Goal: Task Accomplishment & Management: Use online tool/utility

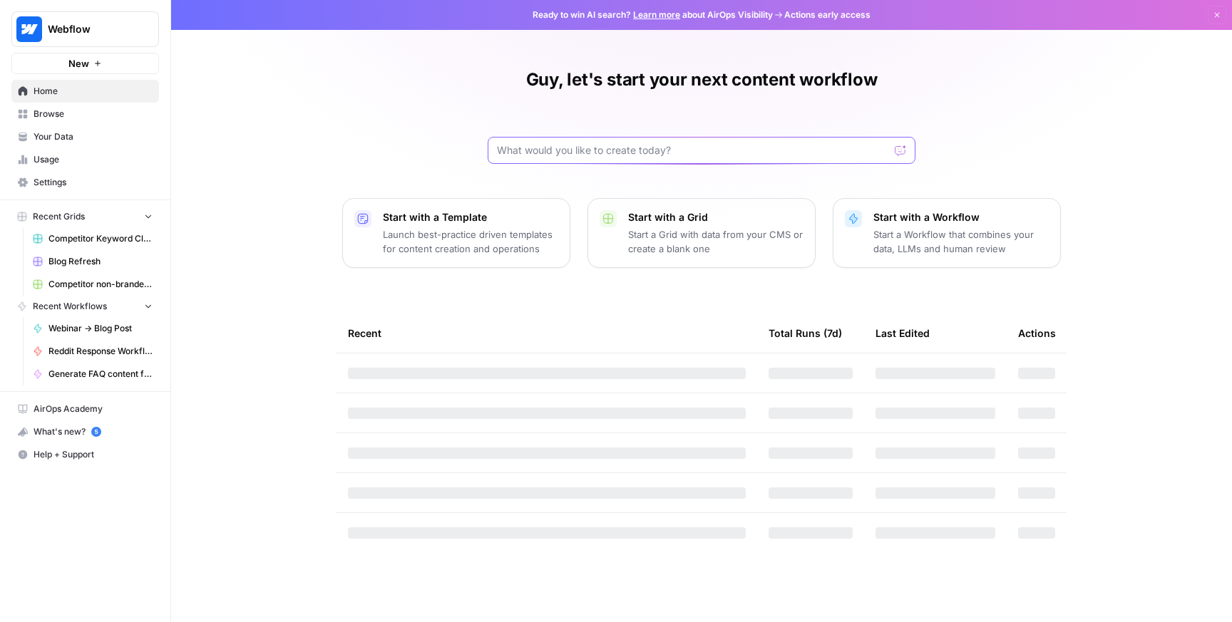
click at [600, 151] on input "text" at bounding box center [693, 150] width 392 height 14
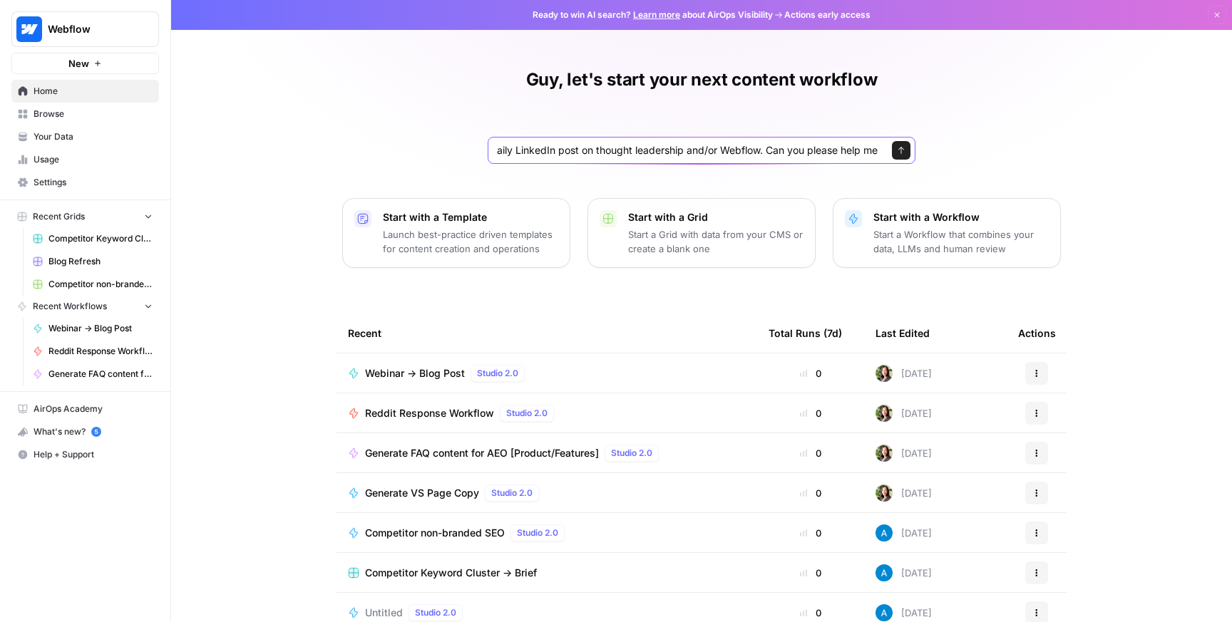
type input "I would like to use a lot of previous content I've created to help create a dai…"
click button "Send" at bounding box center [901, 150] width 19 height 19
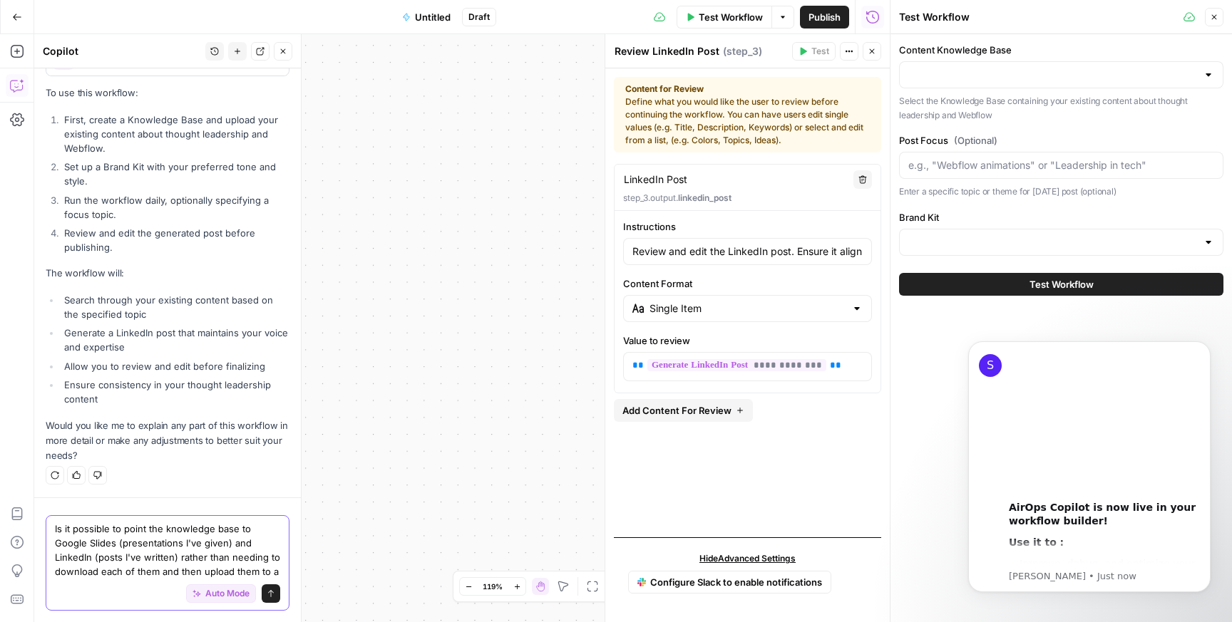
scroll to position [1151, 0]
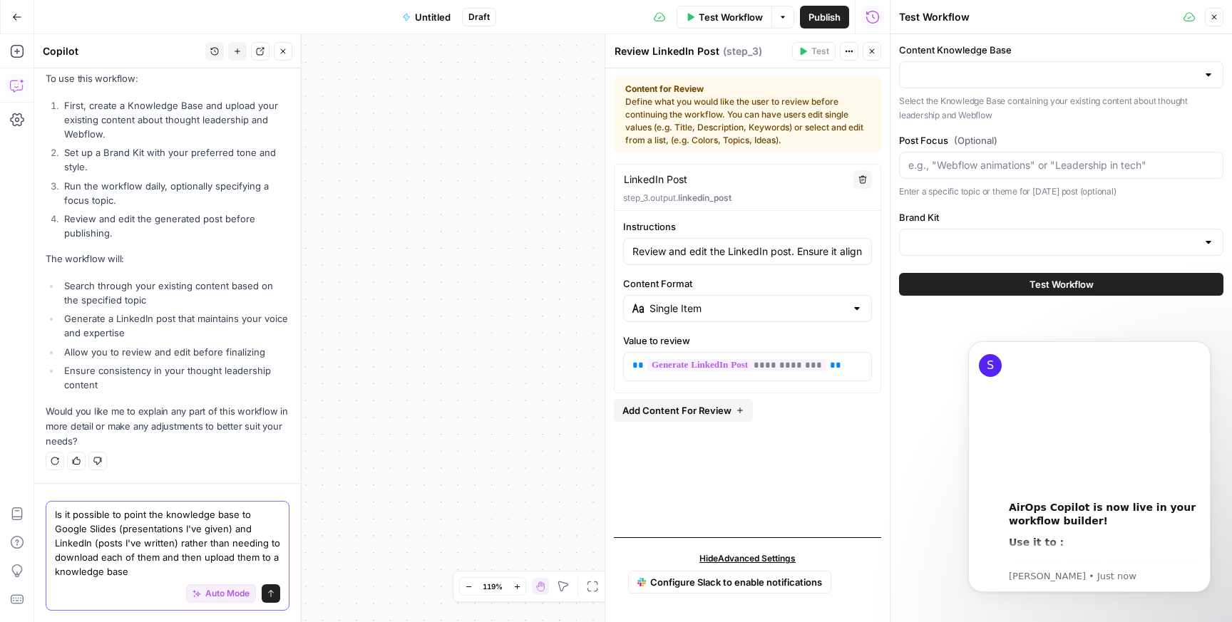
type textarea "Is it possible to point the knowledge base to Google Slides (presentations I've…"
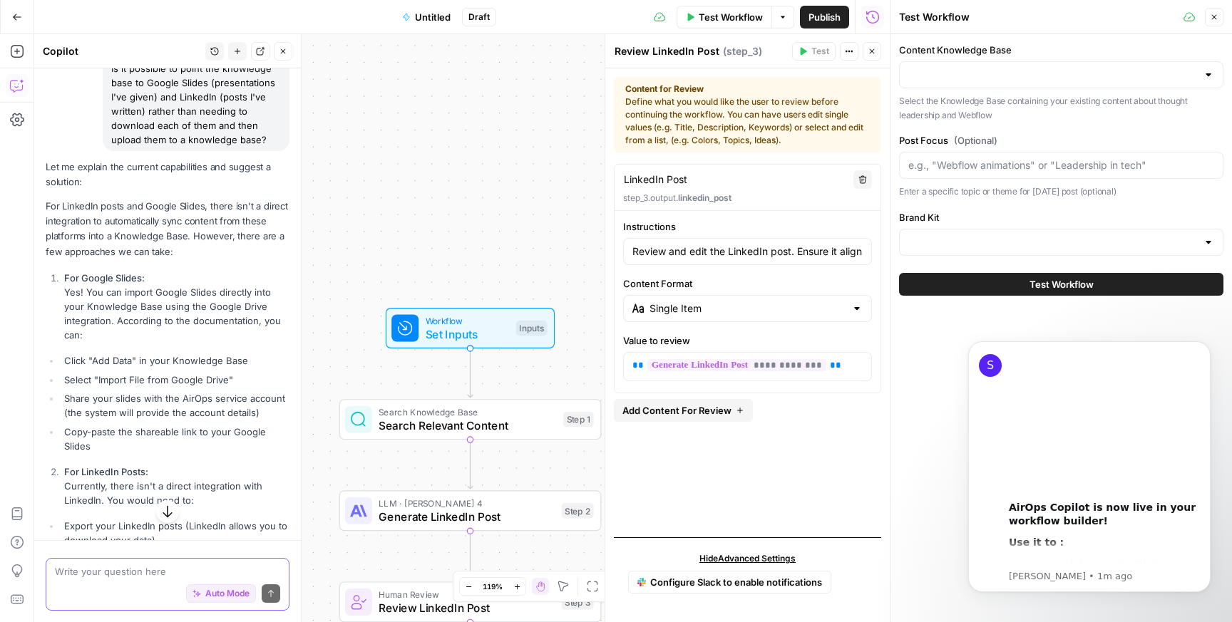
scroll to position [1559, 0]
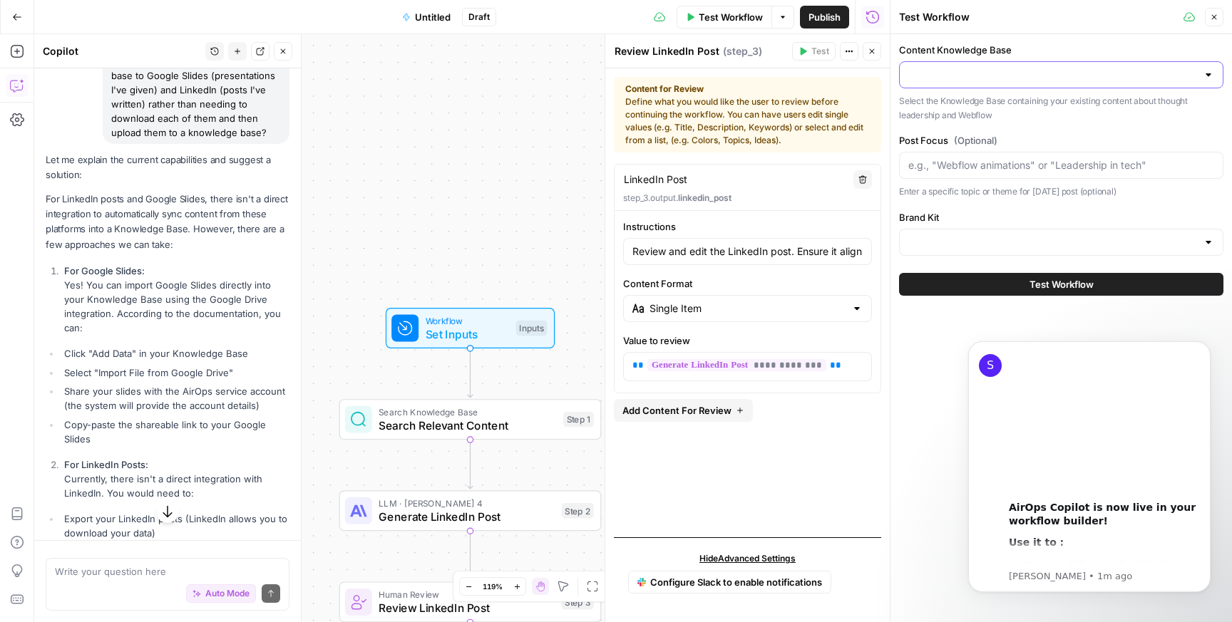
click at [994, 77] on input "Content Knowledge Base" at bounding box center [1052, 75] width 289 height 14
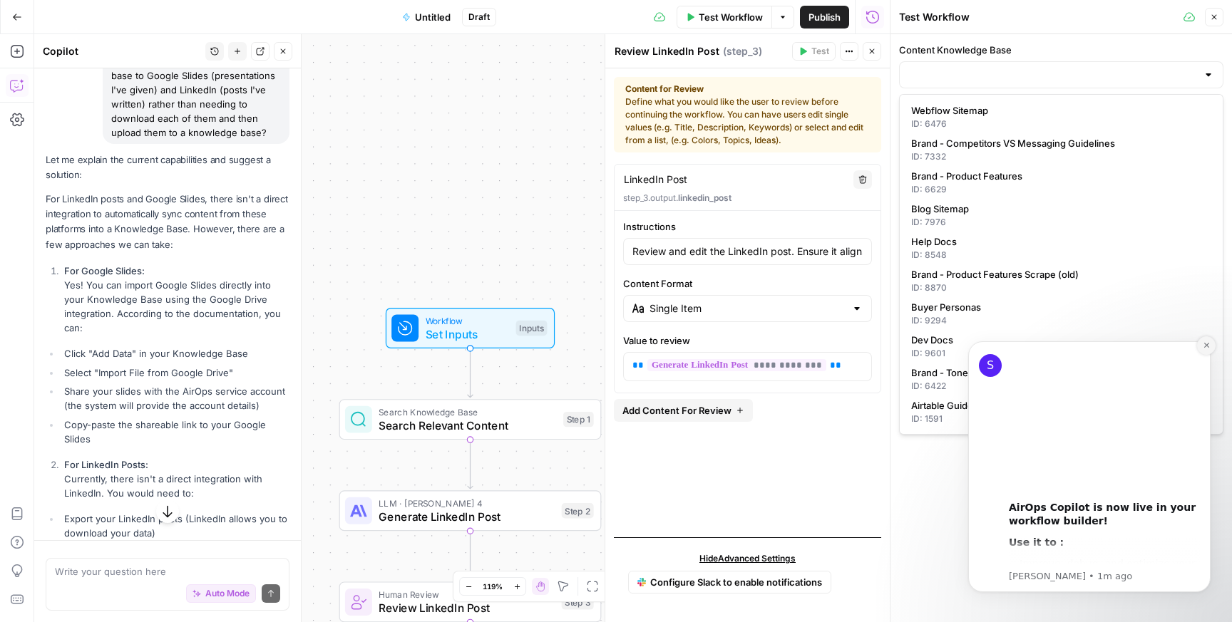
click at [1204, 347] on icon "Dismiss notification" at bounding box center [1206, 345] width 5 height 5
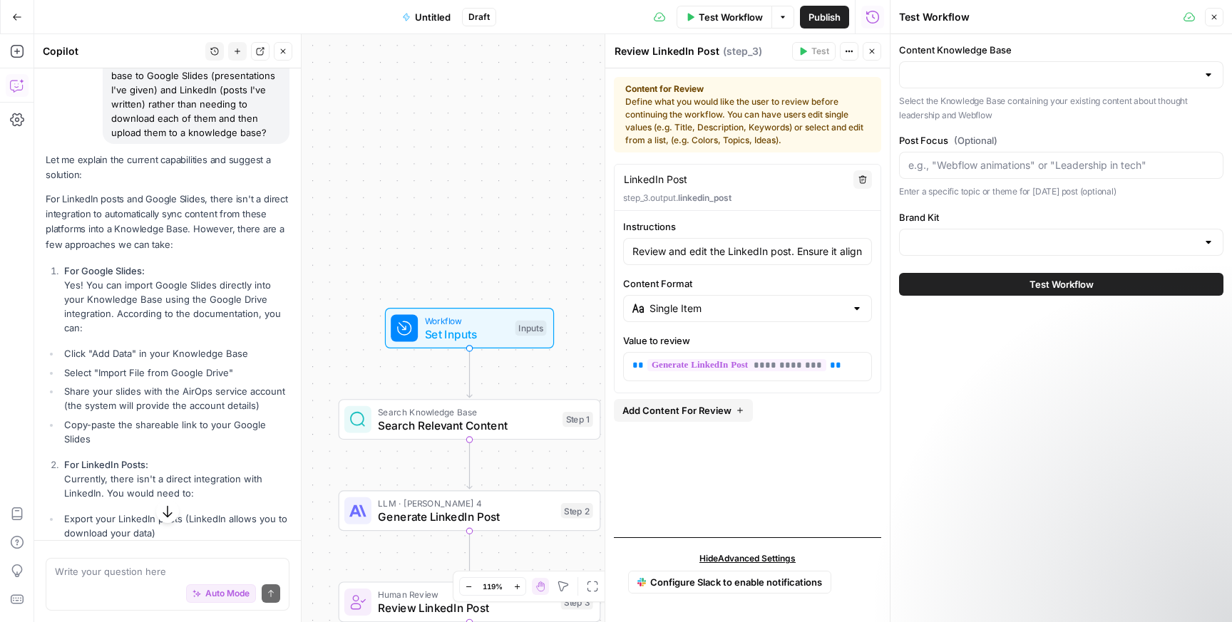
click at [454, 283] on div "Workflow Set Inputs Inputs Search Knowledge Base Search Relevant Content Step 1…" at bounding box center [462, 328] width 856 height 588
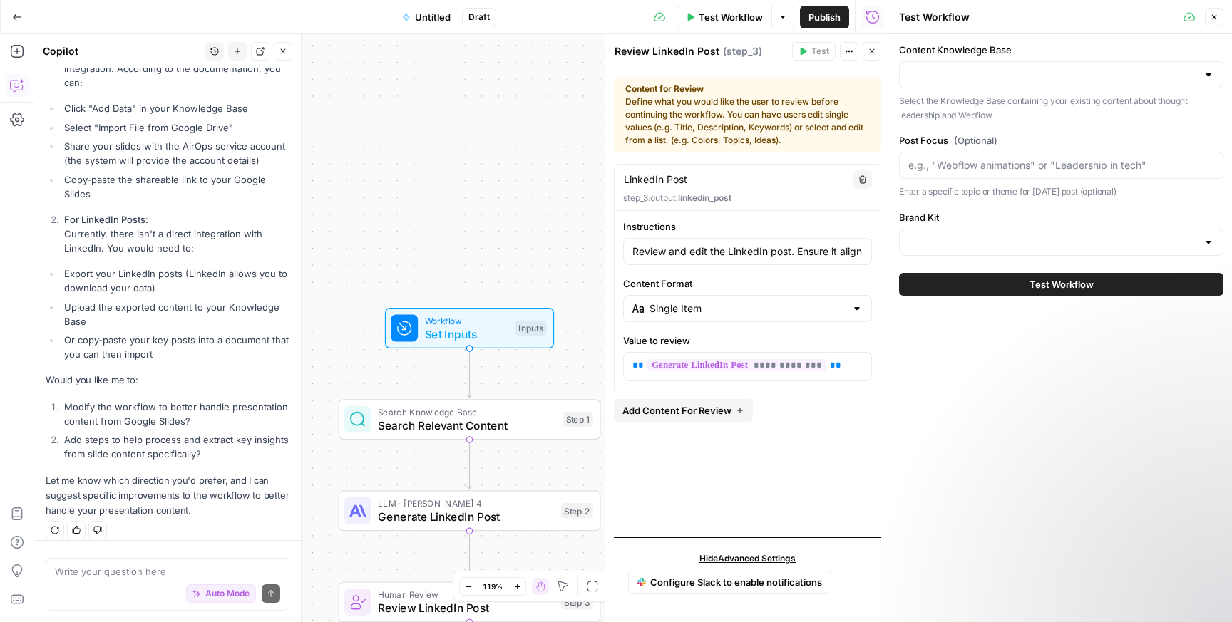
scroll to position [1817, 0]
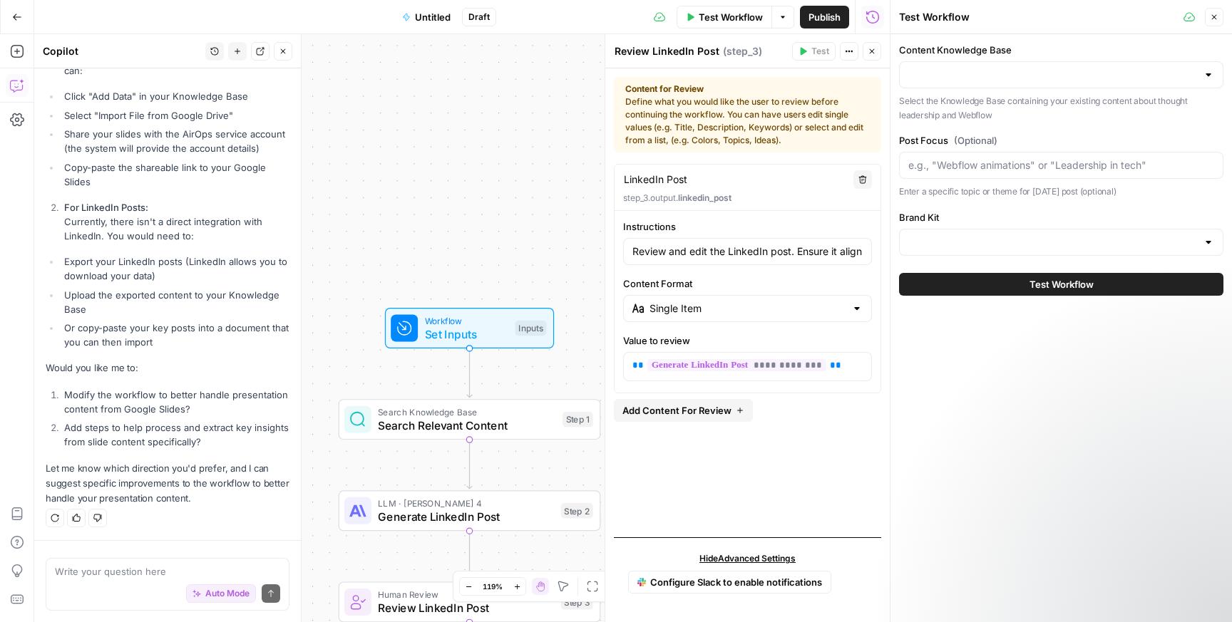
click at [78, 583] on div "Auto Mode Send" at bounding box center [167, 594] width 225 height 31
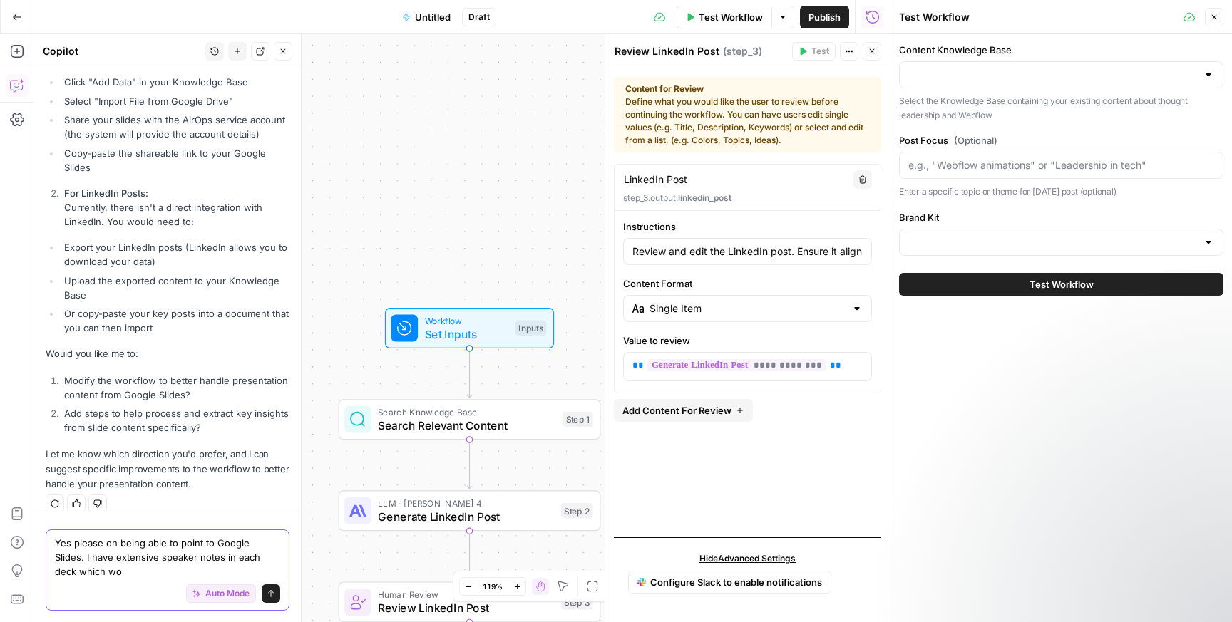
scroll to position [1845, 0]
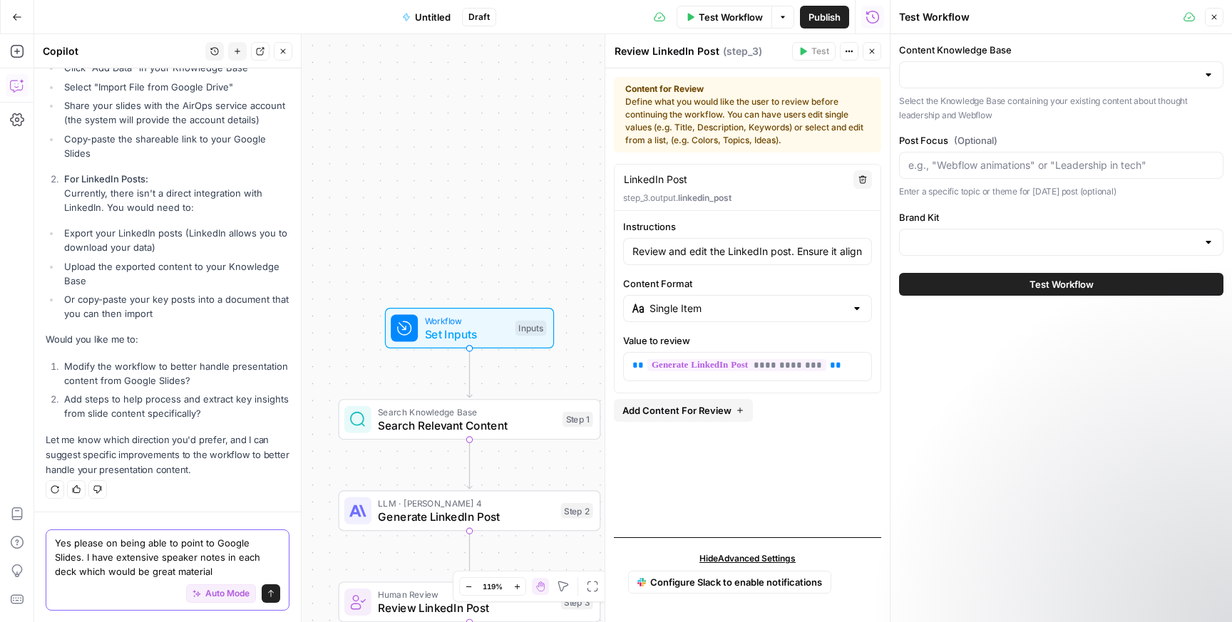
type textarea "Yes please on being able to point to Google Slides. I have extensive speaker no…"
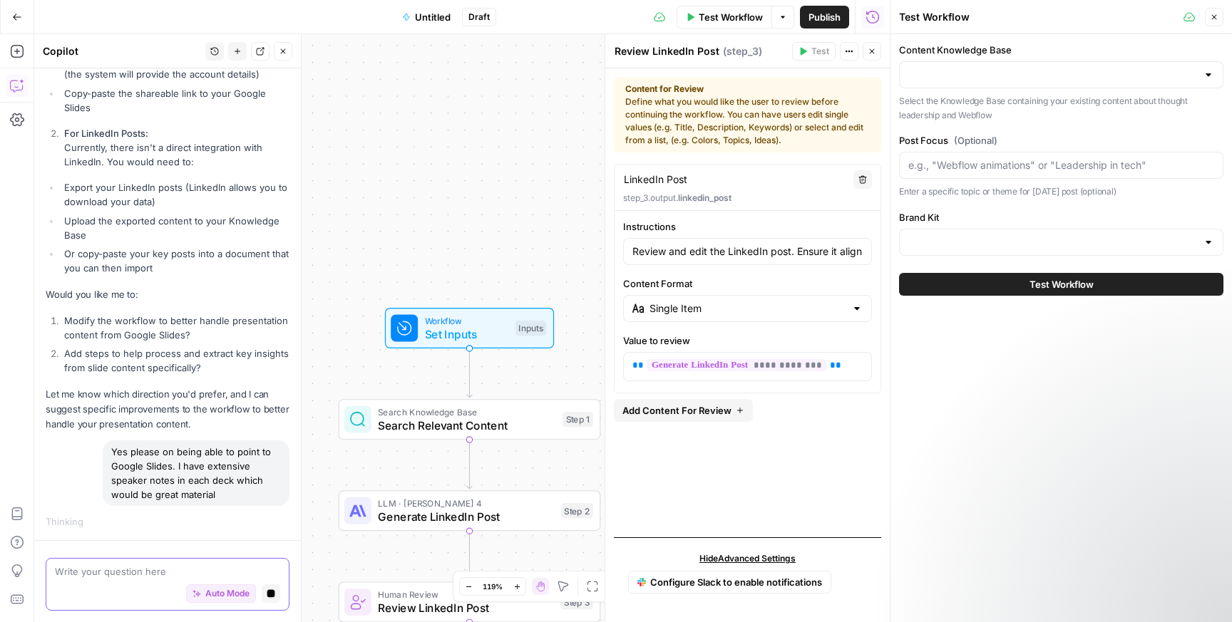
scroll to position [1857, 0]
click at [1209, 558] on icon "close" at bounding box center [1212, 561] width 10 height 11
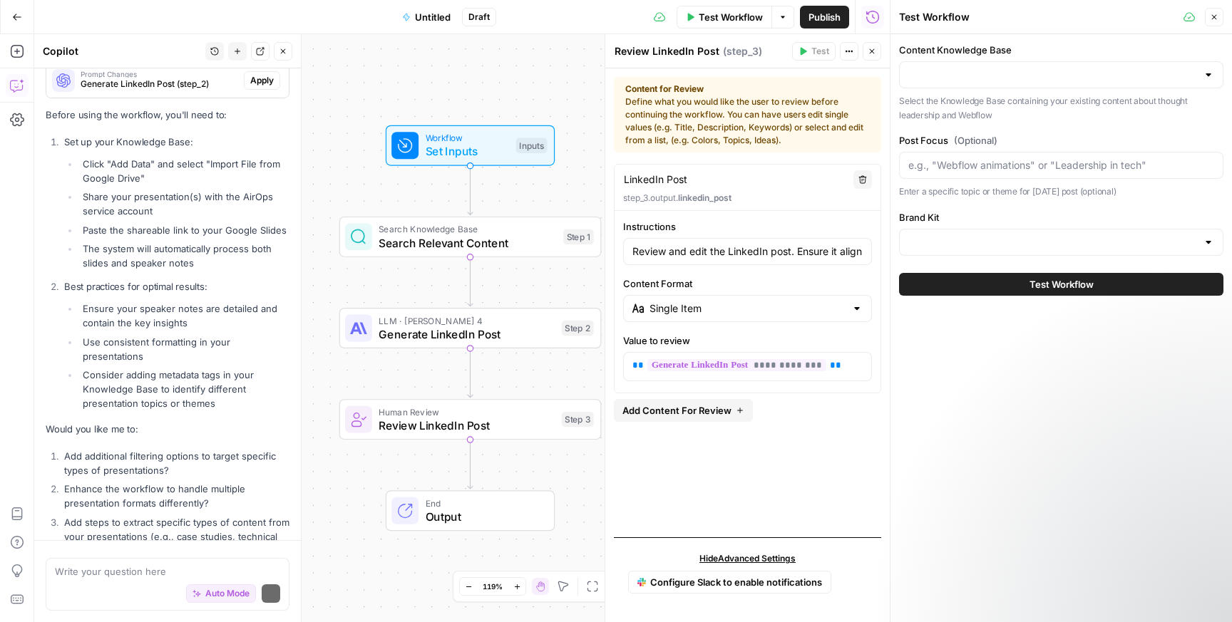
scroll to position [2590, 0]
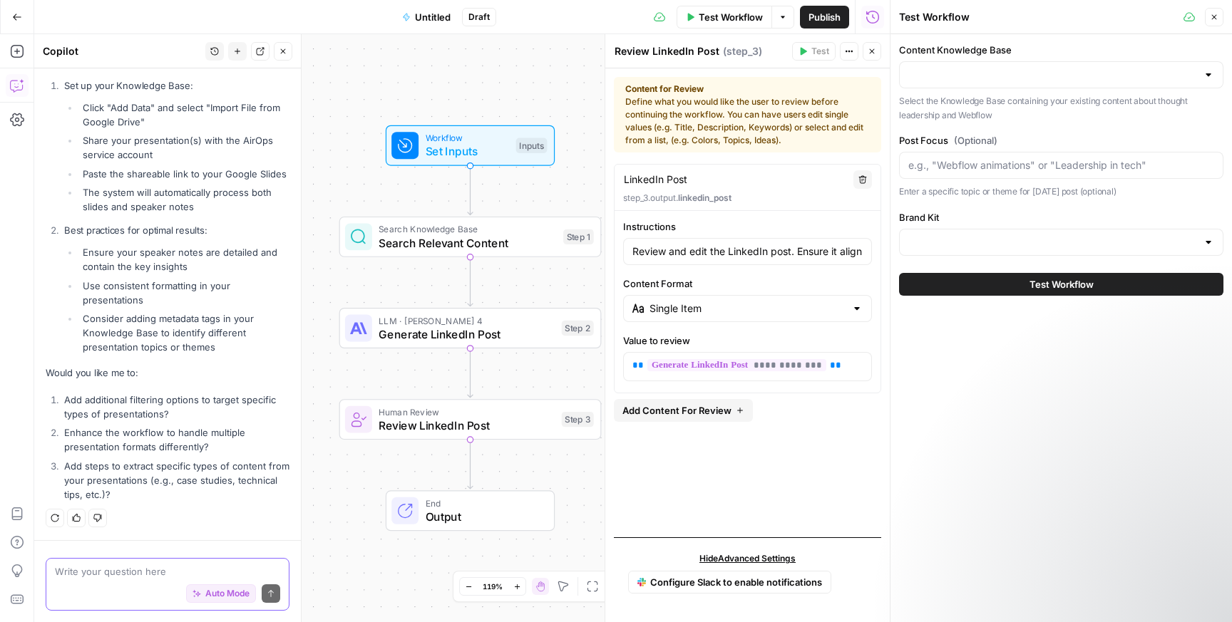
click at [73, 572] on textarea at bounding box center [167, 572] width 225 height 14
type textarea "Ok, where is the knowledge base?"
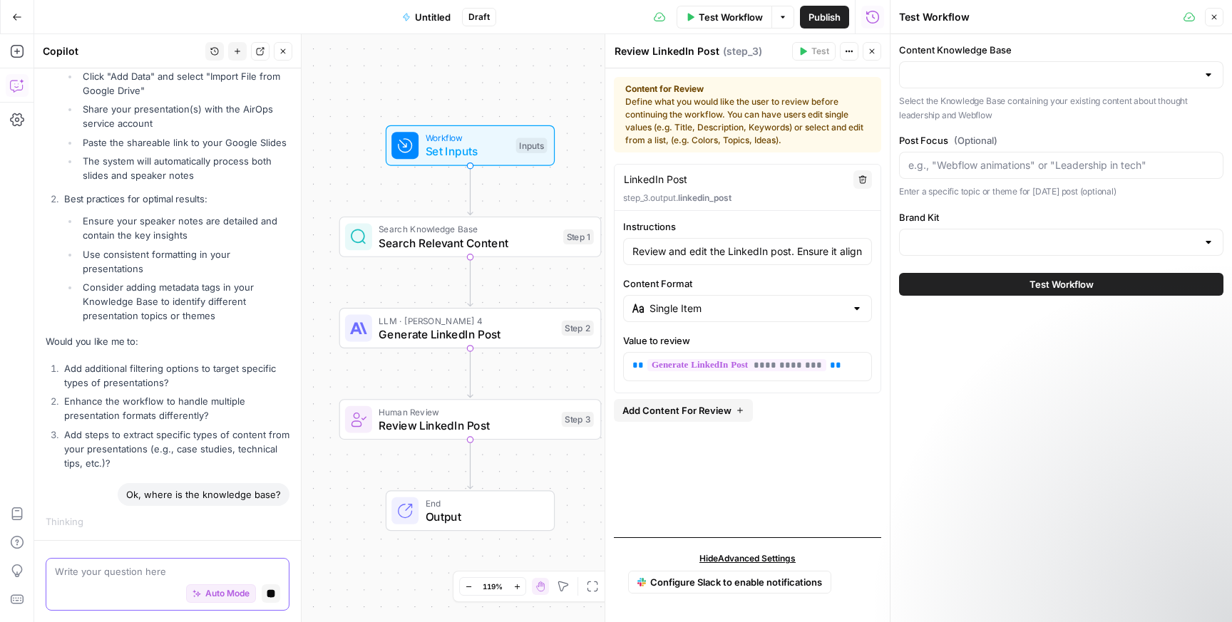
scroll to position [2587, 0]
click at [468, 155] on span "Set Inputs" at bounding box center [467, 151] width 83 height 17
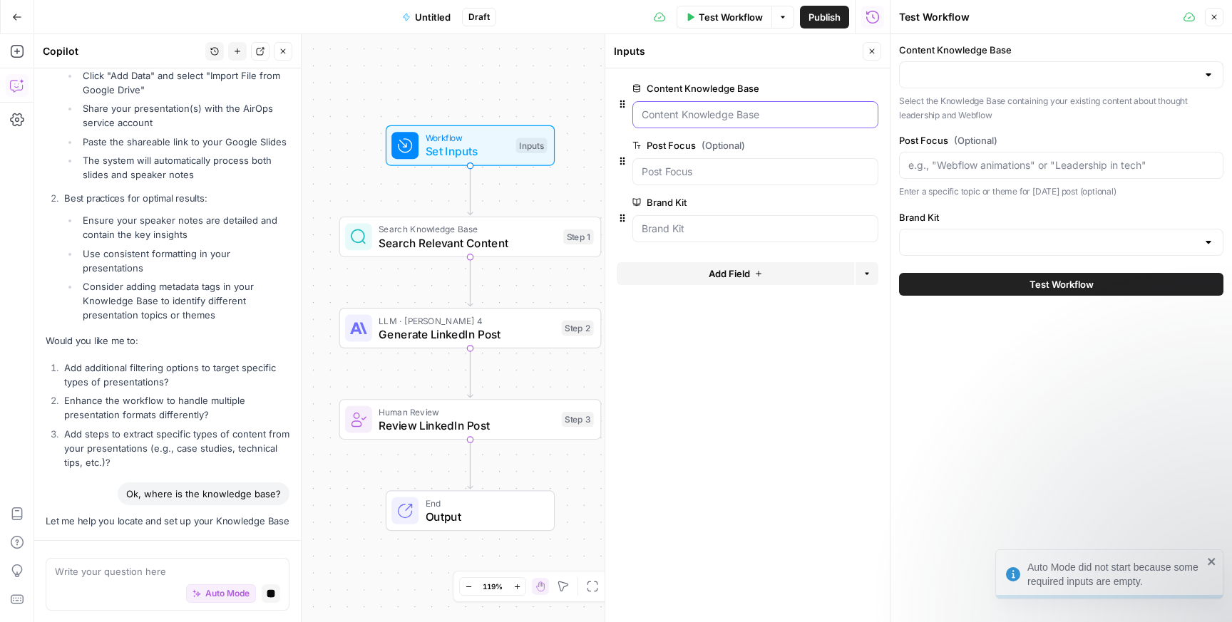
click at [687, 119] on Base "Content Knowledge Base" at bounding box center [755, 115] width 227 height 14
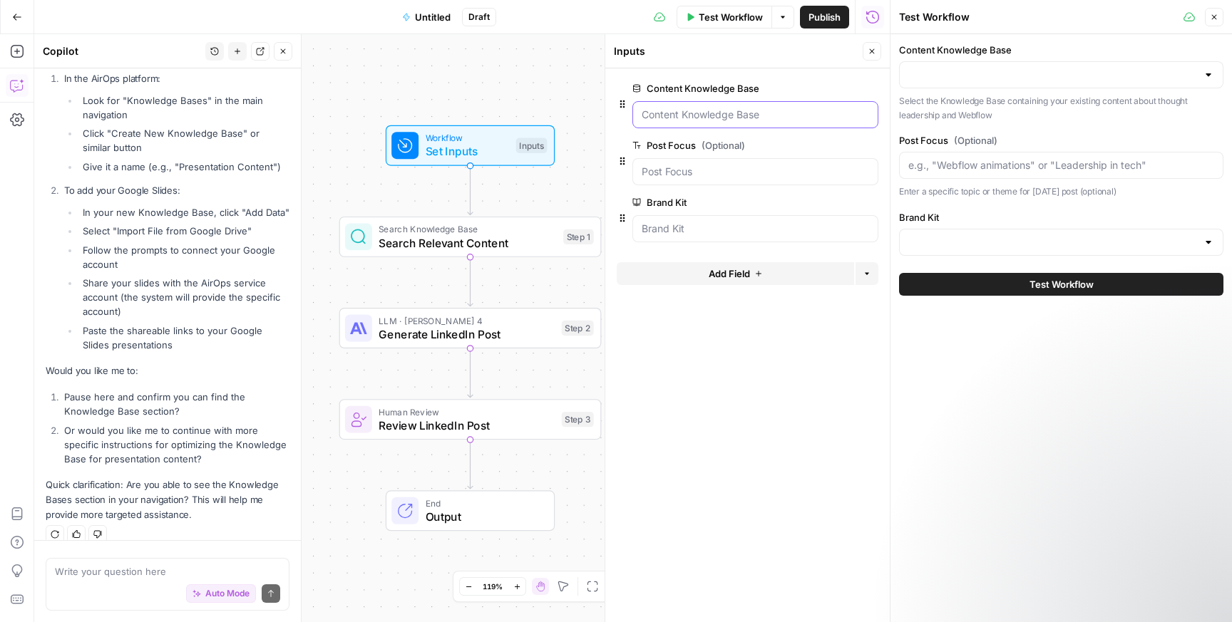
scroll to position [3162, 0]
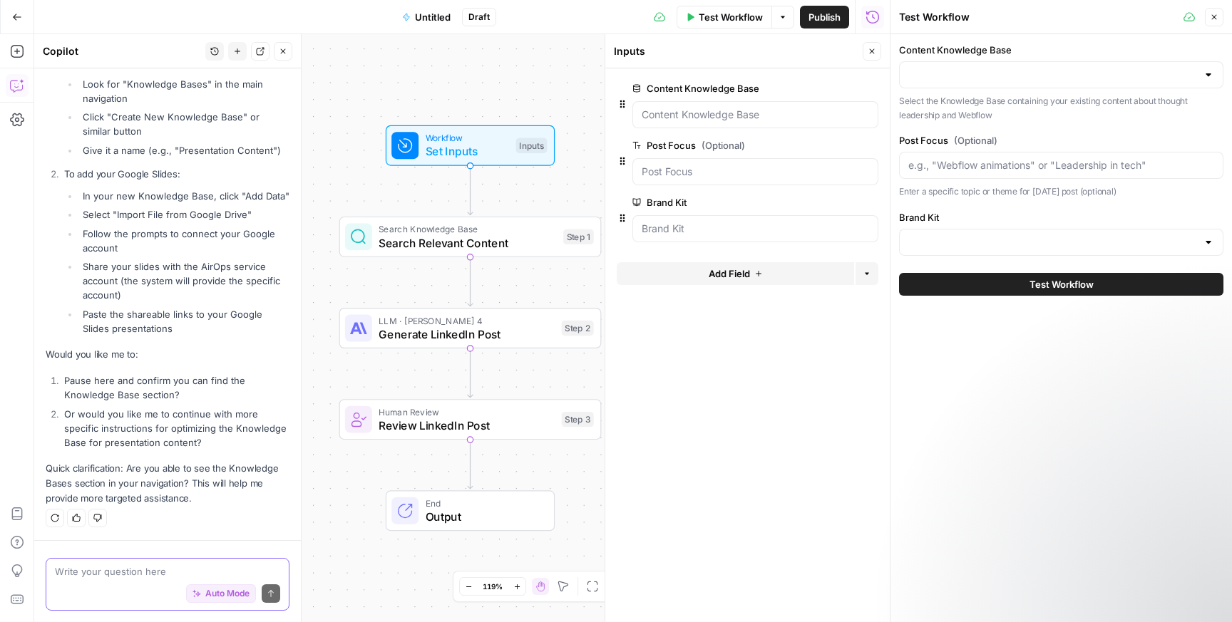
click at [96, 572] on textarea at bounding box center [167, 572] width 225 height 14
click at [137, 572] on textarea "I've created the knowledge base and am trying" at bounding box center [167, 572] width 225 height 14
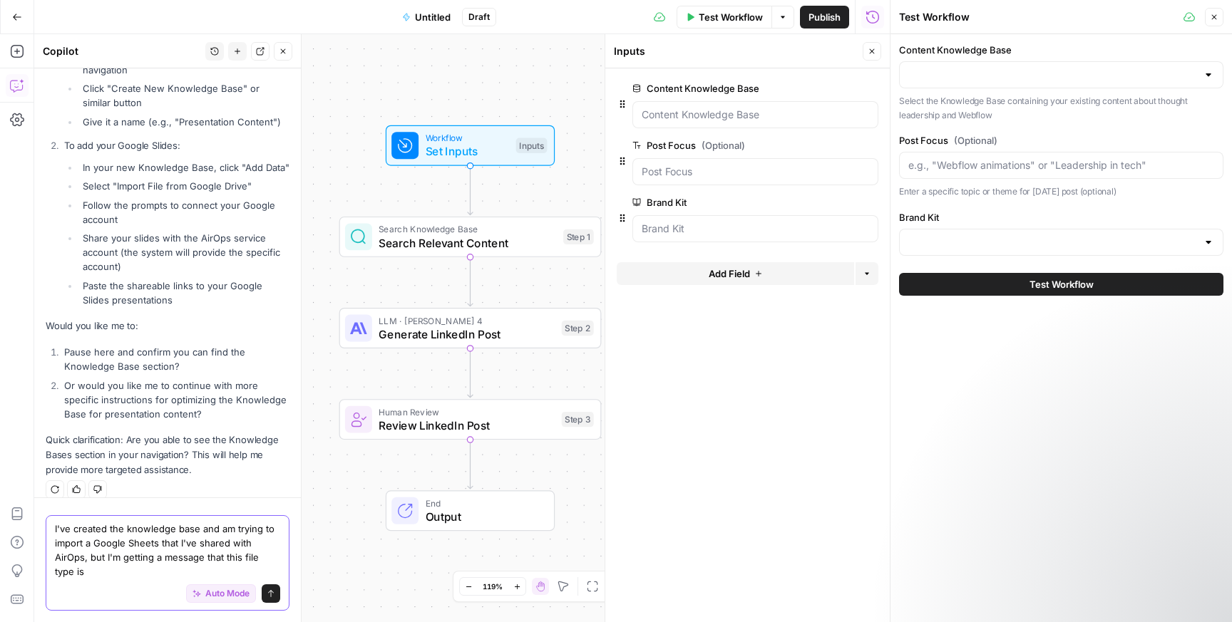
scroll to position [3205, 0]
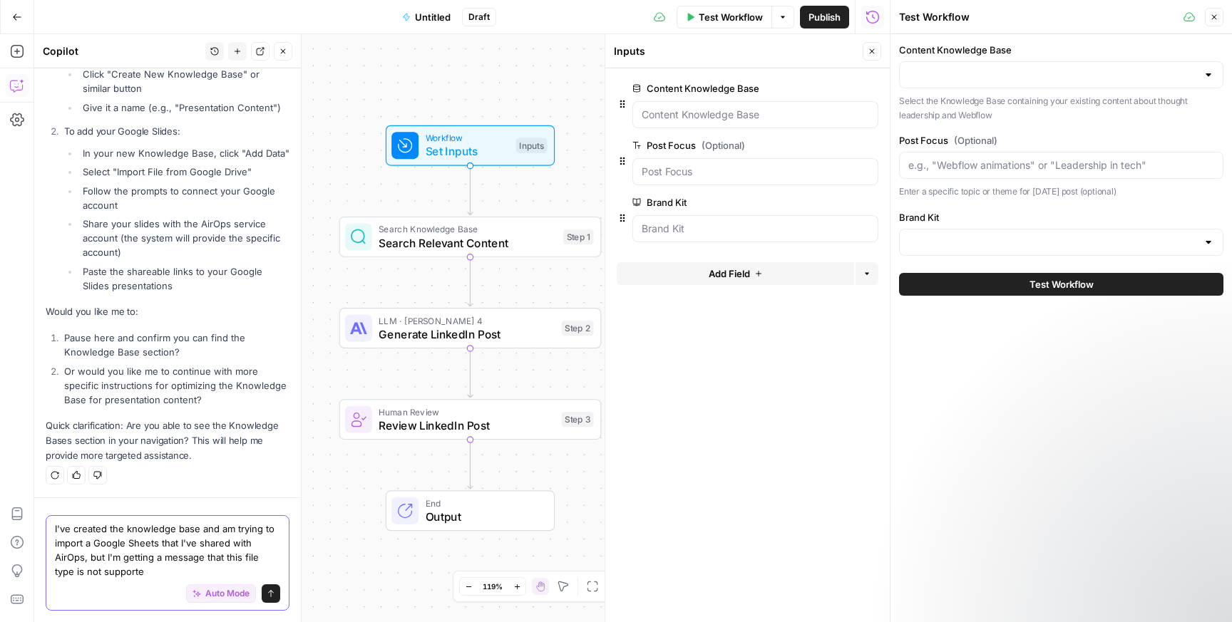
type textarea "I've created the knowledge base and am trying to import a Google Sheets that I'…"
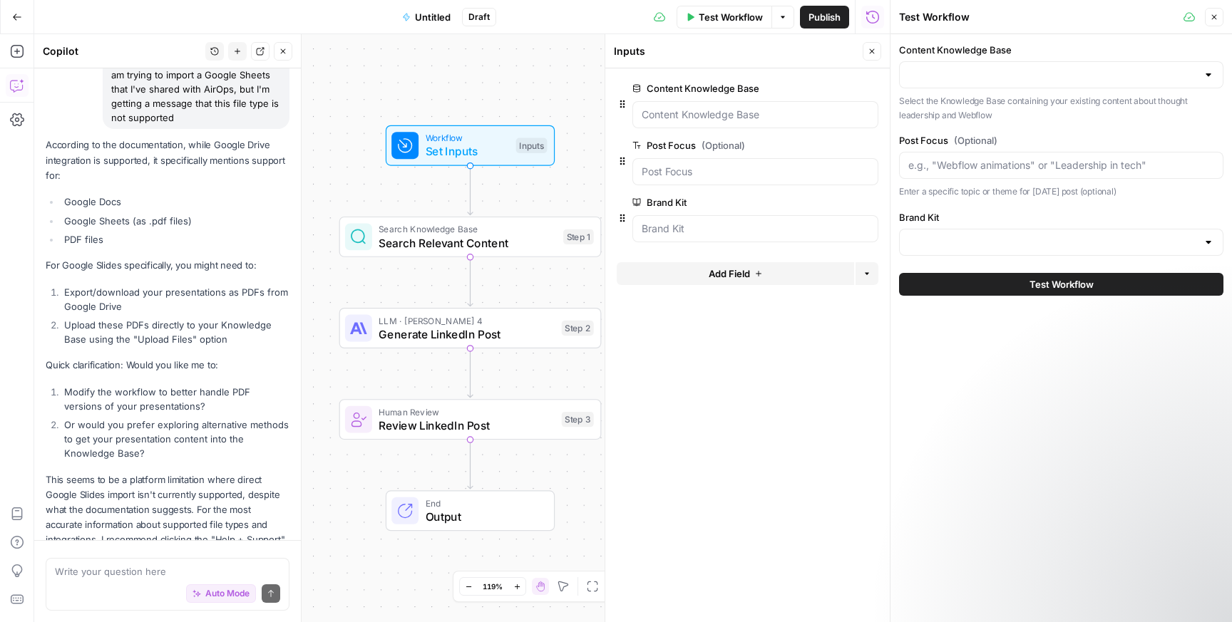
scroll to position [3684, 0]
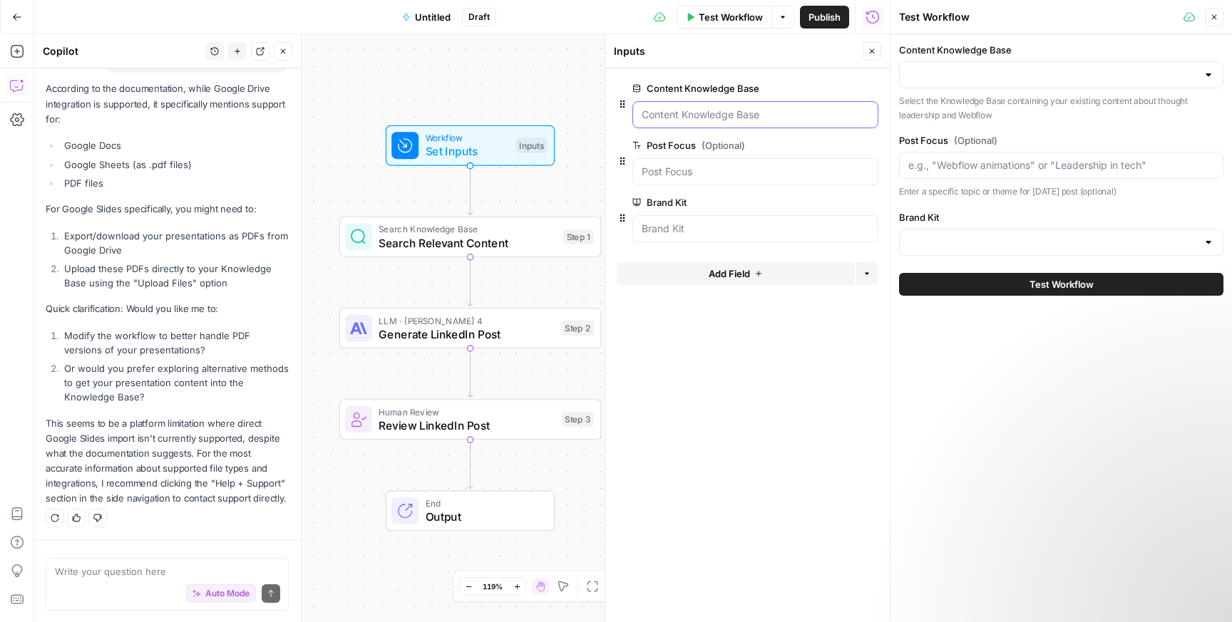
click at [754, 118] on Base "Content Knowledge Base" at bounding box center [755, 115] width 227 height 14
click at [739, 106] on div at bounding box center [755, 114] width 246 height 27
click at [834, 84] on span "edit field" at bounding box center [824, 88] width 31 height 11
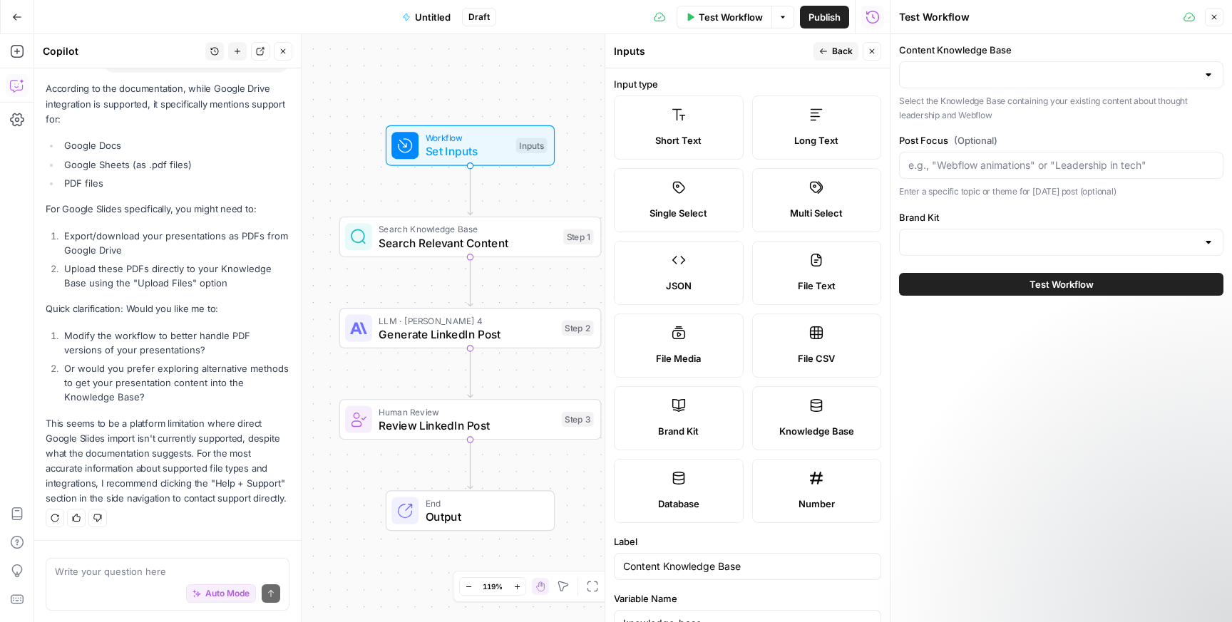
click at [835, 48] on span "Back" at bounding box center [842, 51] width 21 height 13
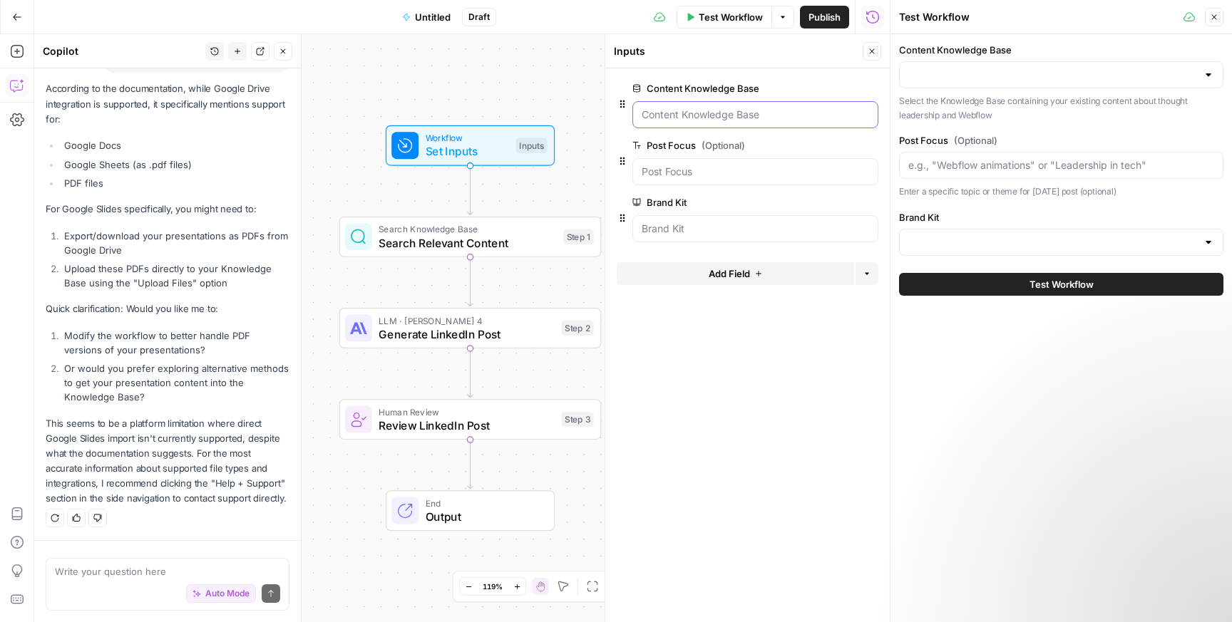
click at [707, 111] on Base "Content Knowledge Base" at bounding box center [755, 115] width 227 height 14
click at [679, 111] on Base "Content Knowledge Base" at bounding box center [755, 115] width 227 height 14
click at [625, 106] on icon "button" at bounding box center [622, 103] width 11 height 11
click at [660, 113] on Base "Content Knowledge Base" at bounding box center [755, 115] width 227 height 14
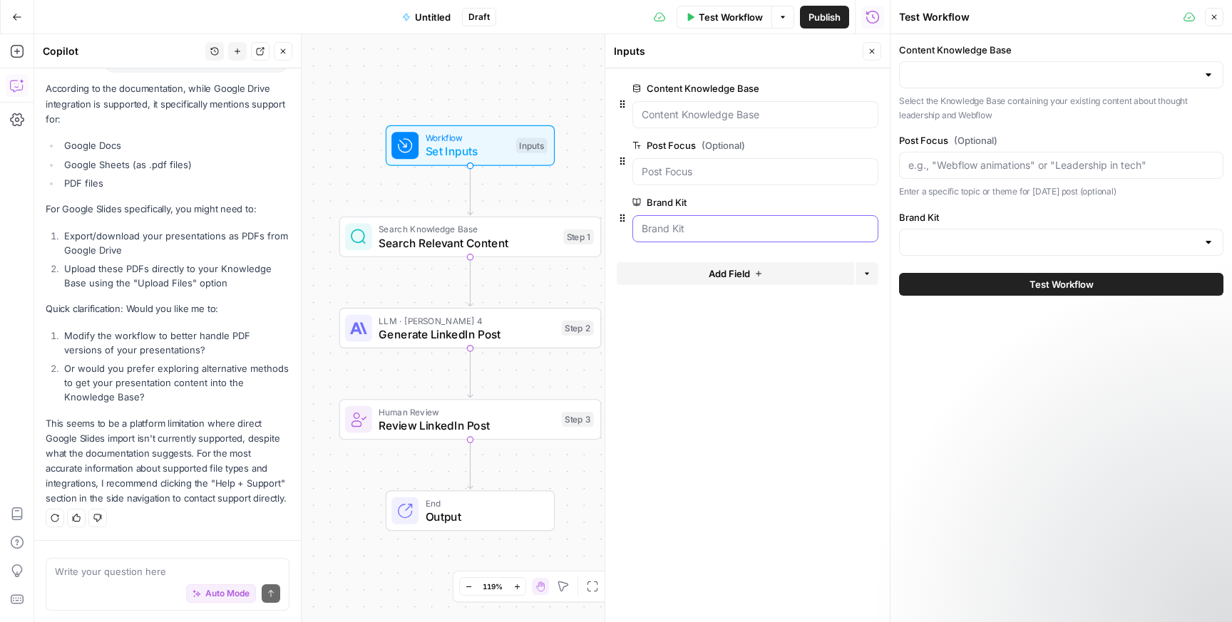
click at [678, 231] on Kit "Brand Kit" at bounding box center [755, 229] width 227 height 14
click at [652, 226] on Kit "Brand Kit" at bounding box center [755, 229] width 227 height 14
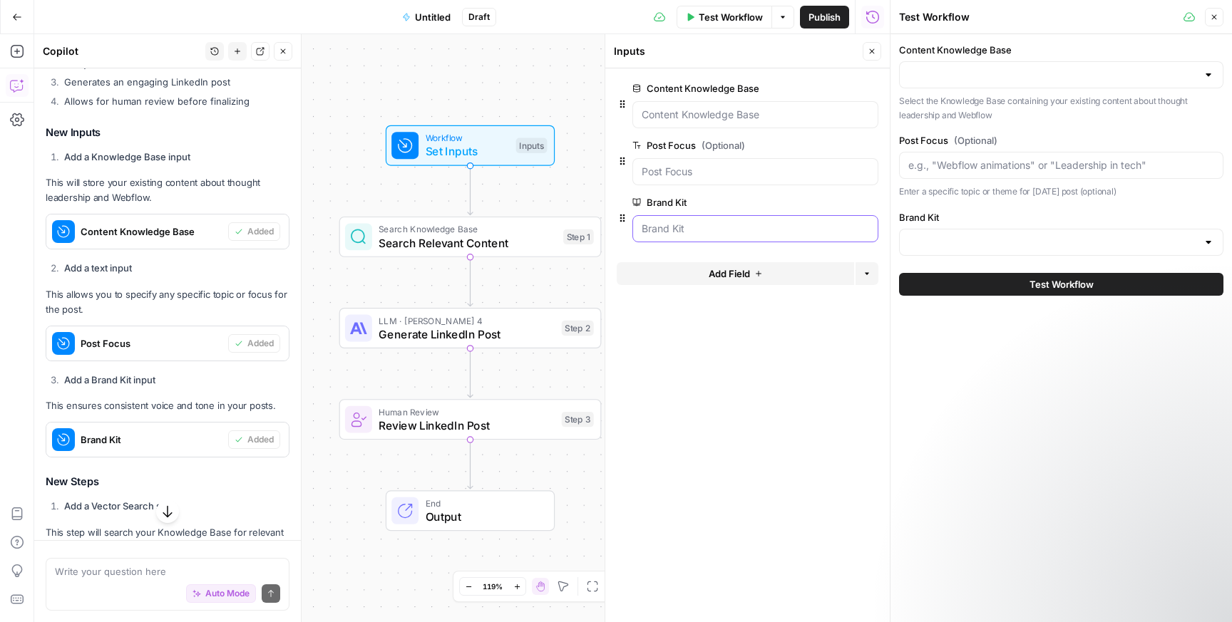
scroll to position [391, 0]
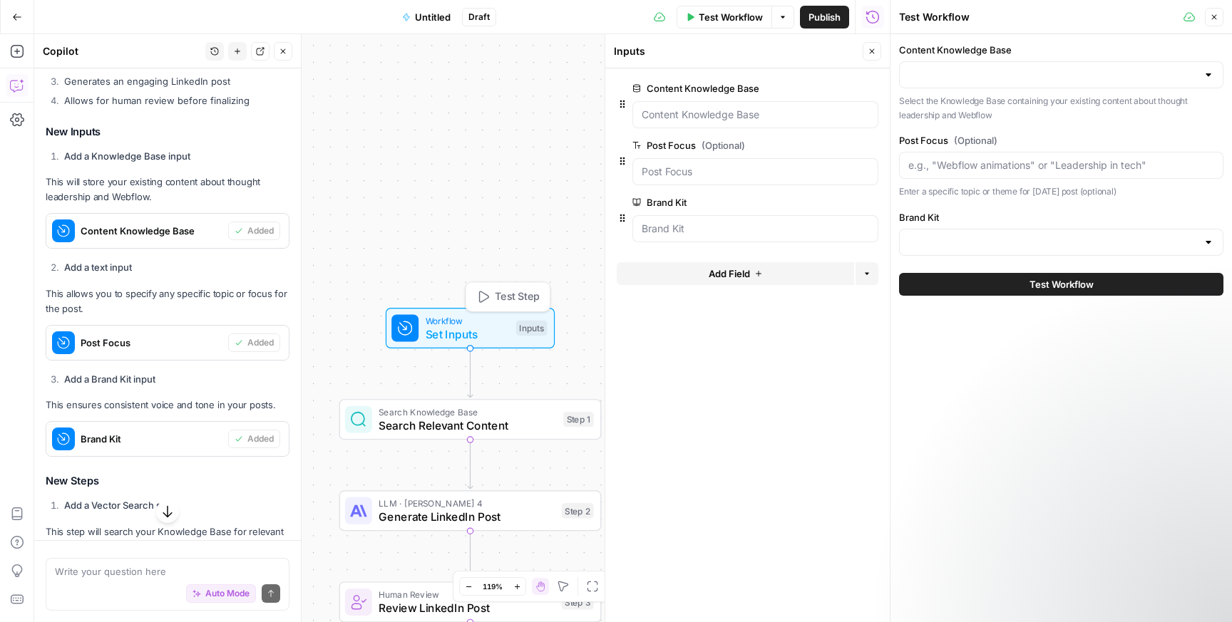
click at [524, 332] on div "Inputs" at bounding box center [531, 328] width 31 height 15
click at [676, 108] on Base "Content Knowledge Base" at bounding box center [755, 115] width 227 height 14
click at [624, 105] on icon "button" at bounding box center [622, 105] width 5 height 8
click at [843, 85] on button "edit field" at bounding box center [831, 88] width 55 height 17
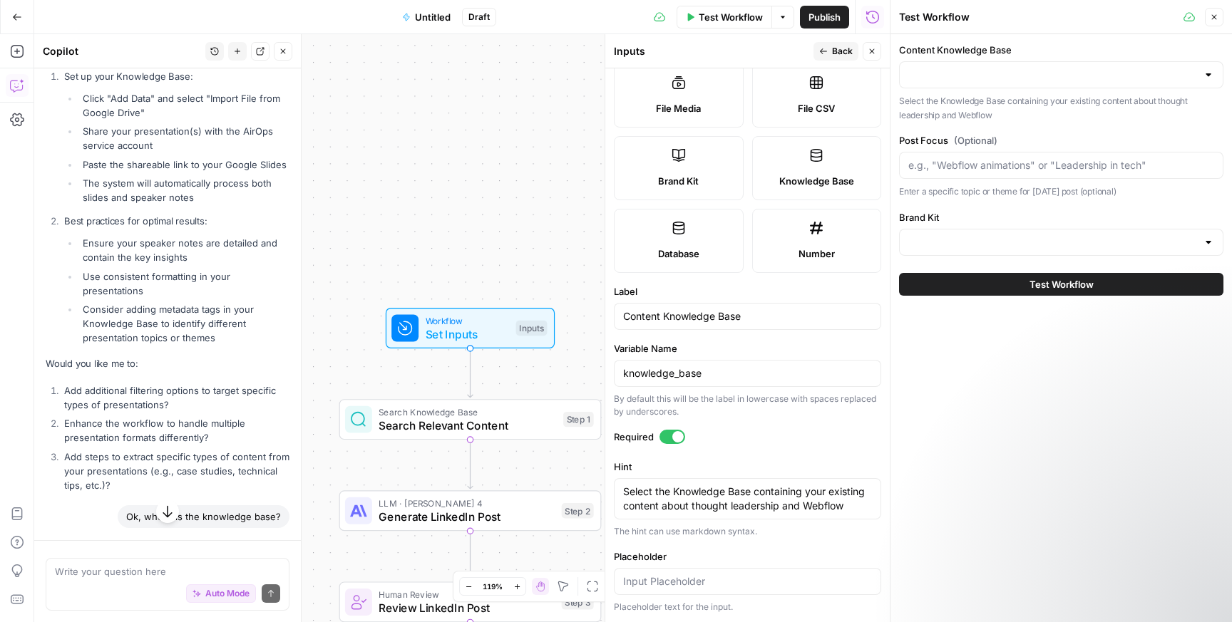
scroll to position [3080, 0]
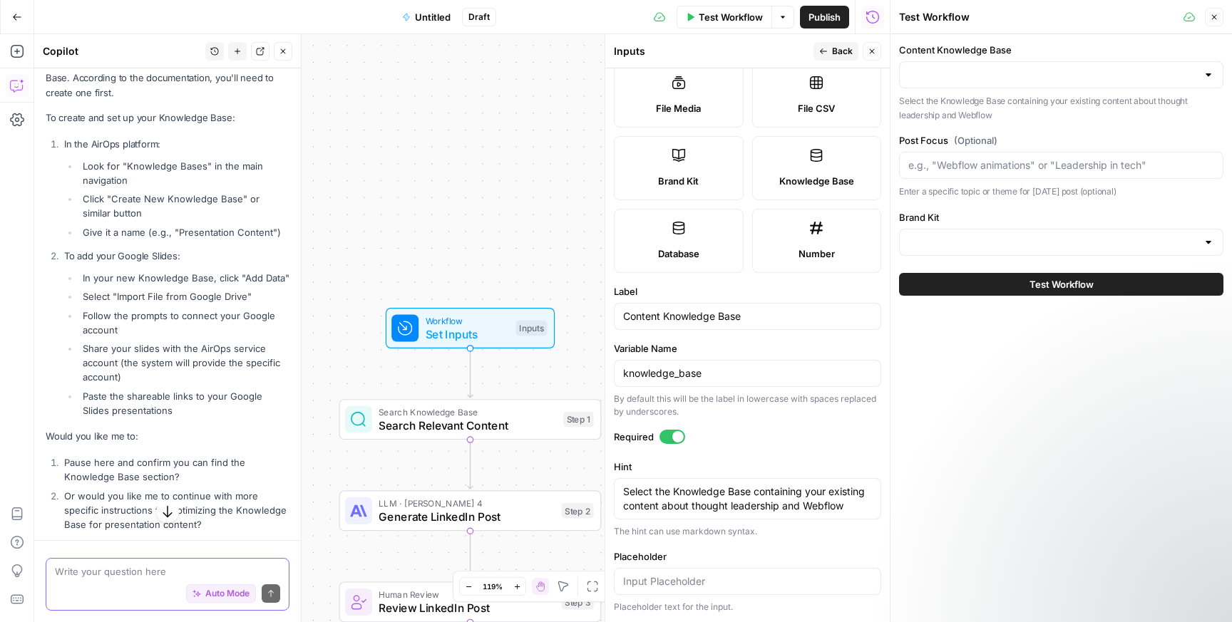
click at [76, 573] on textarea at bounding box center [167, 572] width 225 height 14
type textarea "I've created a knowledge base. How do I specify which one to use? I"
click at [830, 43] on button "Back" at bounding box center [836, 51] width 45 height 19
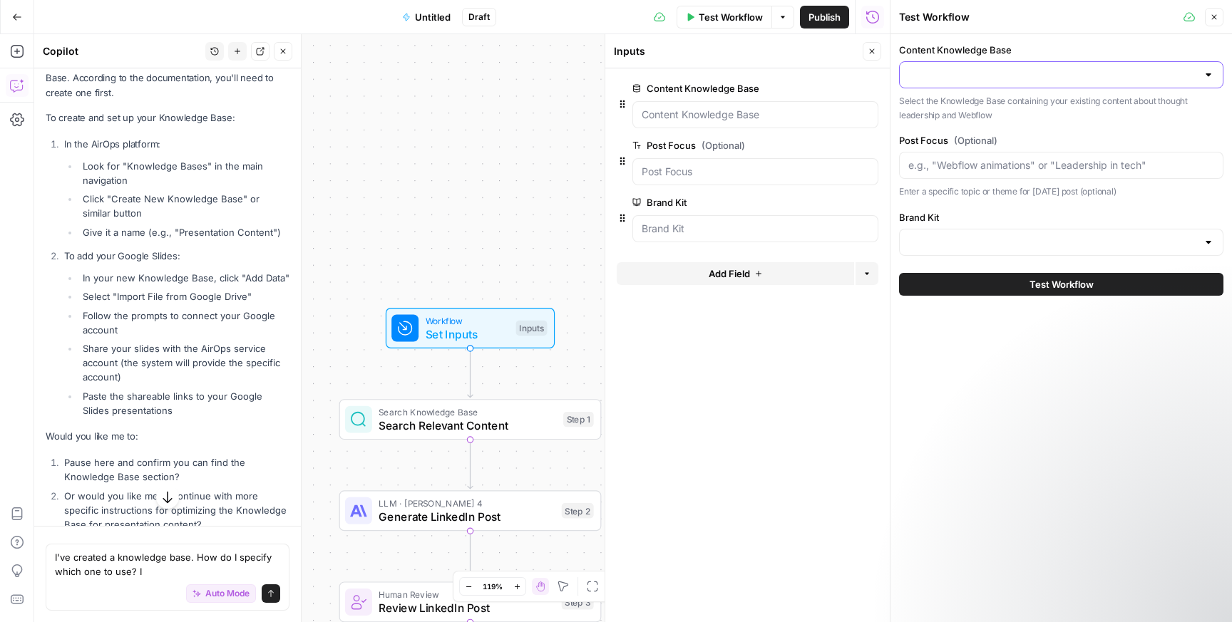
click at [945, 74] on input "Content Knowledge Base" at bounding box center [1052, 75] width 289 height 14
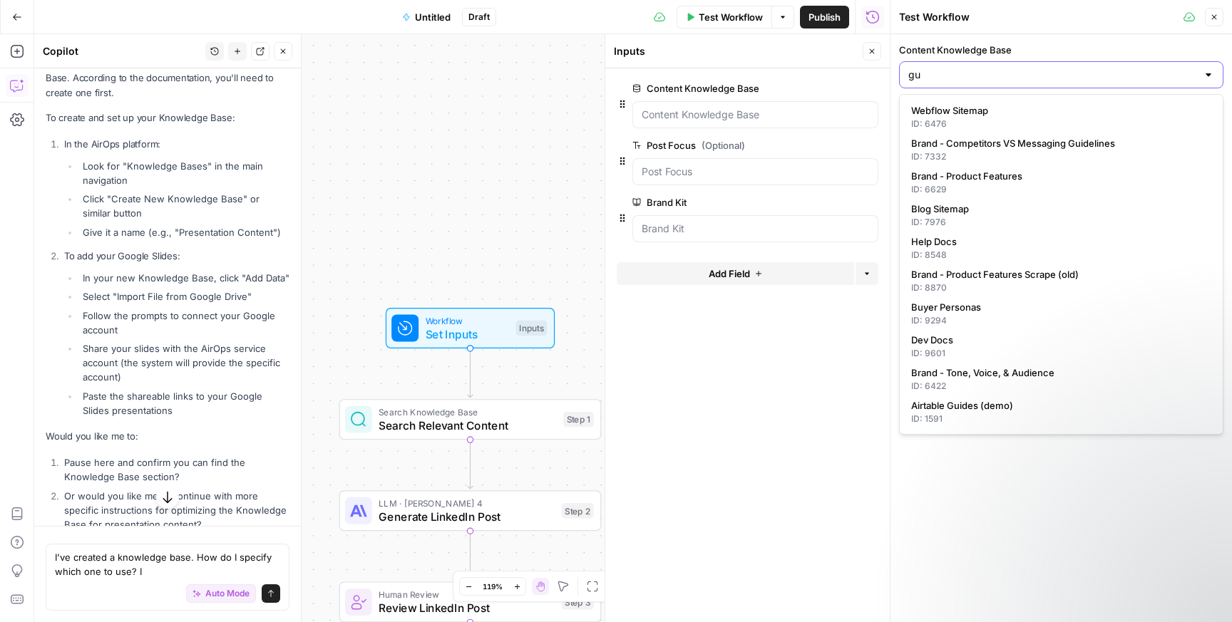
type input "guy"
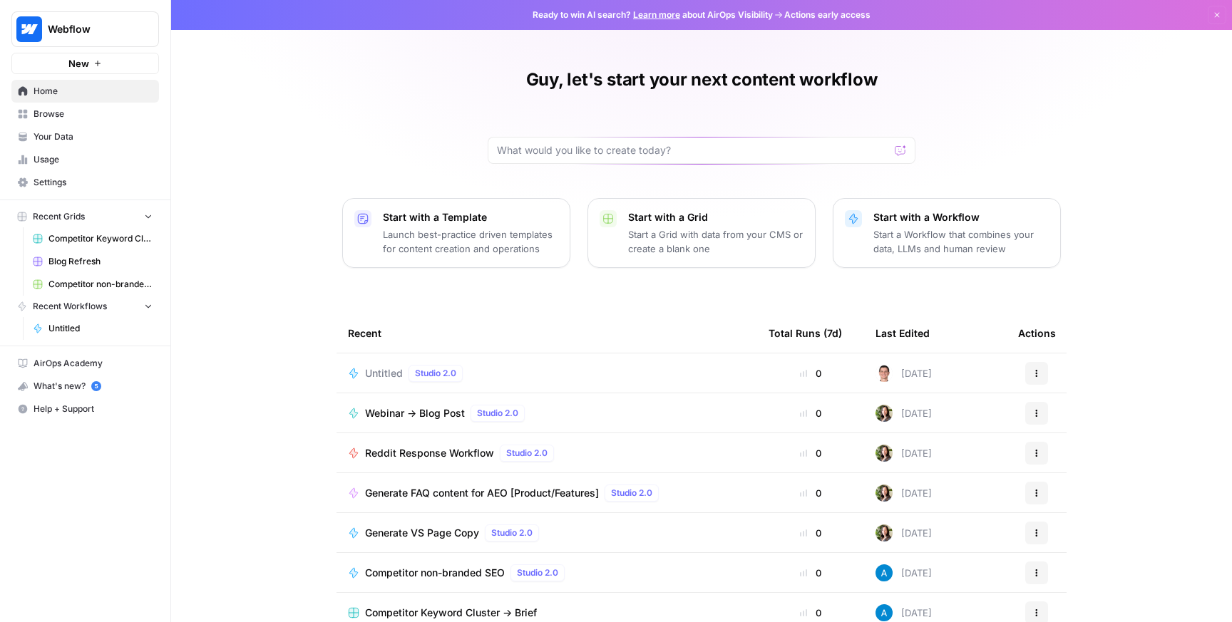
click at [55, 128] on link "Your Data" at bounding box center [85, 136] width 148 height 23
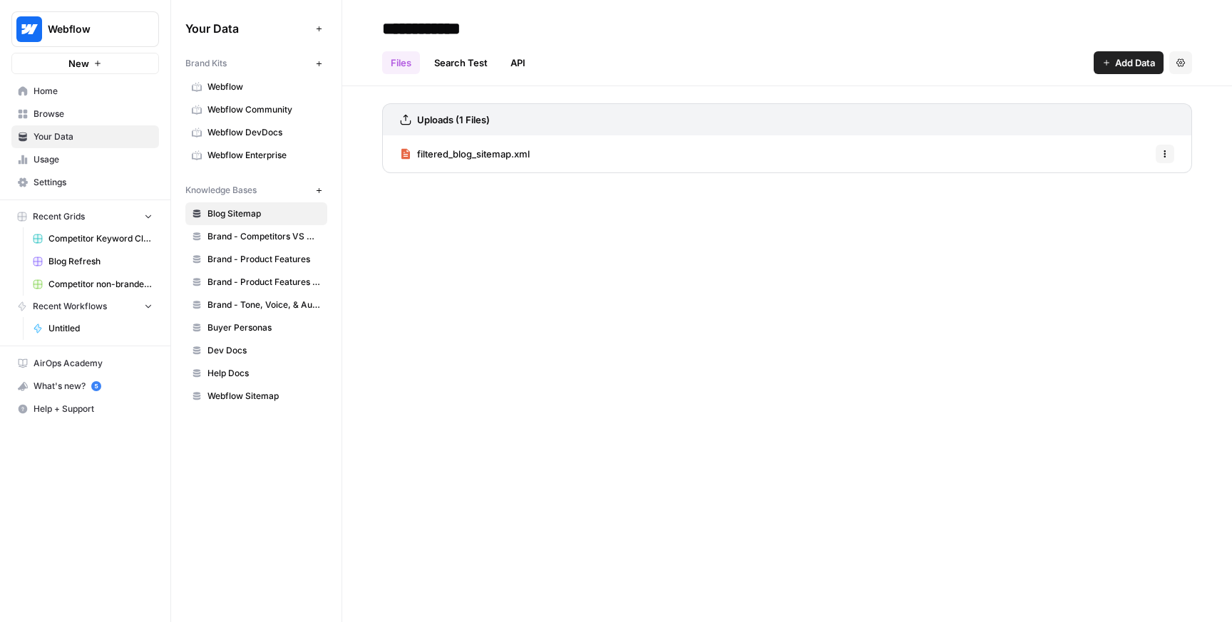
click at [247, 450] on div "Your Data Add Data Brand Kits New Webflow Webflow Community Webflow DevDocs Web…" at bounding box center [256, 311] width 170 height 622
click at [317, 188] on icon "button" at bounding box center [319, 191] width 8 height 8
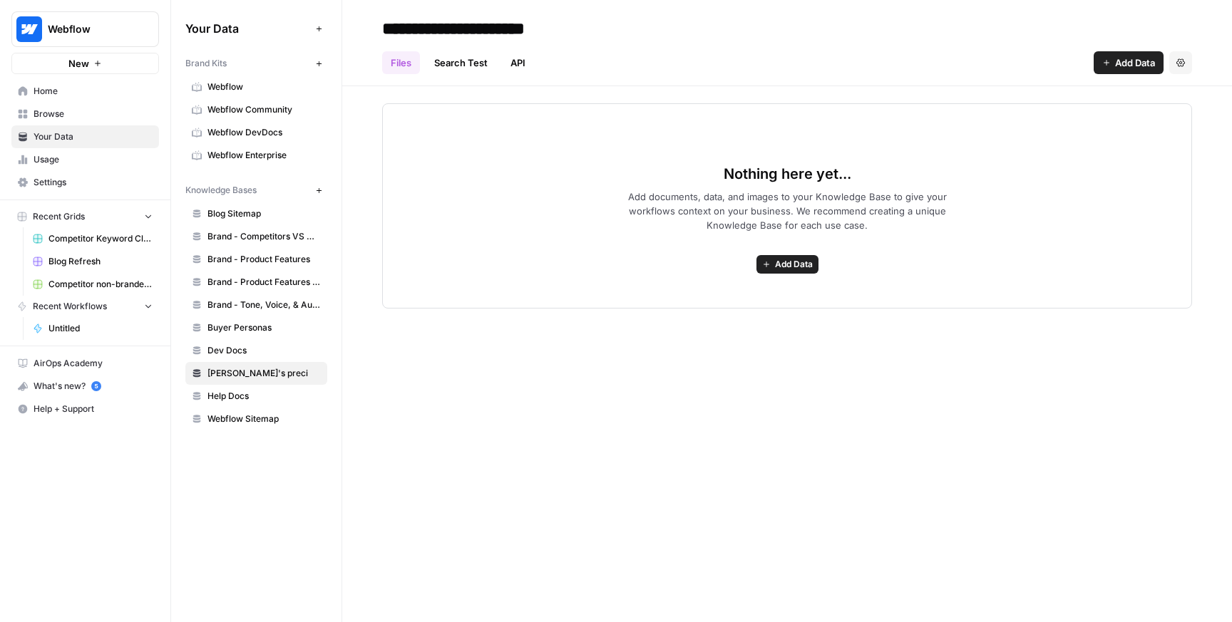
type input "**********"
click at [1179, 61] on icon "button" at bounding box center [1180, 62] width 9 height 9
click at [669, 68] on div "Files Search Test API Add Data Settings" at bounding box center [787, 57] width 810 height 34
click at [468, 57] on link "Search Test" at bounding box center [461, 62] width 71 height 23
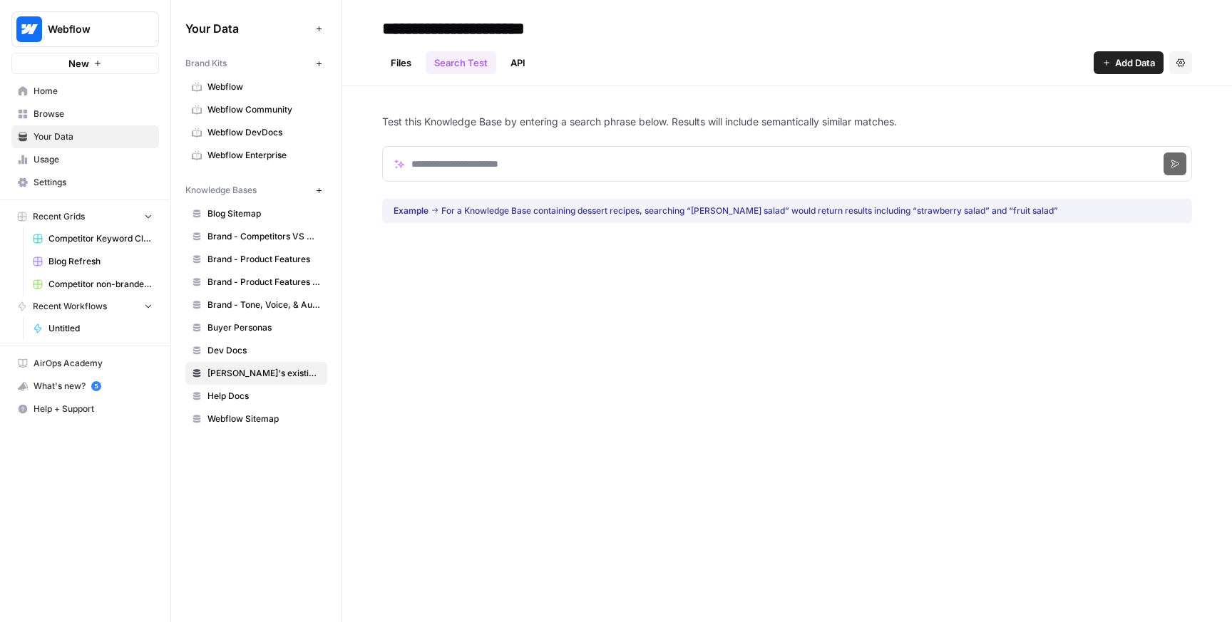
click at [503, 63] on link "API" at bounding box center [518, 62] width 32 height 23
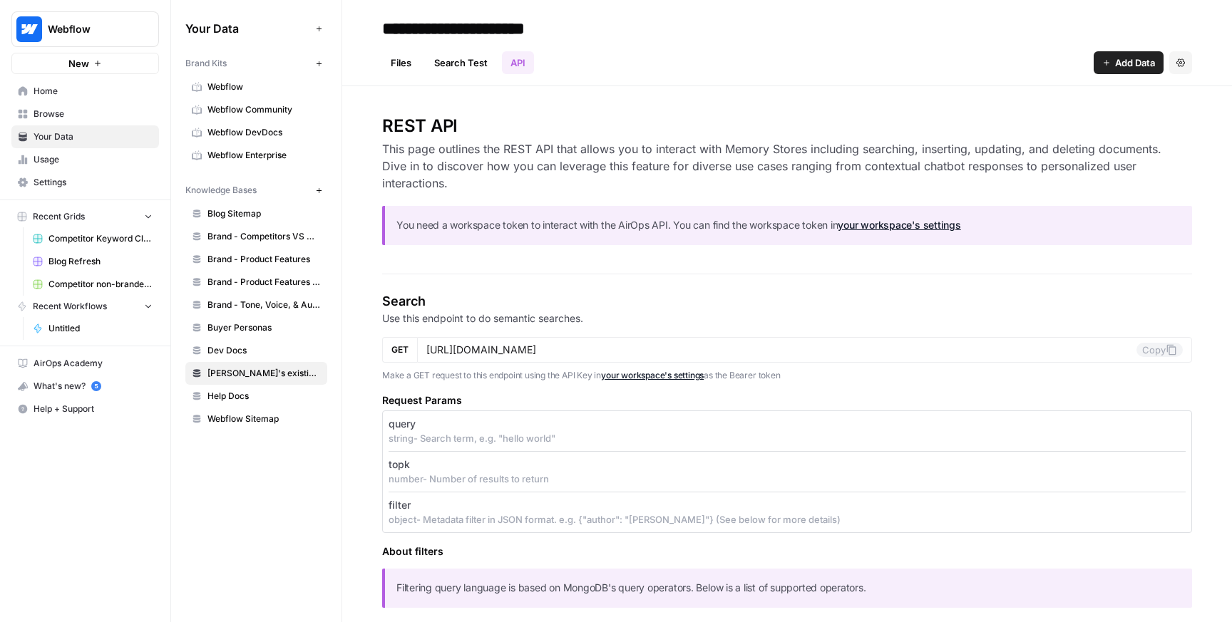
click at [404, 57] on link "Files" at bounding box center [401, 62] width 38 height 23
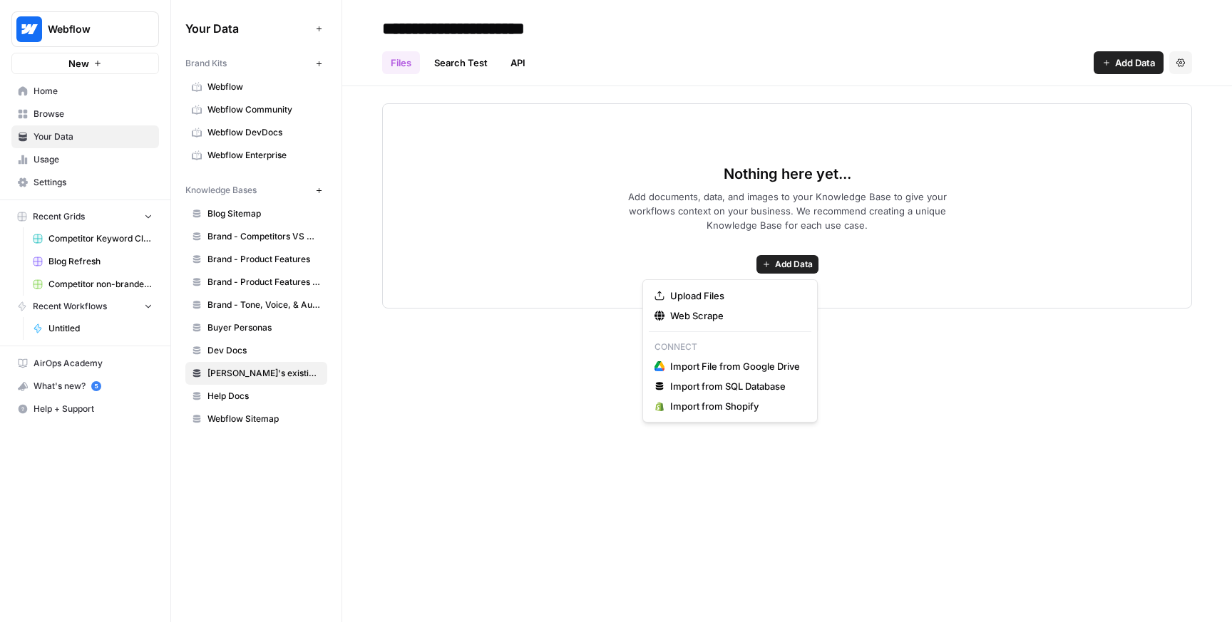
click at [787, 265] on span "Add Data" at bounding box center [794, 264] width 38 height 13
click at [694, 366] on span "Import File from Google Drive" at bounding box center [735, 366] width 130 height 14
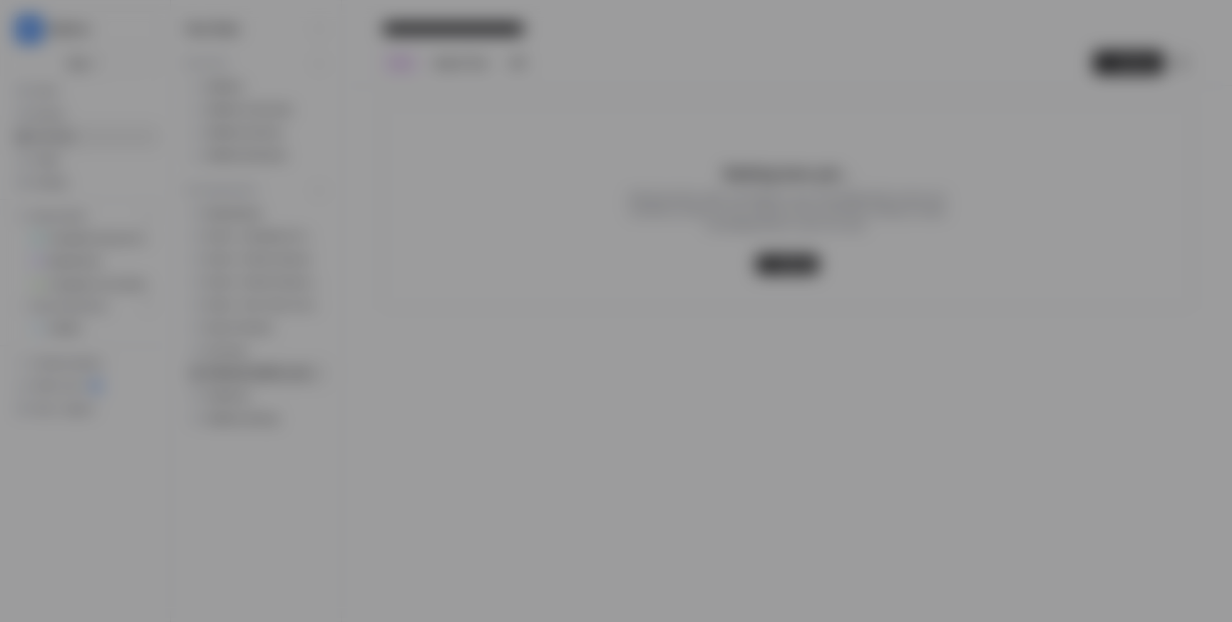
type input "[EMAIL_ADDRESS][DOMAIN_NAME]"
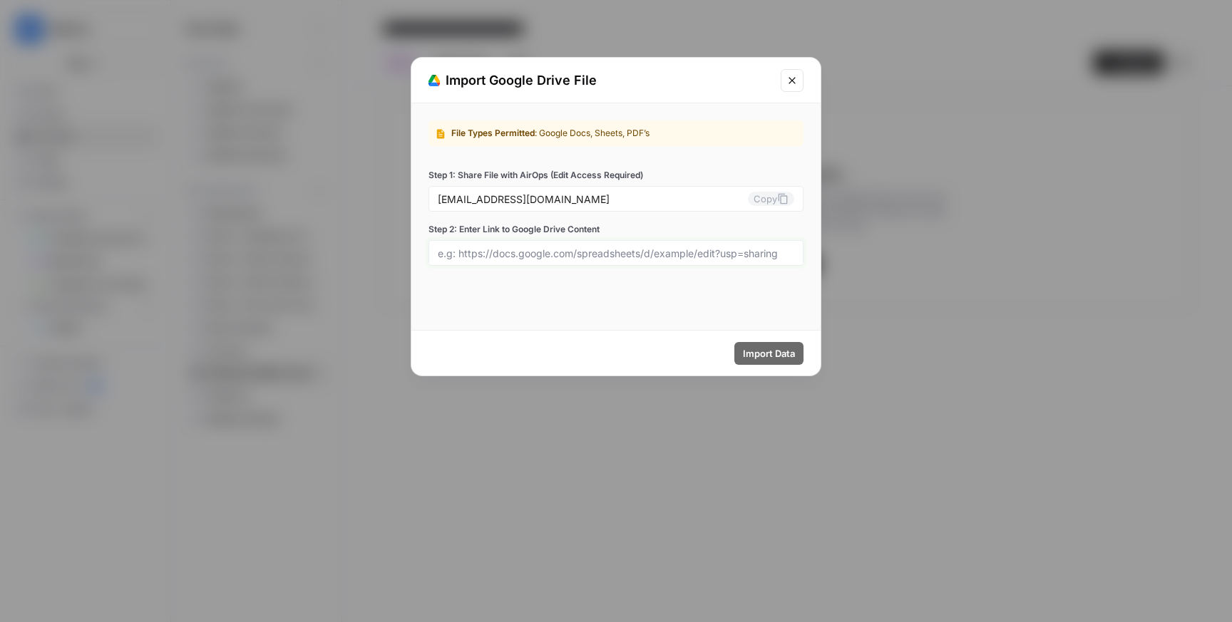
click at [544, 249] on input "Step 2: Enter Link to Google Drive Content" at bounding box center [616, 253] width 356 height 13
paste input "[URL][DOMAIN_NAME]"
click at [762, 201] on button "Copy" at bounding box center [771, 199] width 46 height 14
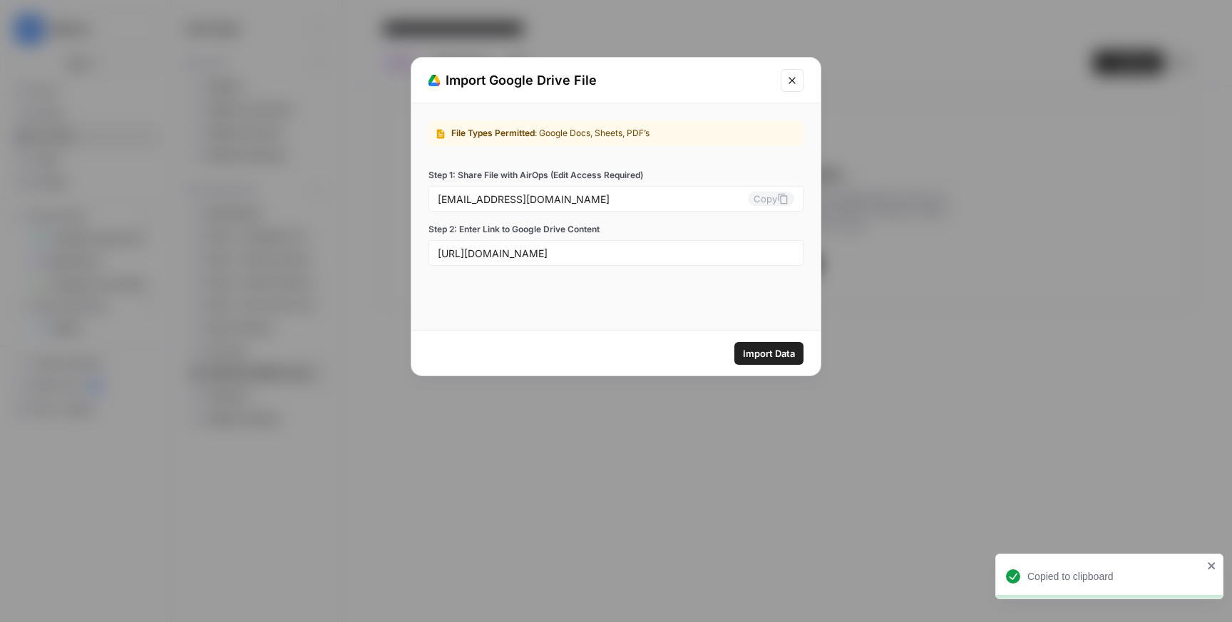
click at [751, 352] on span "Import Data" at bounding box center [769, 354] width 52 height 14
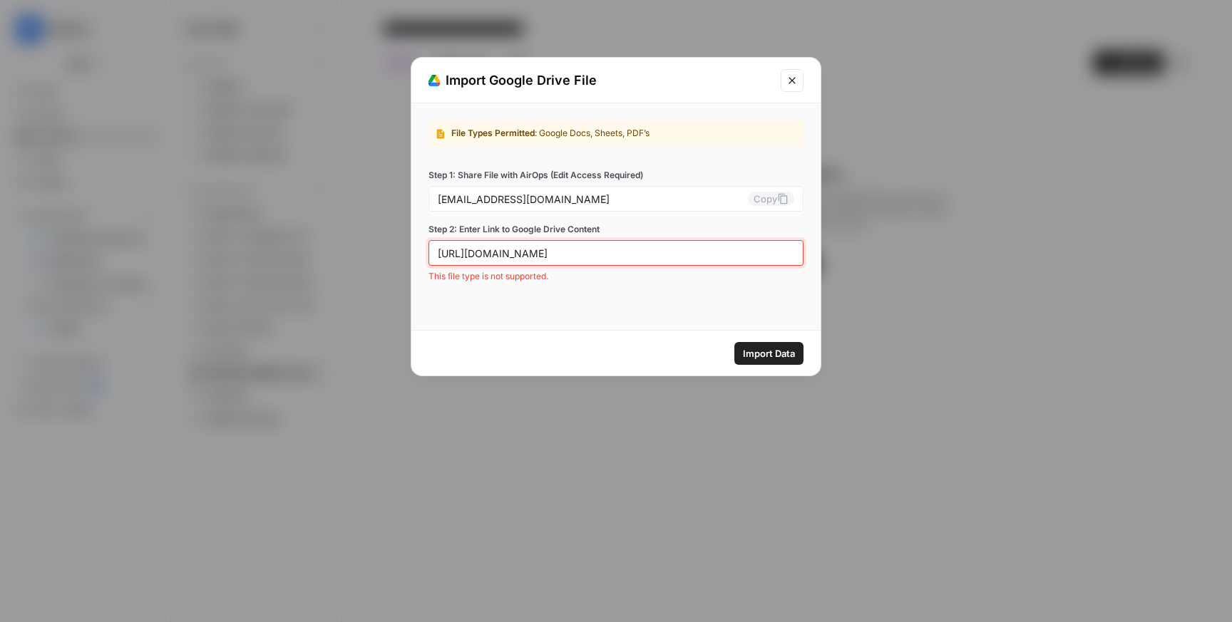
click at [648, 250] on input "[URL][DOMAIN_NAME]" at bounding box center [616, 253] width 356 height 13
click at [560, 247] on input "[URL][DOMAIN_NAME]" at bounding box center [616, 253] width 356 height 13
paste input "slide=id.g33219435b97_0_328#slide=id.g33219435b97_0_328"
type input "[URL][DOMAIN_NAME]"
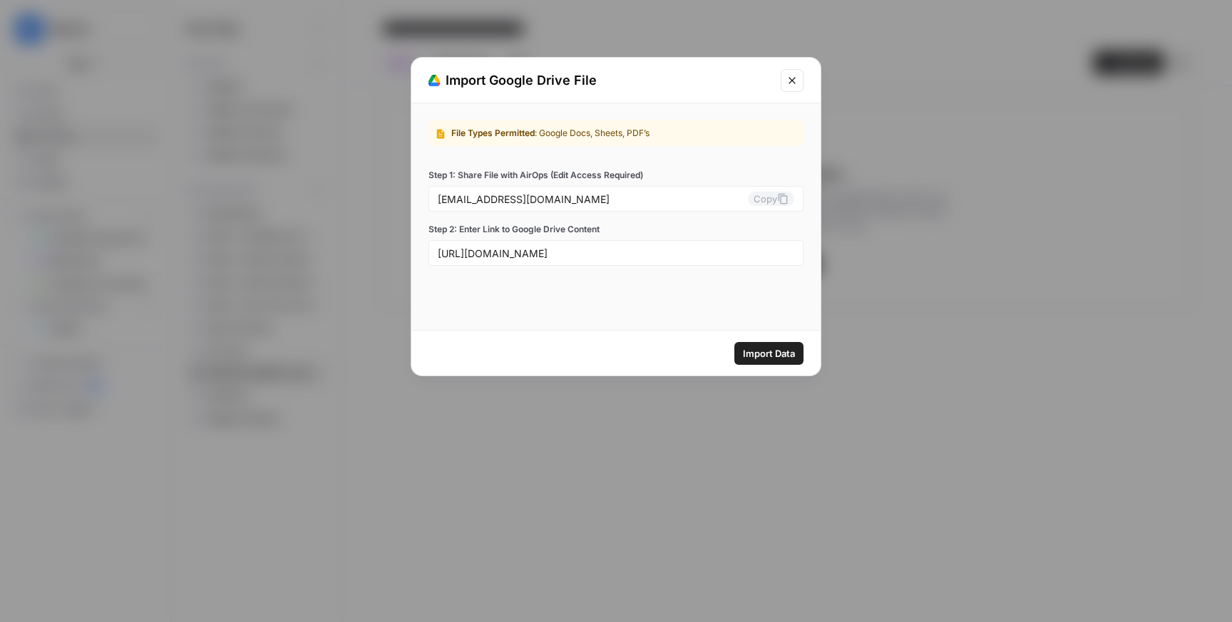
scroll to position [0, 0]
click at [768, 353] on span "Import Data" at bounding box center [769, 354] width 52 height 14
click at [794, 78] on icon "Close modal" at bounding box center [791, 80] width 11 height 11
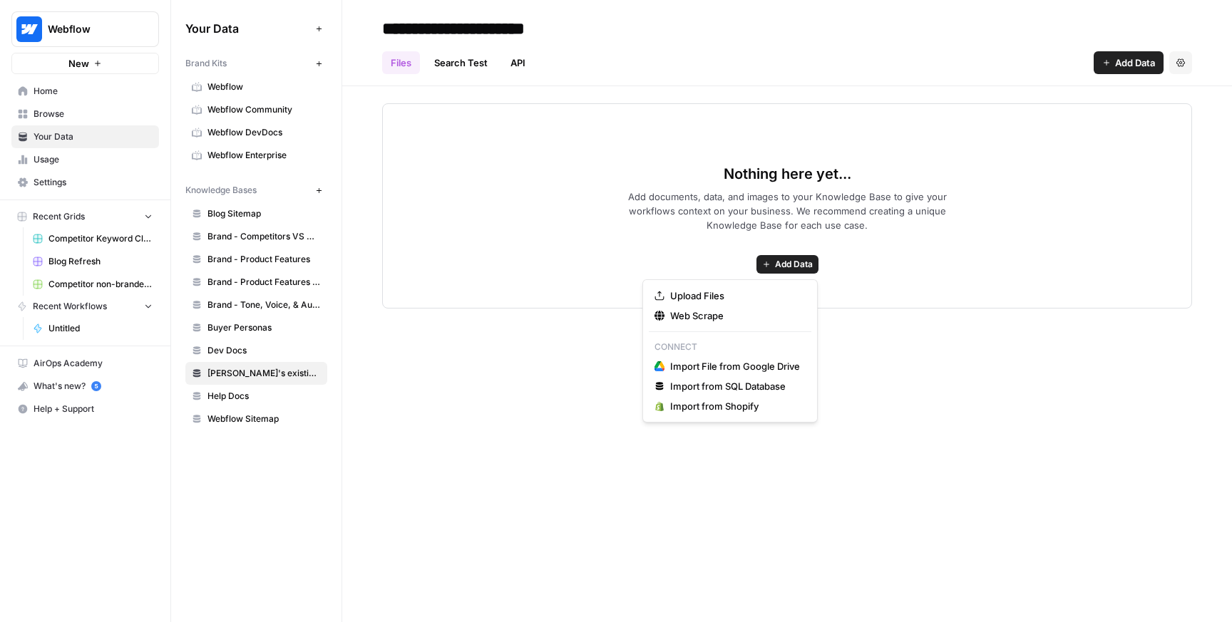
click at [779, 265] on span "Add Data" at bounding box center [794, 264] width 38 height 13
click at [738, 293] on span "Upload Files" at bounding box center [735, 296] width 130 height 14
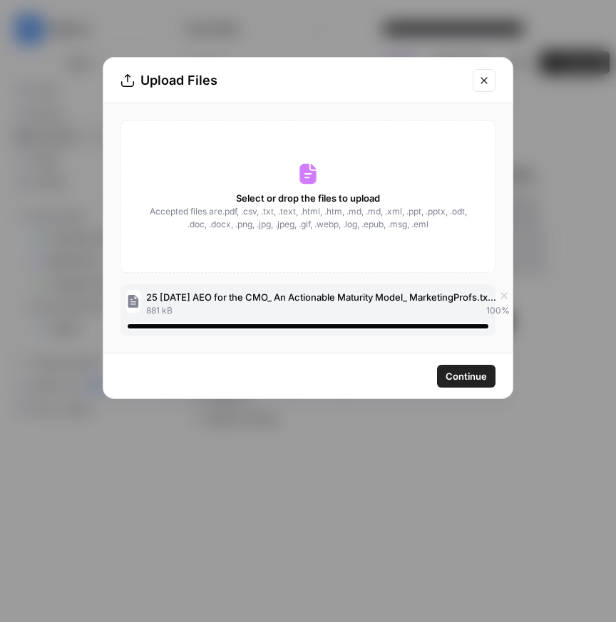
click at [379, 374] on div "Continue" at bounding box center [307, 376] width 409 height 45
click at [461, 375] on span "Continue" at bounding box center [466, 376] width 41 height 14
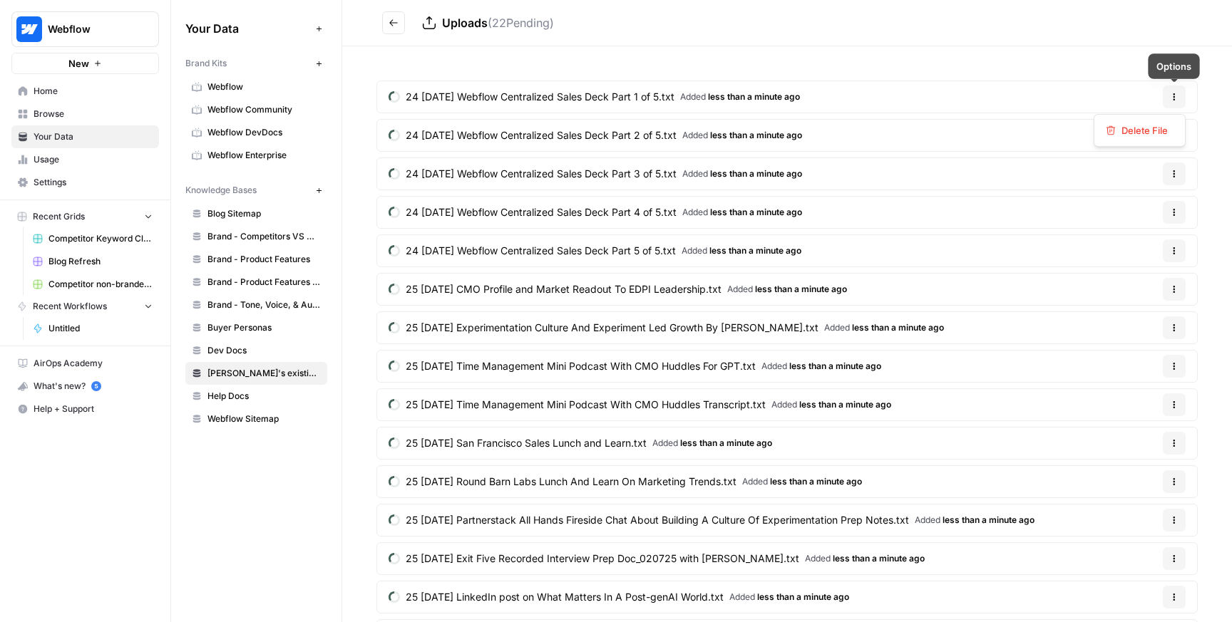
click at [1172, 95] on icon "button" at bounding box center [1174, 97] width 9 height 9
click at [1074, 79] on div "24 [DATE] Webflow Centralized Sales Deck Part 1 of 5.txt Added less than a minu…" at bounding box center [787, 465] width 890 height 838
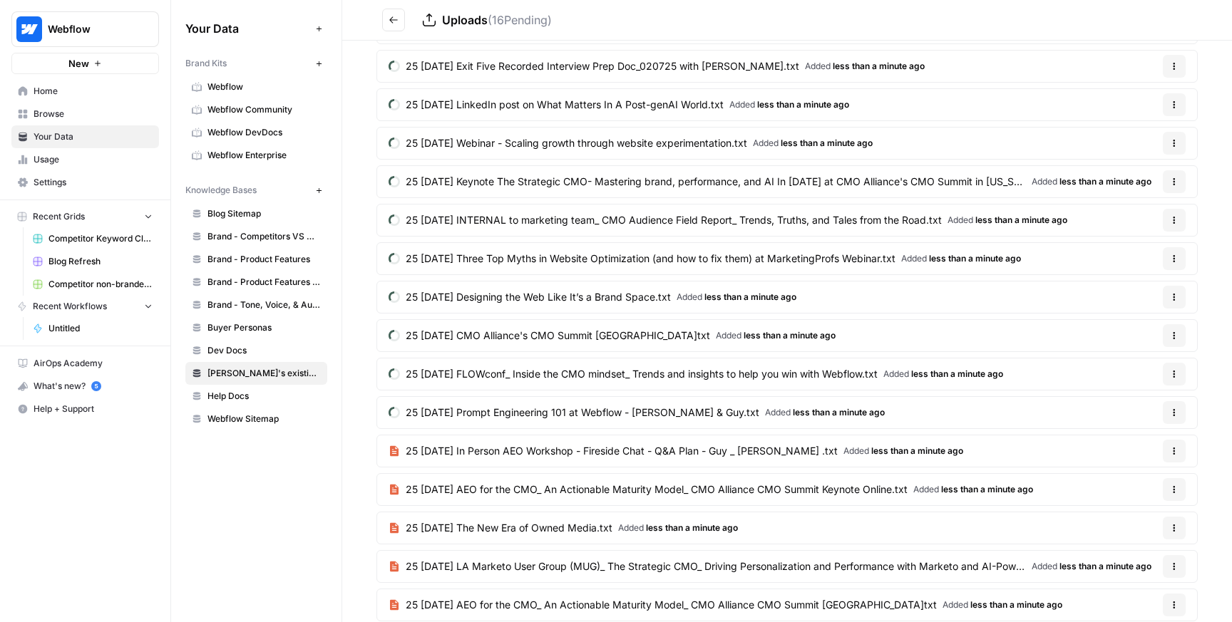
scroll to position [488, 0]
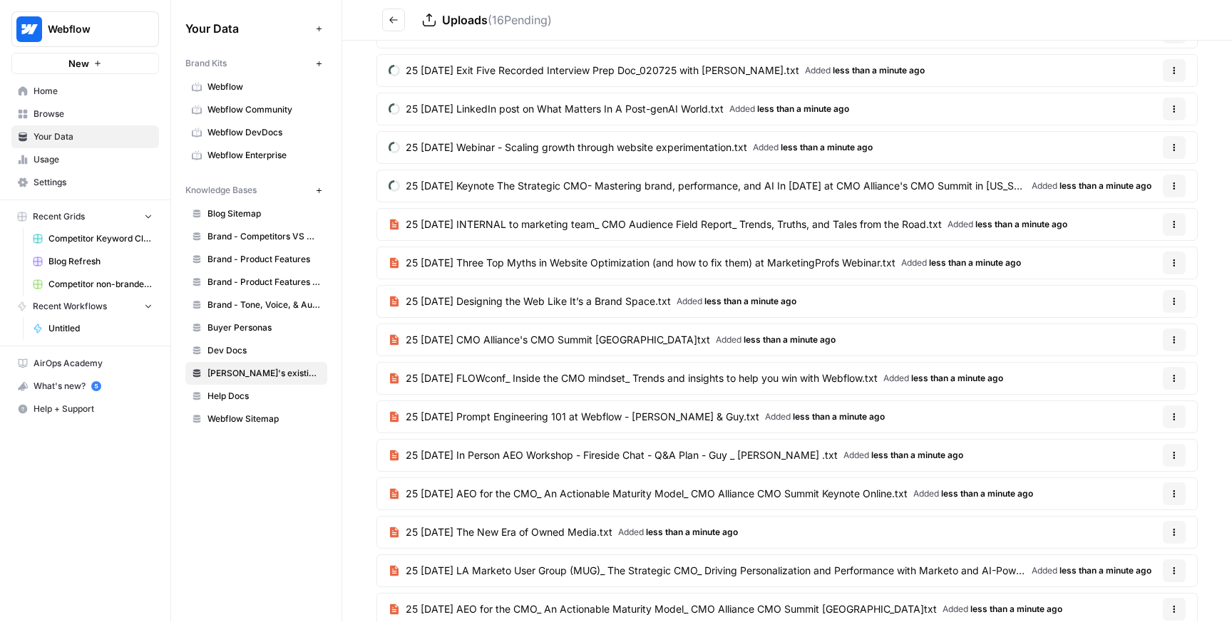
click at [692, 454] on span "25 [DATE] In Person AEO Workshop - Fireside Chat - Q&A Plan - Guy _ [PERSON_NAM…" at bounding box center [622, 455] width 432 height 14
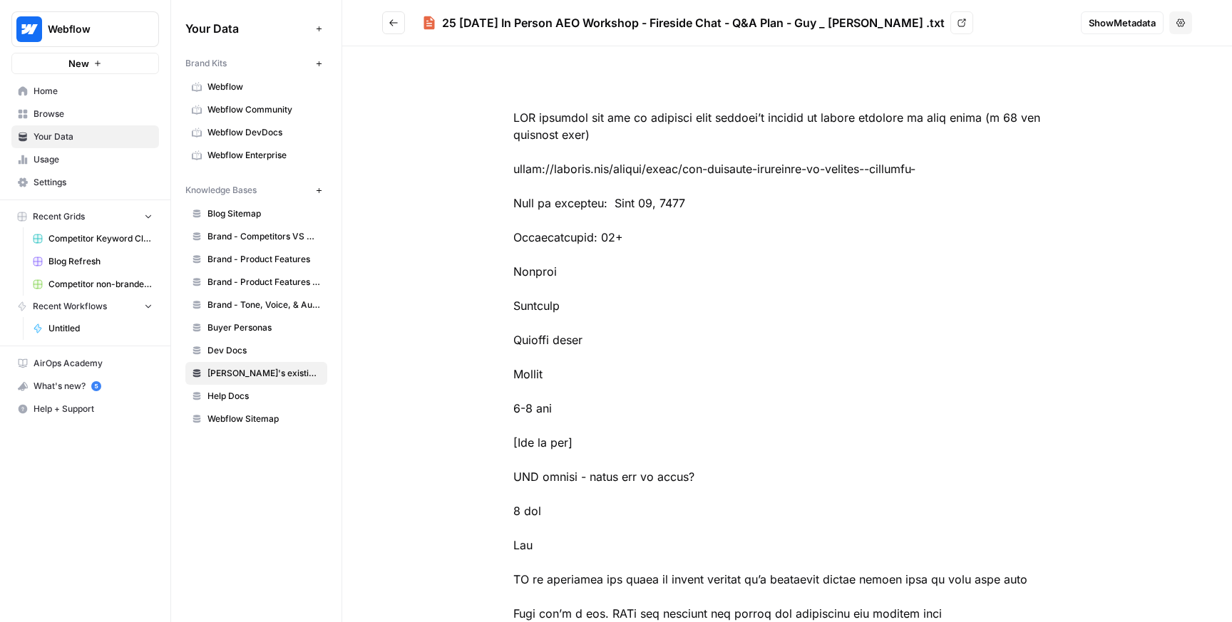
click at [387, 16] on button "Go back" at bounding box center [393, 22] width 23 height 23
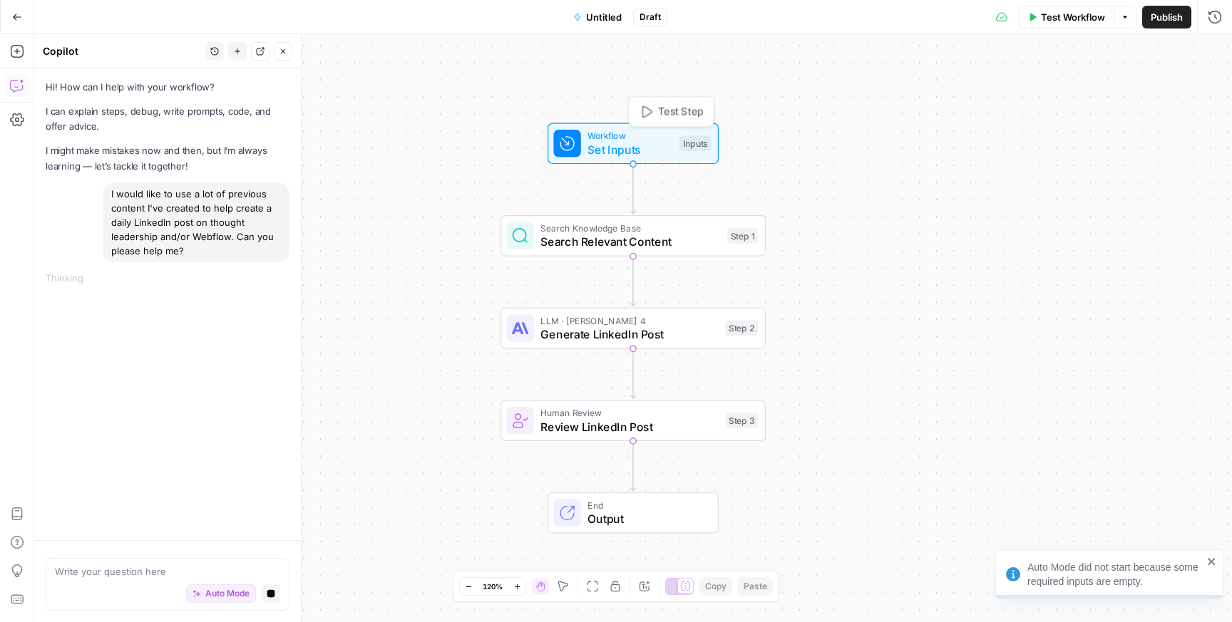
click at [608, 155] on span "Set Inputs" at bounding box center [629, 149] width 85 height 17
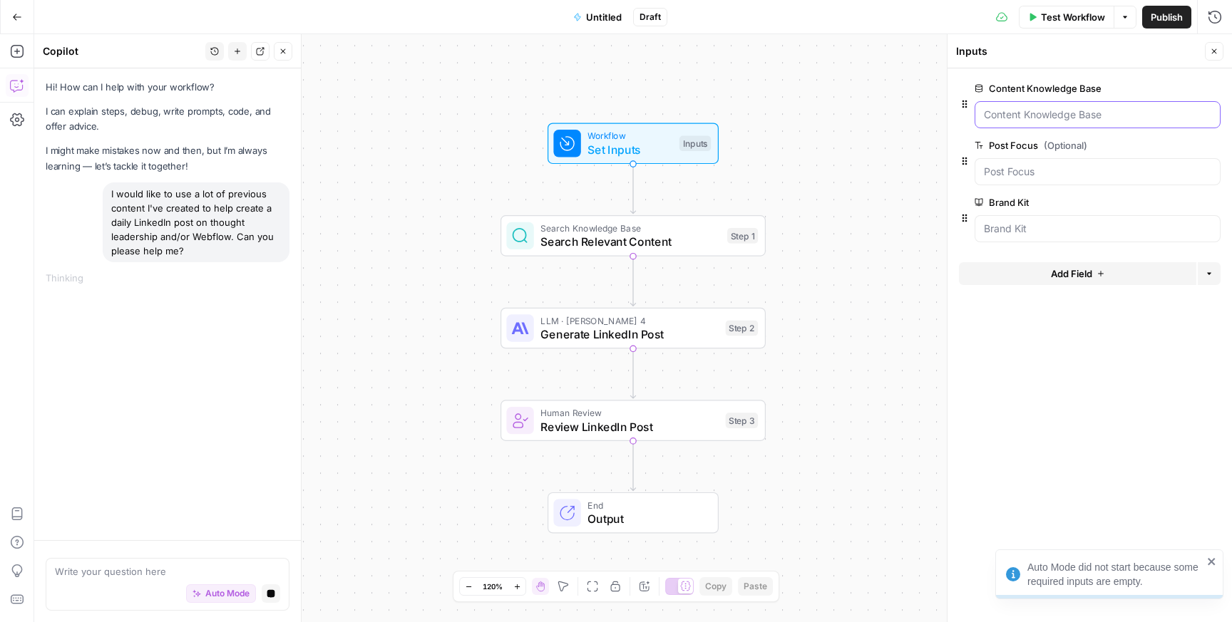
click at [1052, 109] on Base "Content Knowledge Base" at bounding box center [1097, 115] width 227 height 14
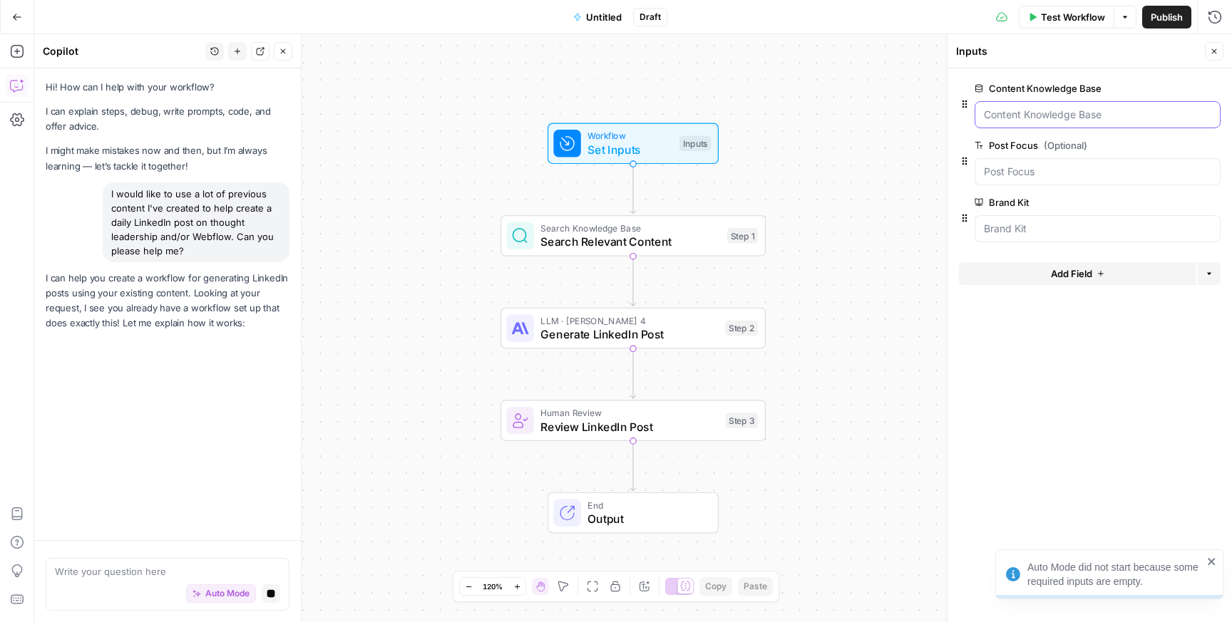
click at [1094, 113] on Base "Content Knowledge Base" at bounding box center [1097, 115] width 227 height 14
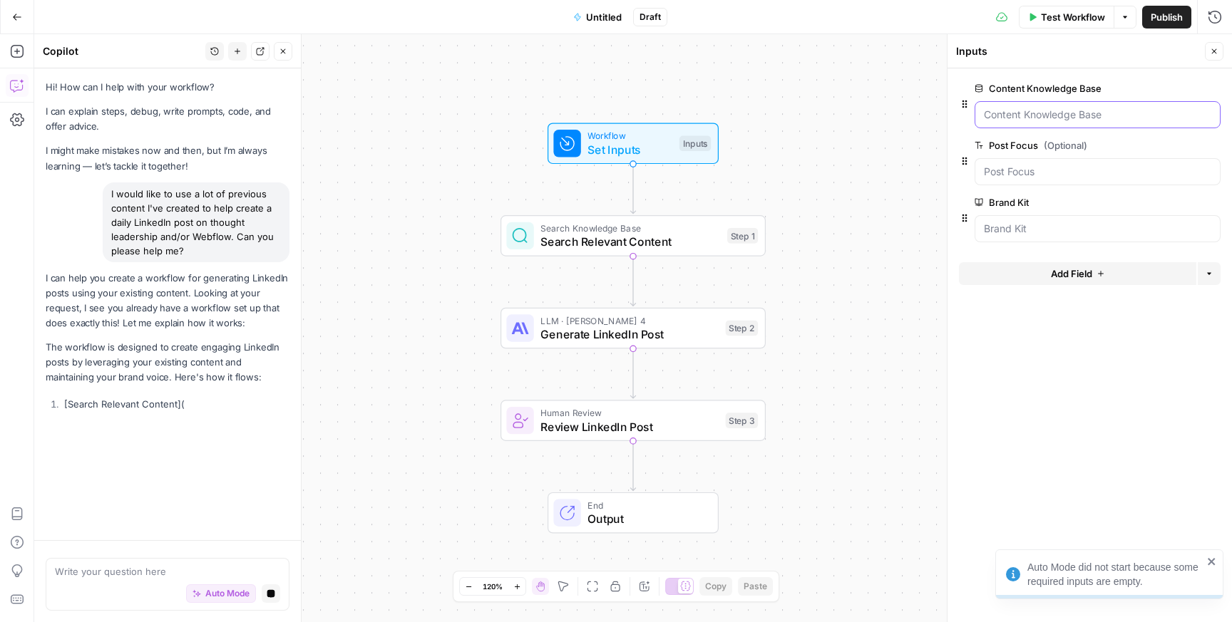
click at [1094, 113] on Base "Content Knowledge Base" at bounding box center [1097, 115] width 227 height 14
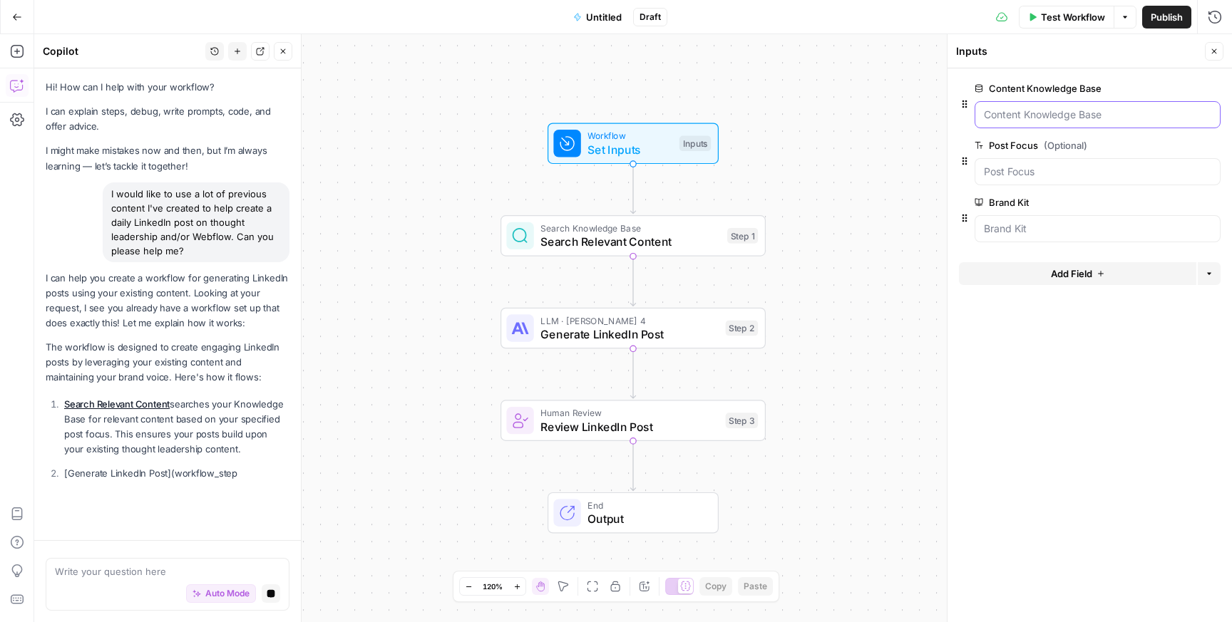
click at [1094, 113] on Base "Content Knowledge Base" at bounding box center [1097, 115] width 227 height 14
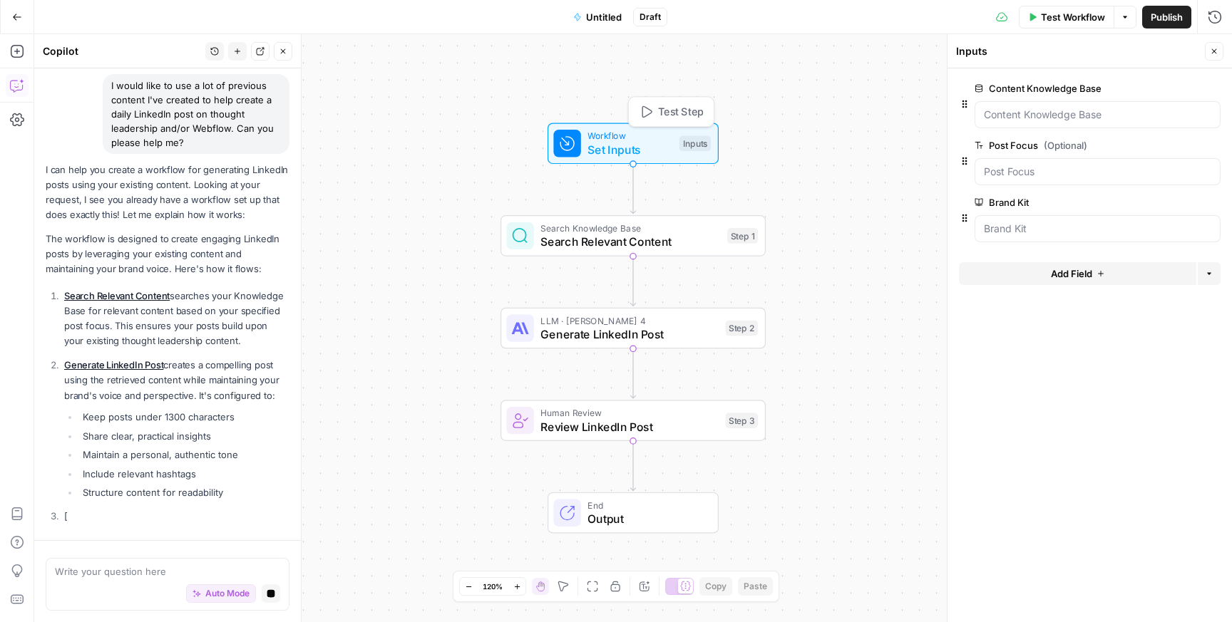
click at [702, 140] on div "Inputs" at bounding box center [694, 144] width 31 height 16
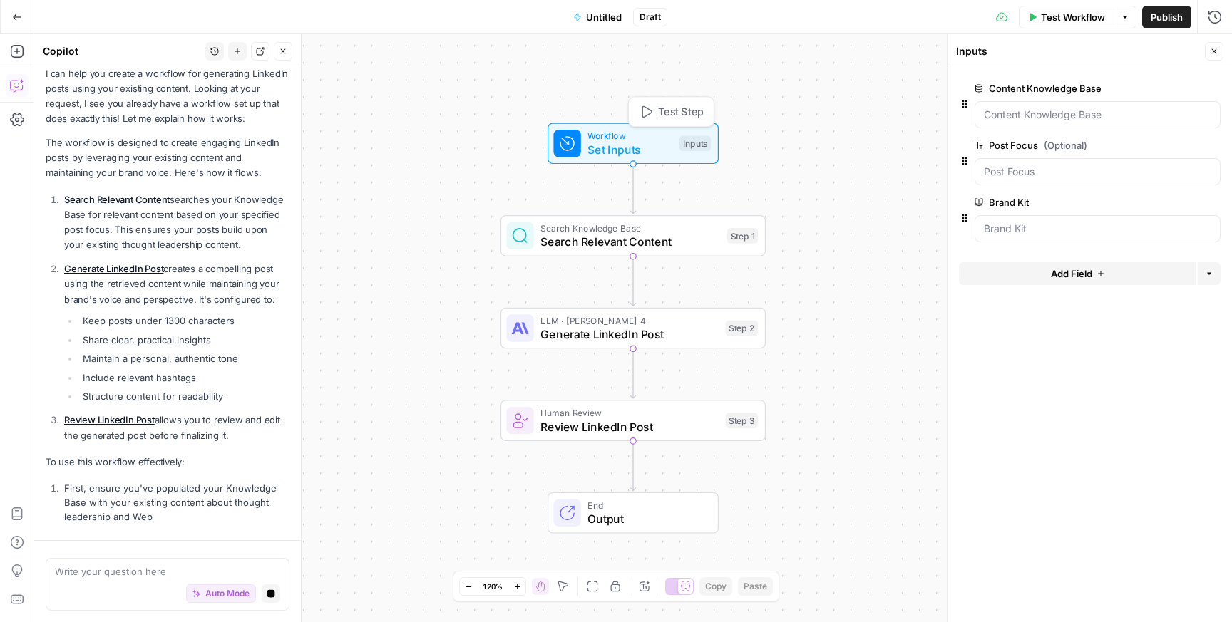
click at [702, 138] on div "Inputs" at bounding box center [694, 144] width 31 height 16
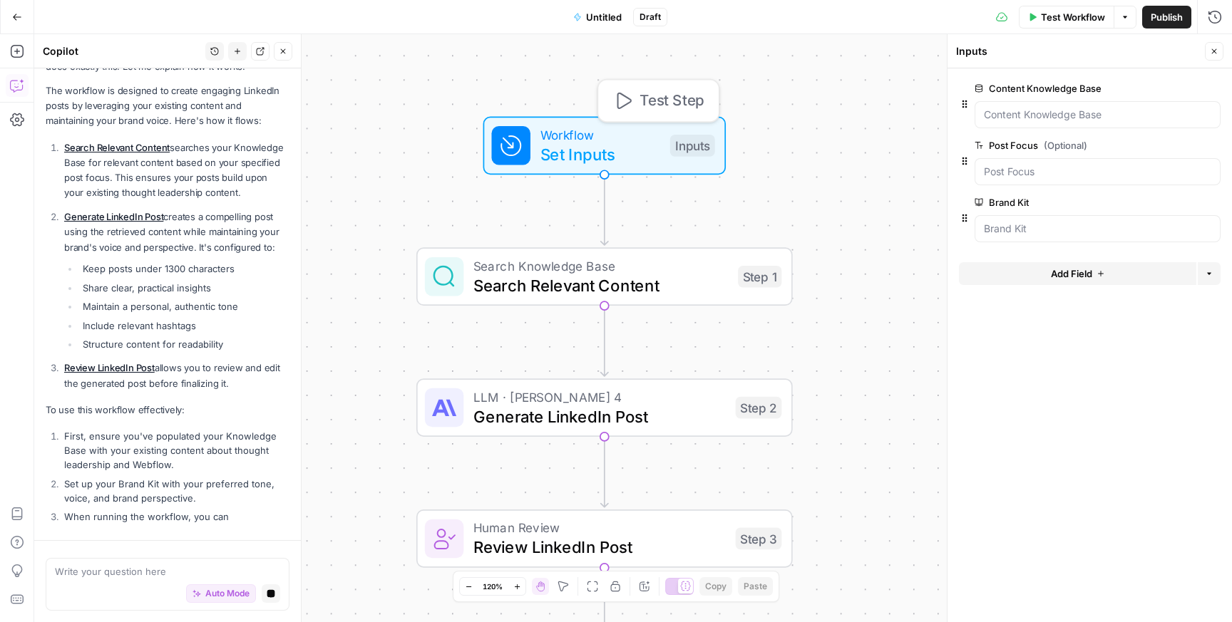
click at [702, 138] on div "Inputs" at bounding box center [692, 146] width 45 height 22
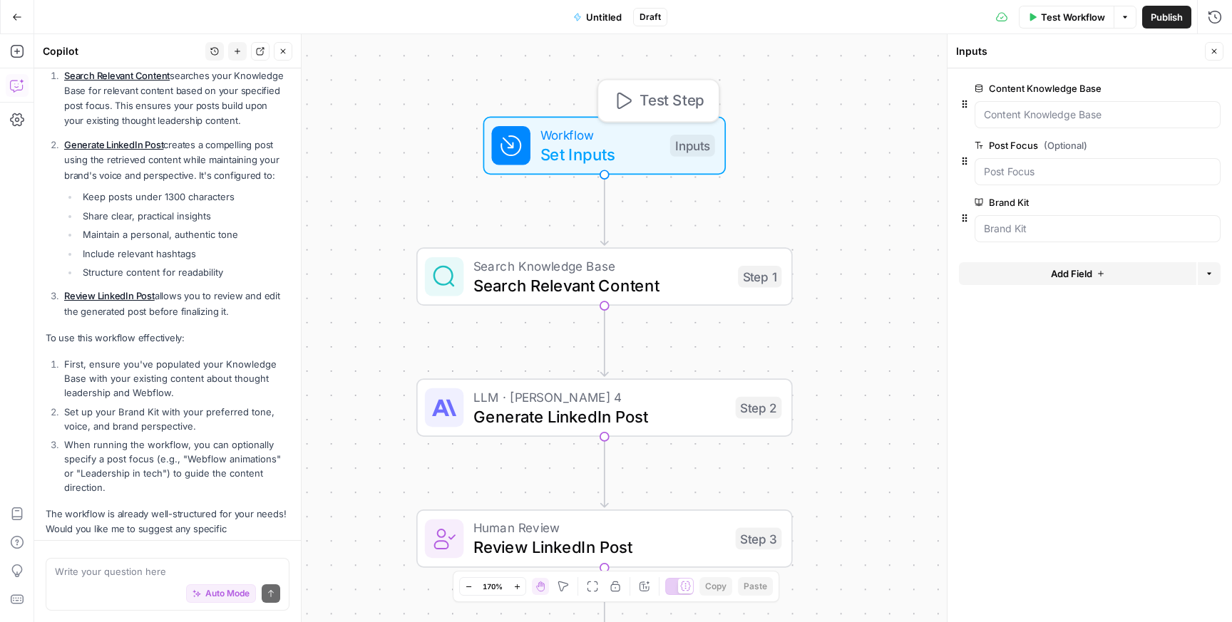
scroll to position [397, 0]
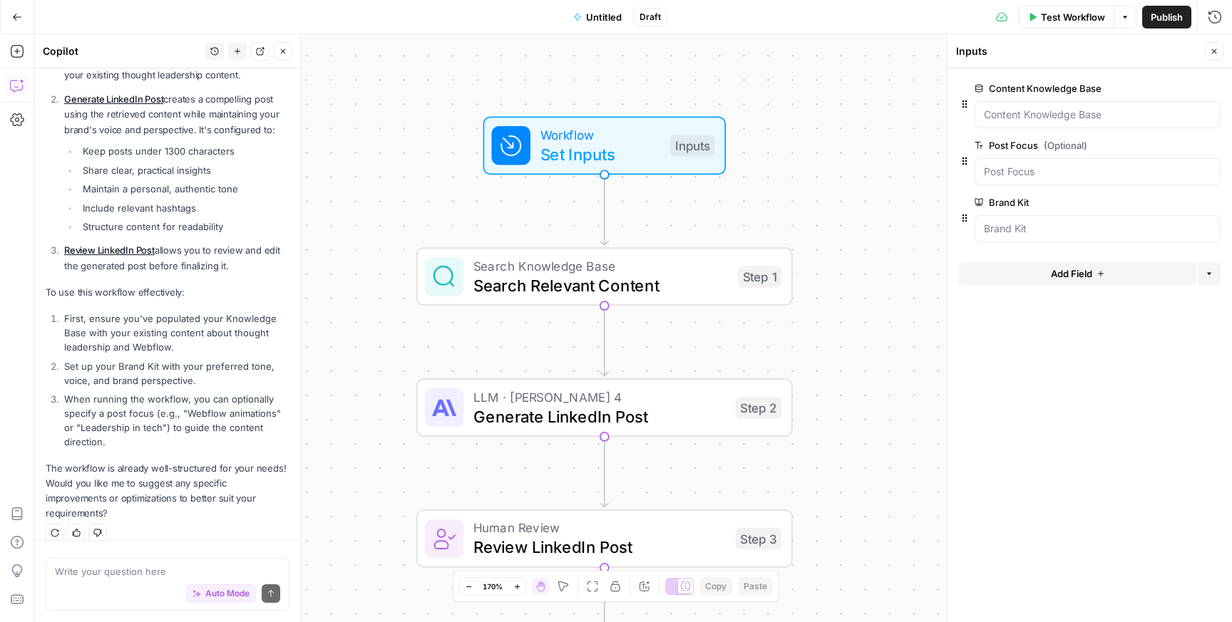
click at [1216, 47] on icon "button" at bounding box center [1214, 51] width 9 height 9
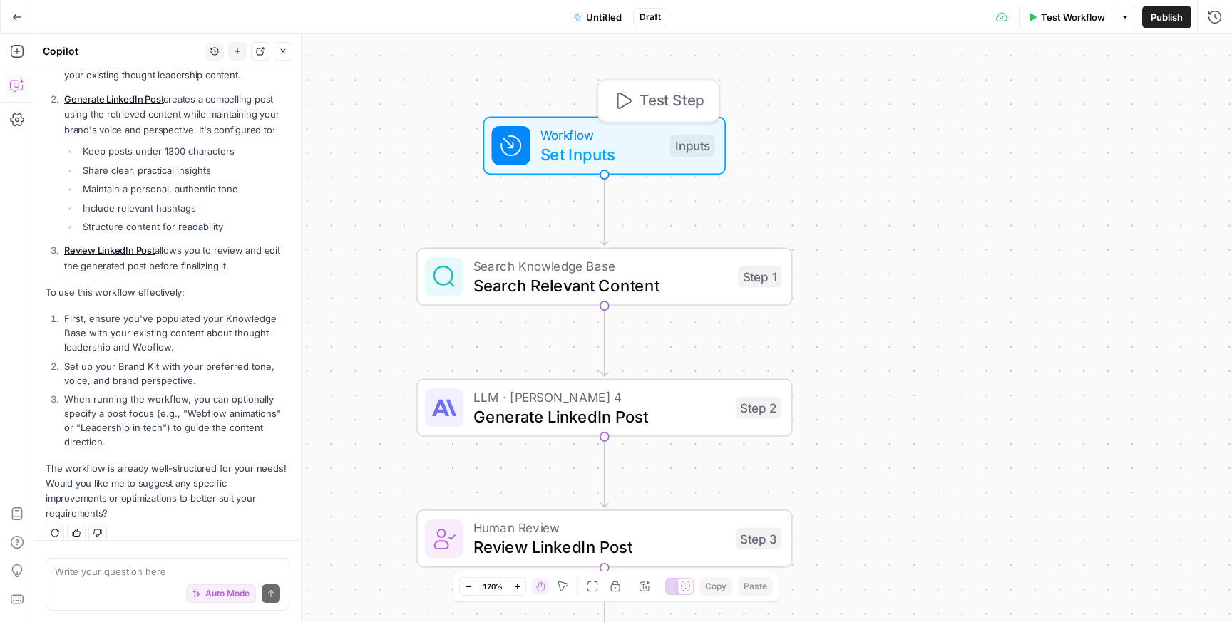
click at [679, 157] on div "Workflow Set Inputs Inputs Test Step" at bounding box center [602, 145] width 223 height 41
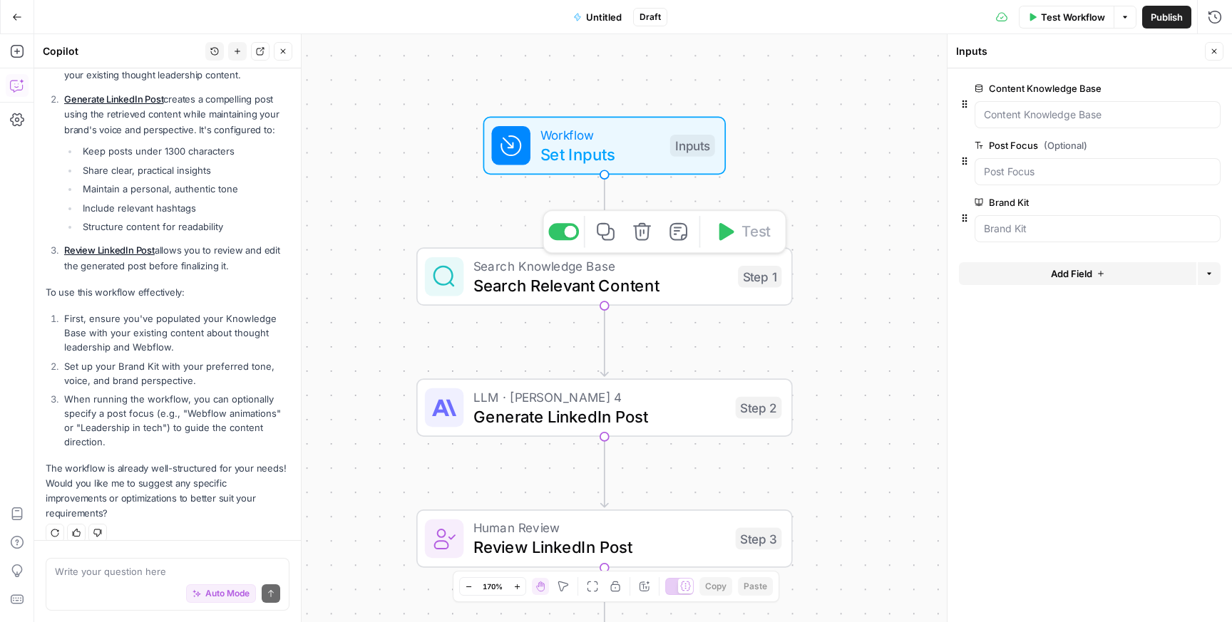
click at [632, 282] on span "Search Relevant Content" at bounding box center [600, 285] width 255 height 24
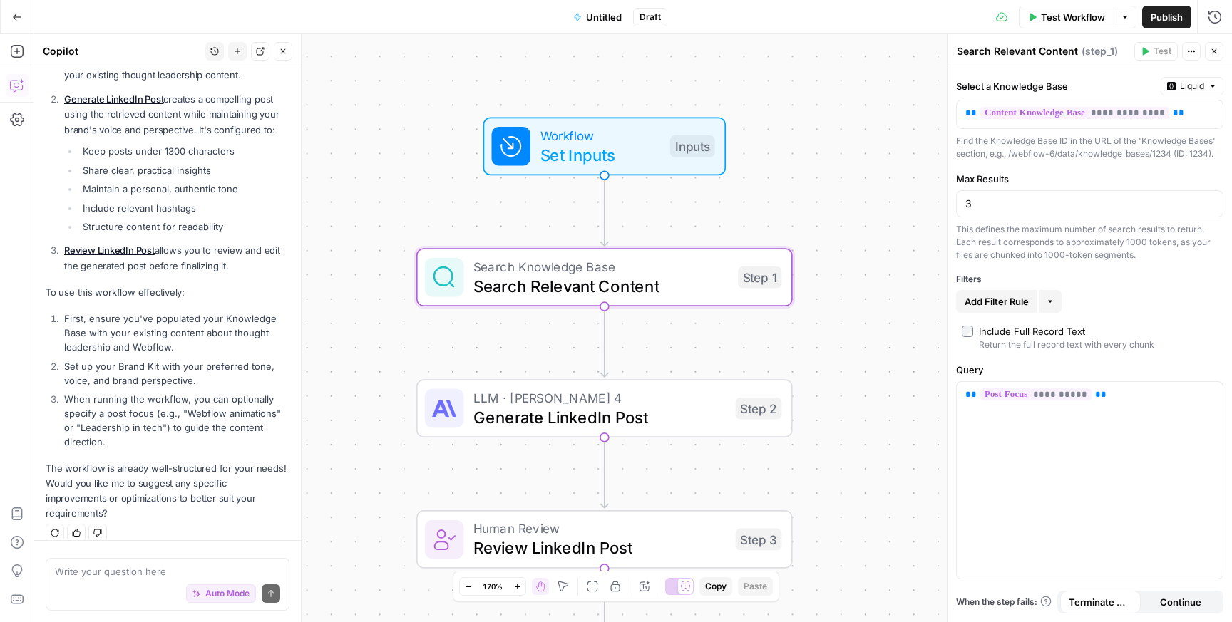
click at [657, 147] on span "Set Inputs" at bounding box center [600, 155] width 120 height 24
click at [699, 138] on div "Inputs" at bounding box center [692, 146] width 45 height 22
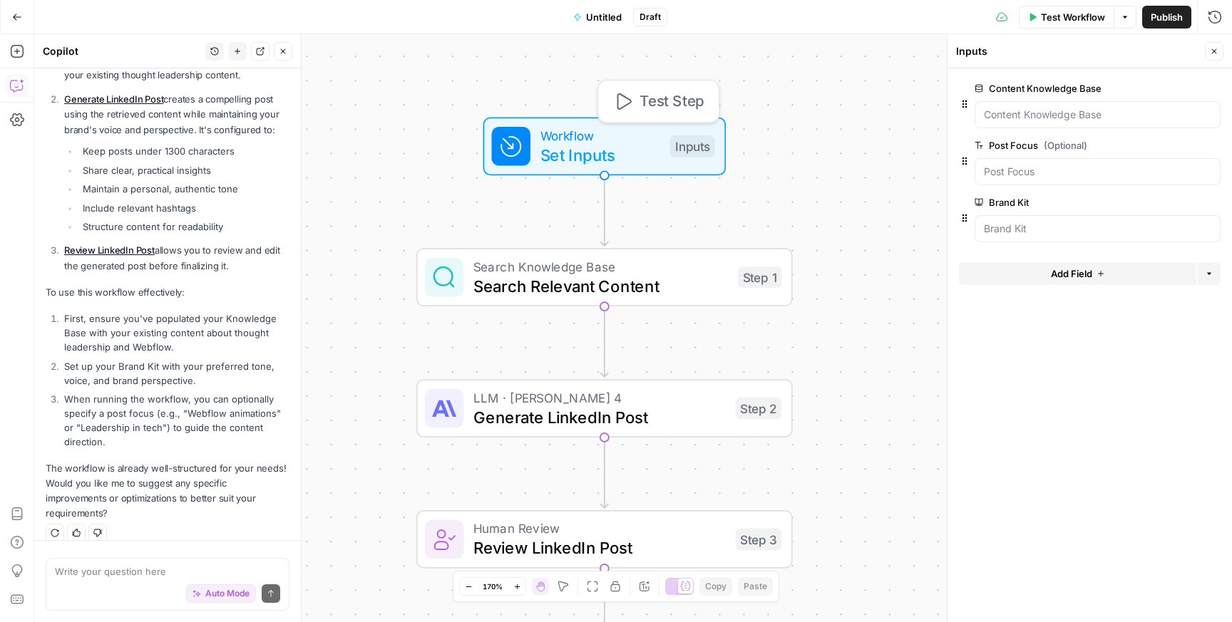
click at [699, 138] on div "Inputs" at bounding box center [692, 146] width 45 height 22
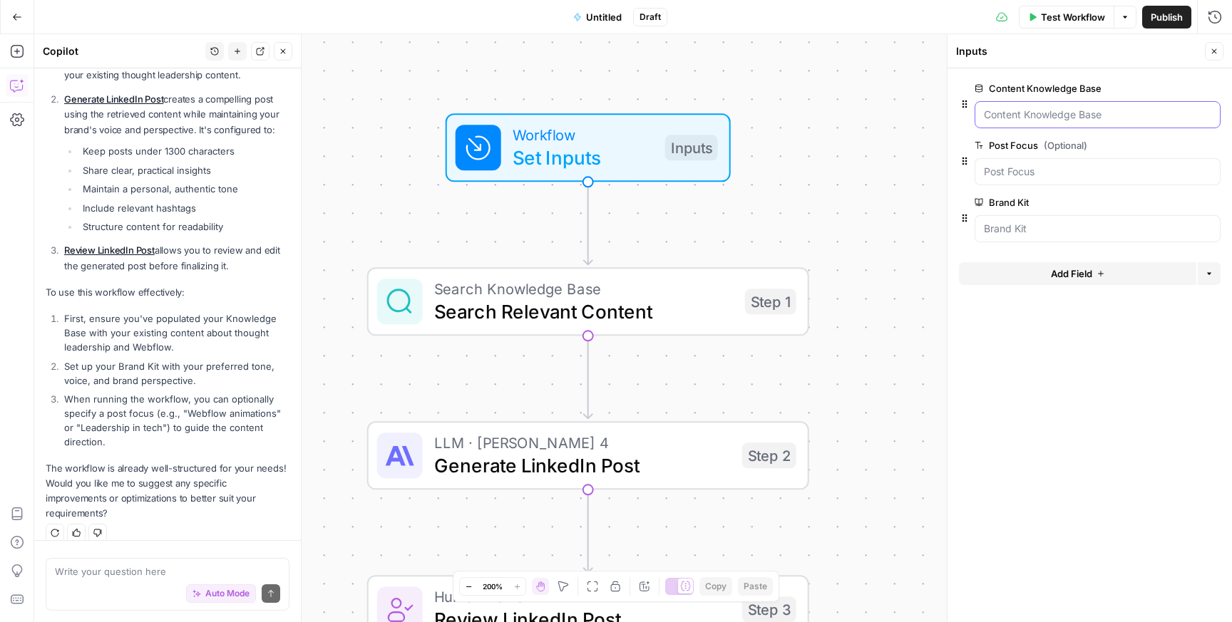
click at [1074, 117] on Base "Content Knowledge Base" at bounding box center [1097, 115] width 227 height 14
click at [965, 104] on icon "button" at bounding box center [965, 105] width 5 height 8
click at [1025, 113] on Base "Content Knowledge Base" at bounding box center [1097, 115] width 227 height 14
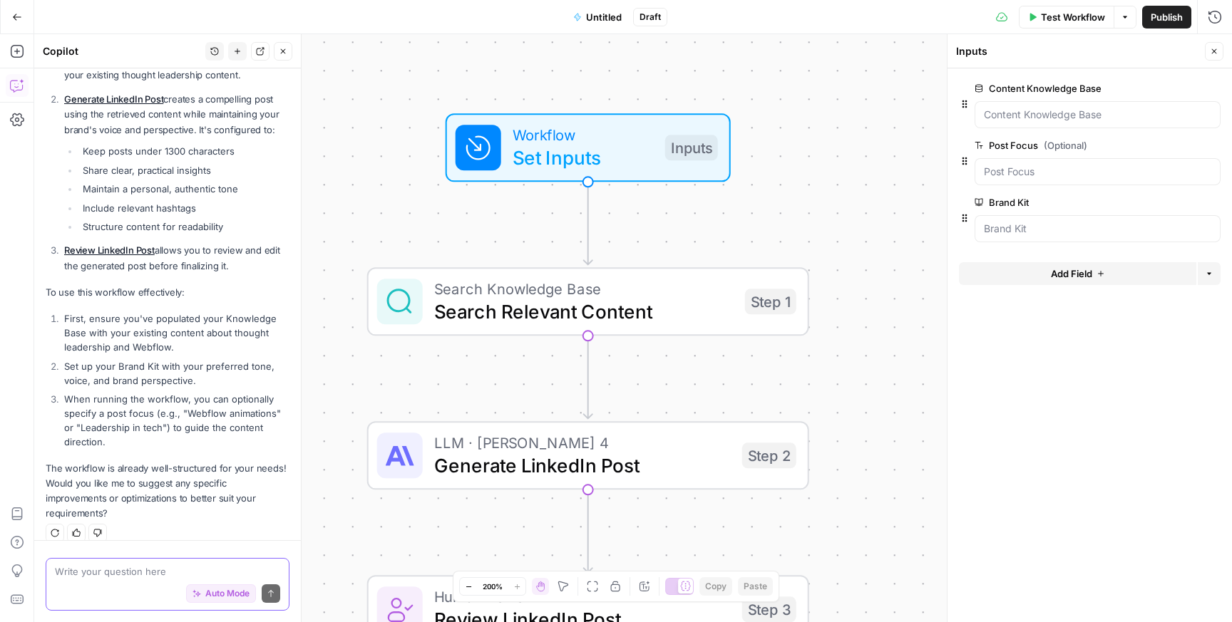
click at [86, 565] on textarea at bounding box center [167, 572] width 225 height 14
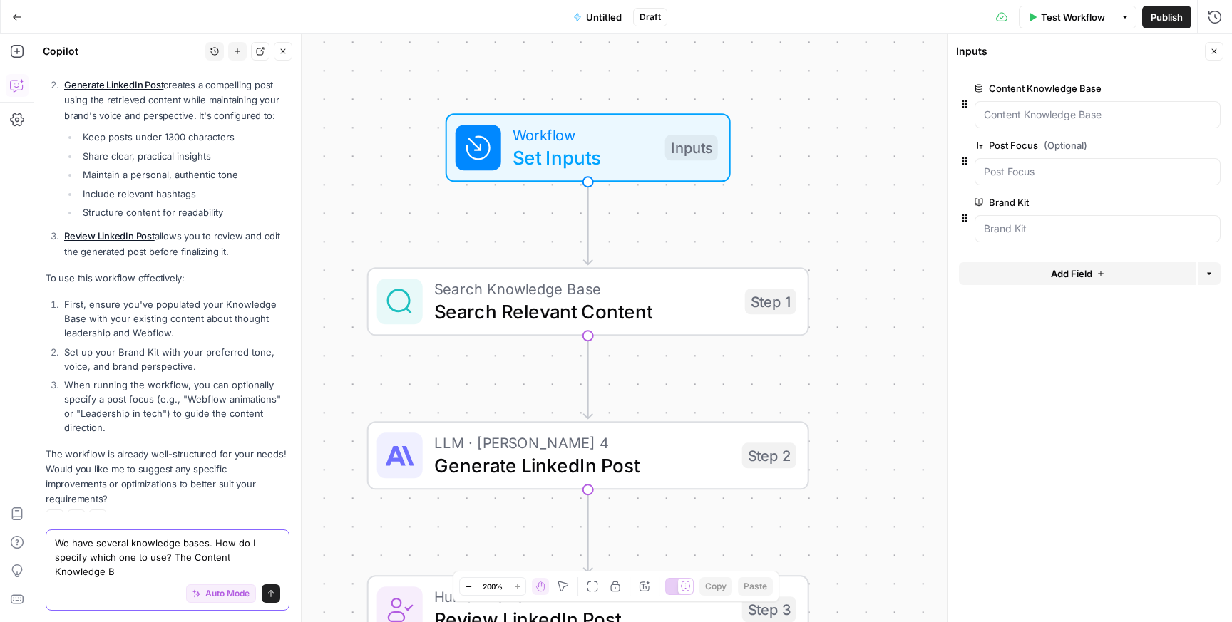
scroll to position [426, 0]
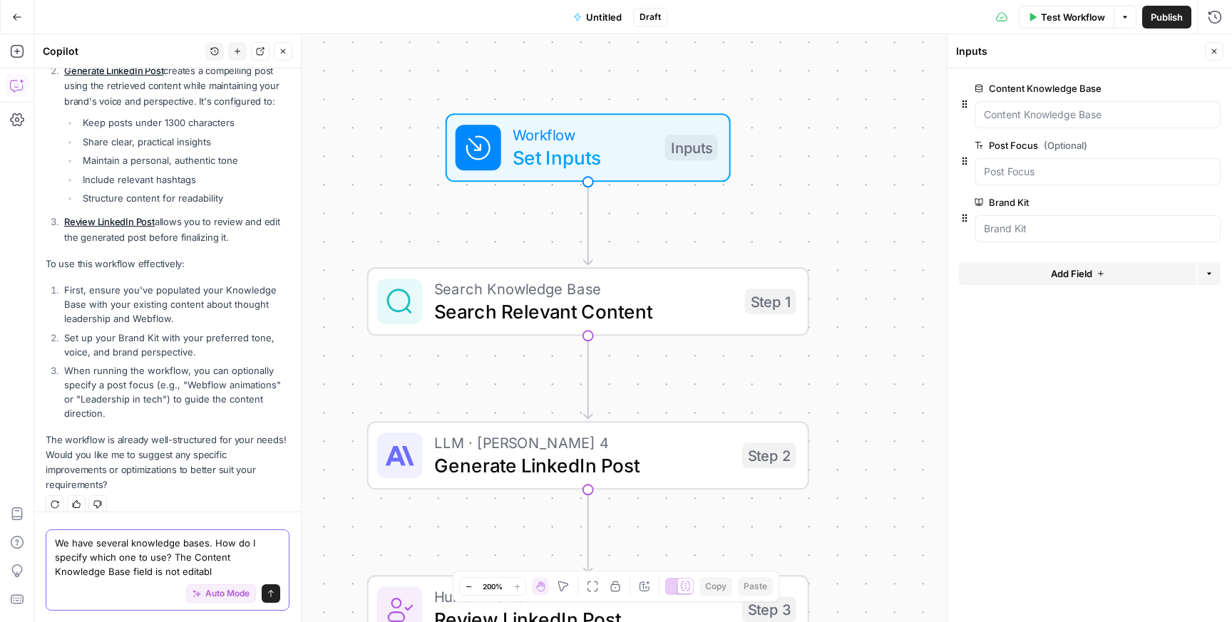
type textarea "We have several knowledge bases. How do I specify which one to use? The Content…"
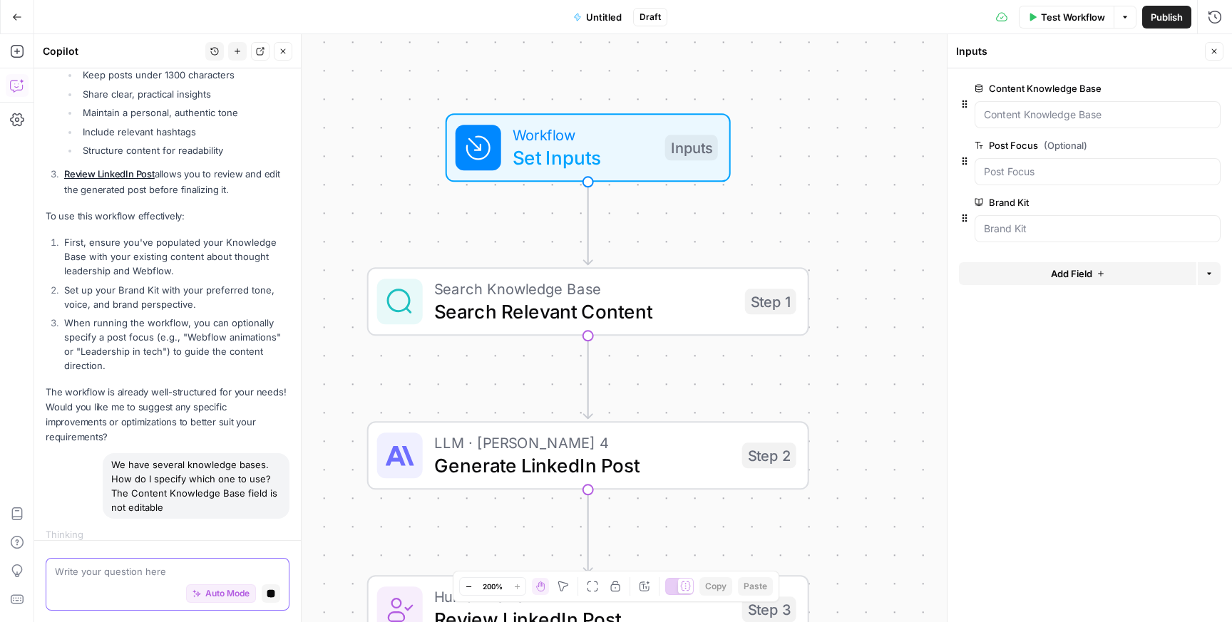
scroll to position [448, 0]
click at [1212, 560] on icon "close" at bounding box center [1211, 561] width 7 height 7
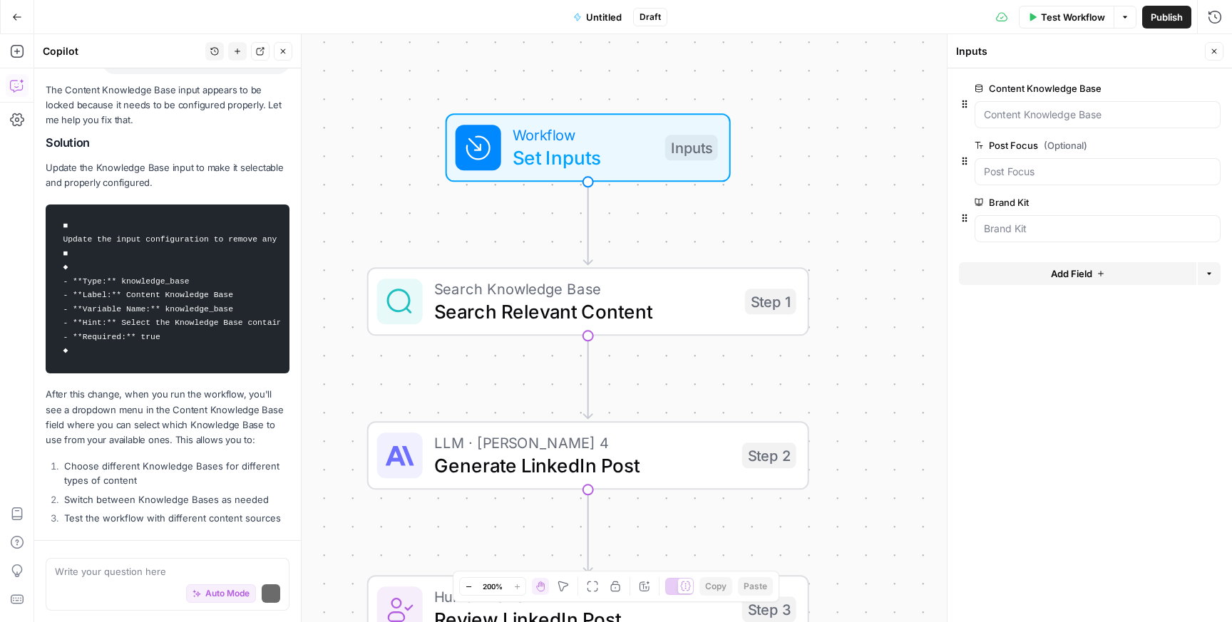
scroll to position [964, 0]
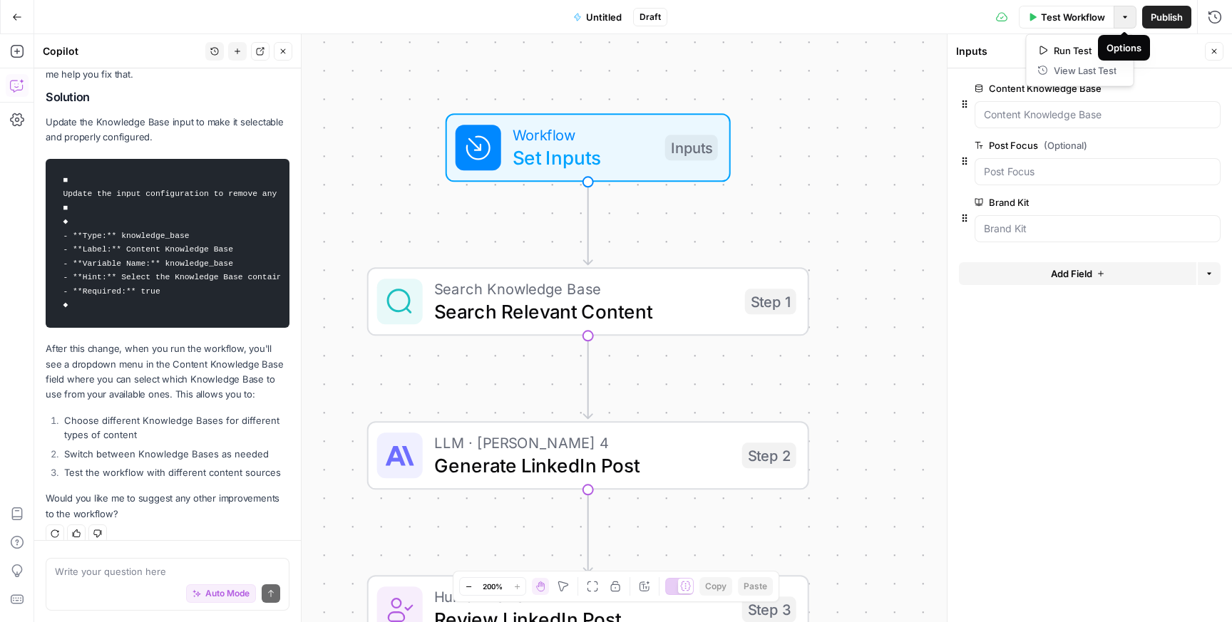
click at [1128, 11] on button "Options" at bounding box center [1125, 17] width 23 height 23
click at [913, 55] on div "Workflow Set Inputs Inputs Search Knowledge Base Search Relevant Content Step 1…" at bounding box center [633, 328] width 1198 height 588
click at [18, 114] on icon "button" at bounding box center [17, 119] width 14 height 13
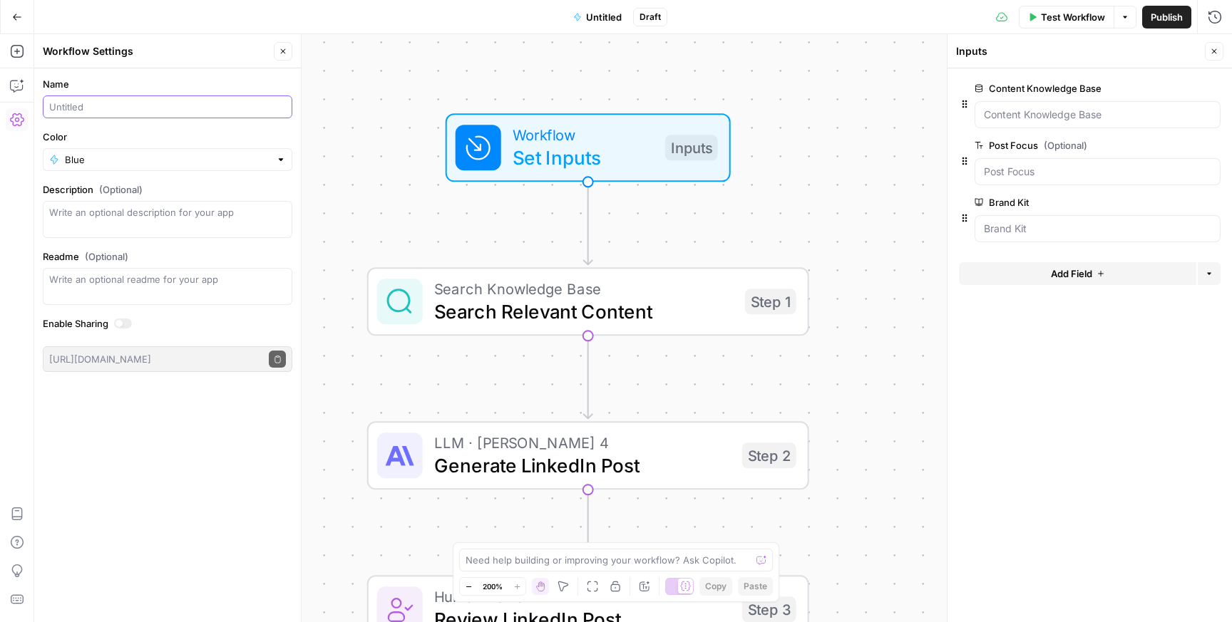
click at [123, 111] on input "Name" at bounding box center [167, 107] width 237 height 14
type input "Guy LinkedIn Post Draft Creator"
click at [134, 435] on div "Name Guy LinkedIn Post Draft Creator Color Blue Description (Optional) Readme (…" at bounding box center [167, 345] width 267 height 554
click at [11, 85] on icon "button" at bounding box center [17, 85] width 14 height 14
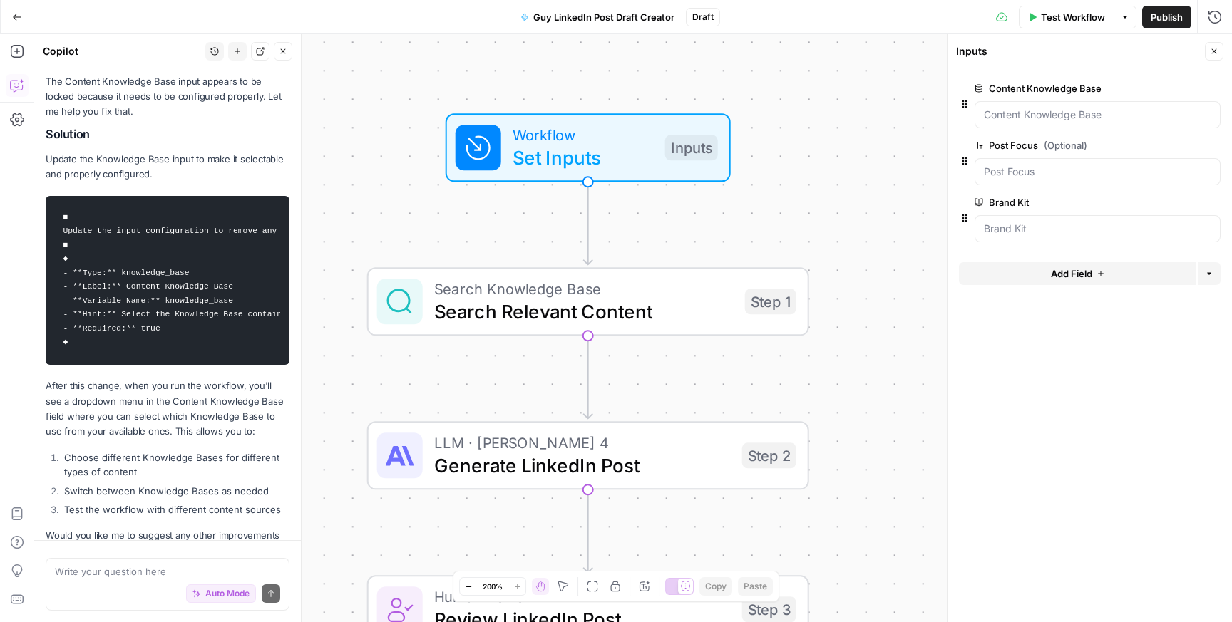
scroll to position [920, 0]
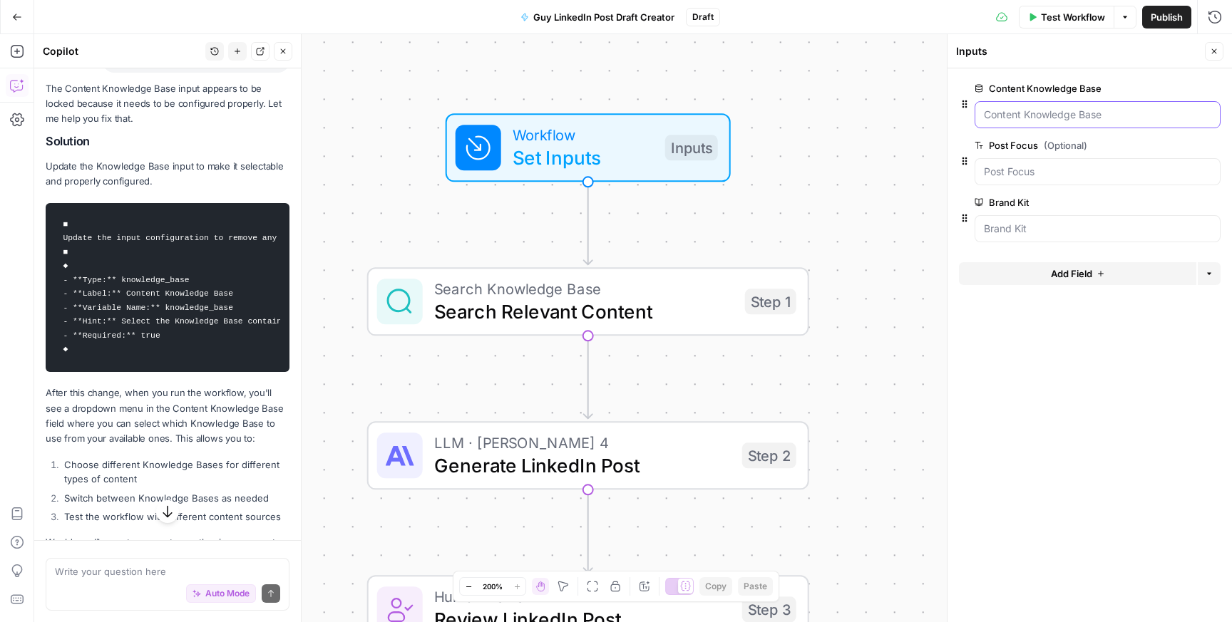
click at [1045, 119] on Base "Content Knowledge Base" at bounding box center [1097, 115] width 227 height 14
click at [126, 580] on div "Auto Mode Send" at bounding box center [167, 594] width 225 height 31
type textarea "The knowledge"
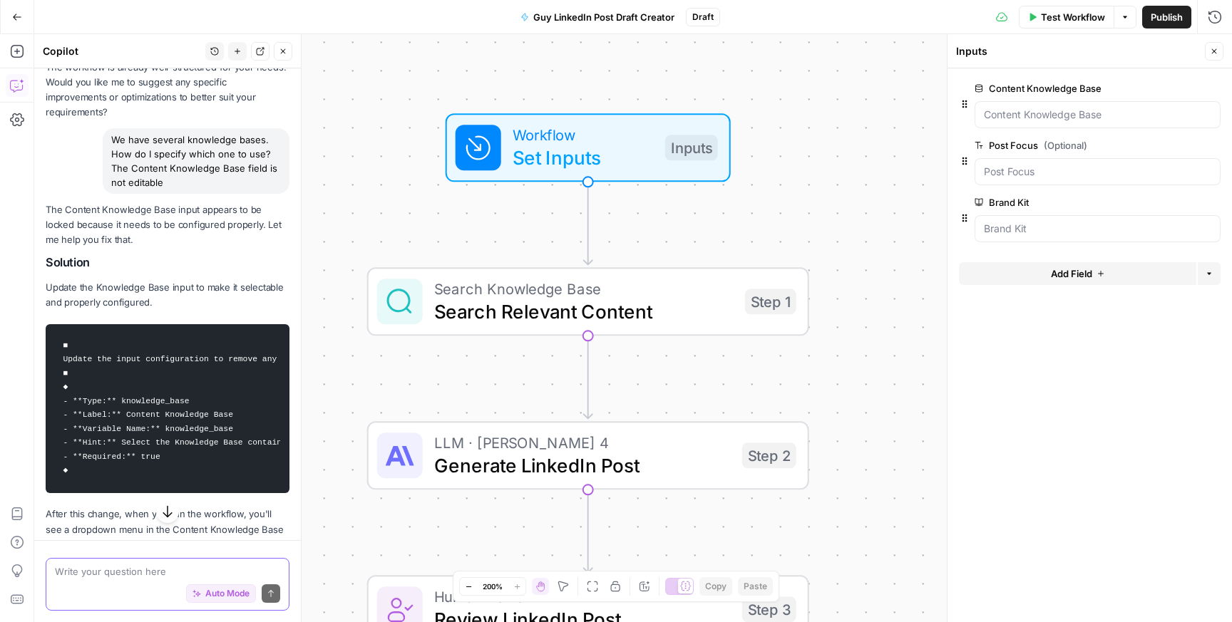
scroll to position [774, 0]
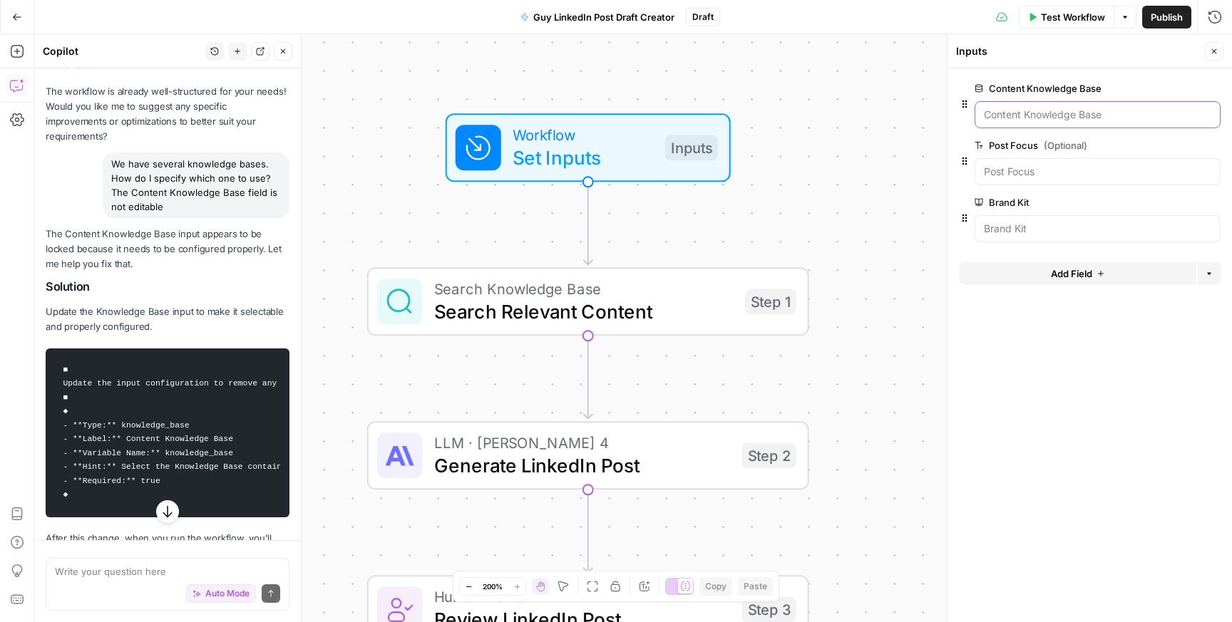
click at [1041, 120] on Base "Content Knowledge Base" at bounding box center [1097, 115] width 227 height 14
click at [1184, 83] on button "edit field" at bounding box center [1173, 88] width 55 height 17
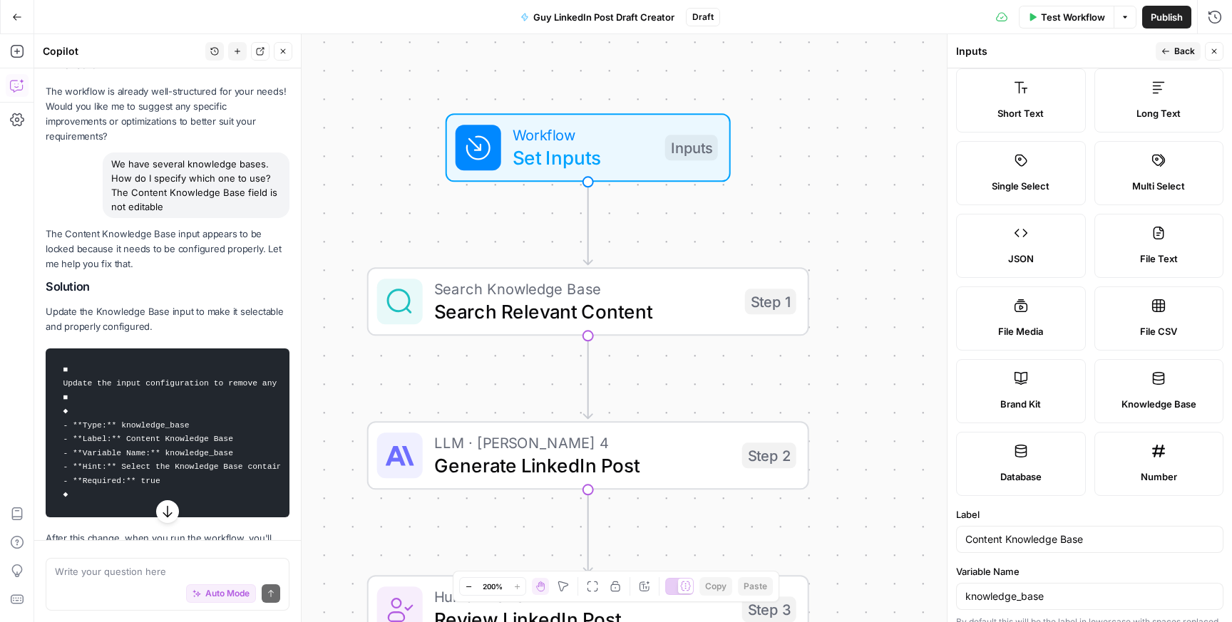
scroll to position [0, 0]
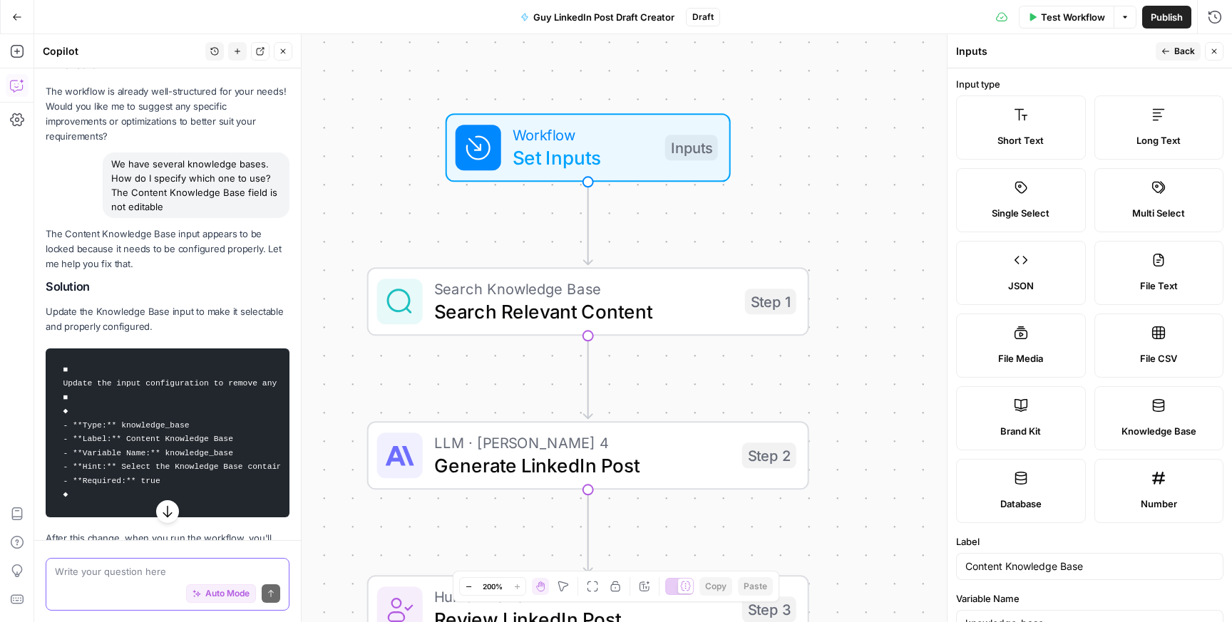
click at [111, 573] on textarea at bounding box center [167, 572] width 225 height 14
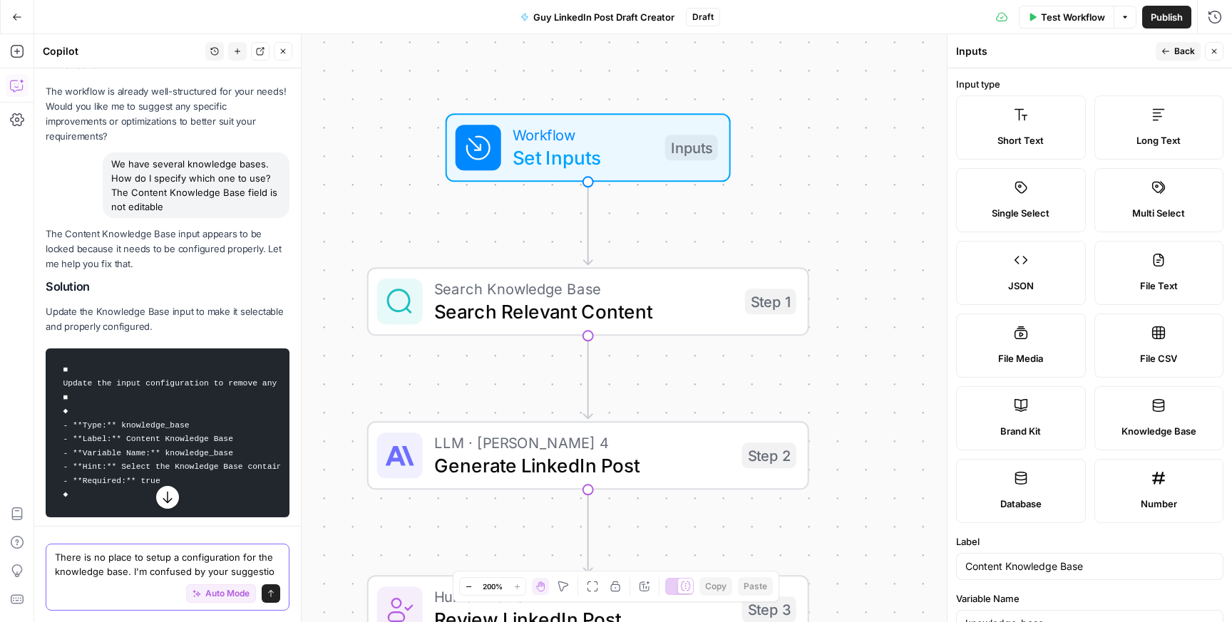
type textarea "There is no place to setup a configuration for the knowledge base. I'm confused…"
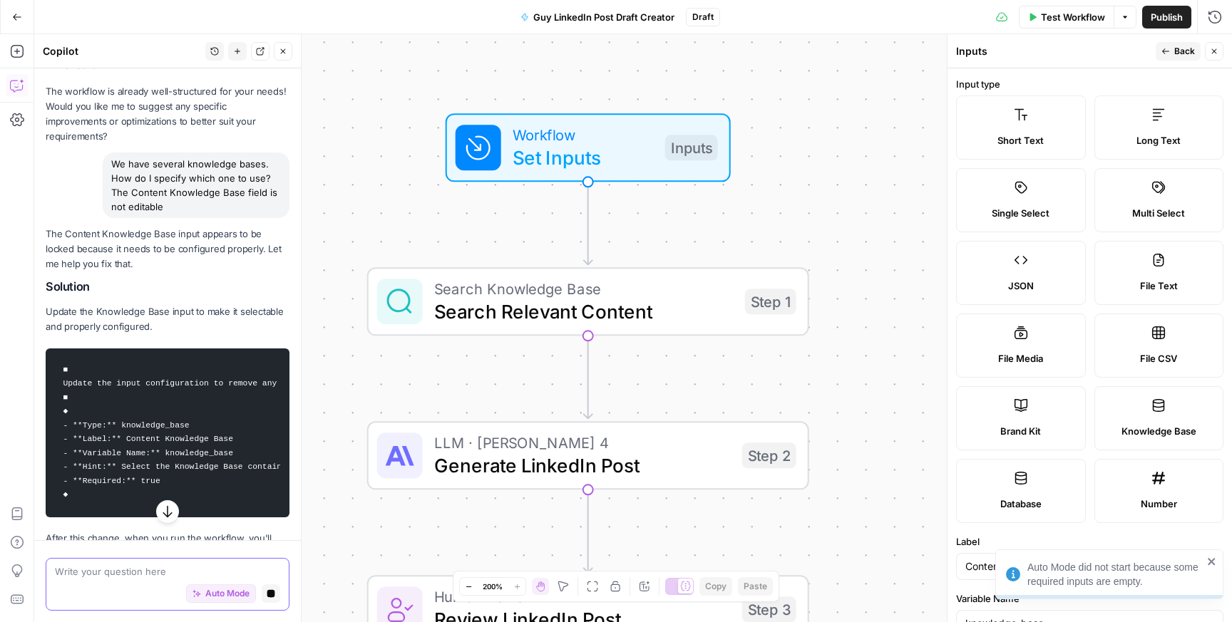
scroll to position [1001, 0]
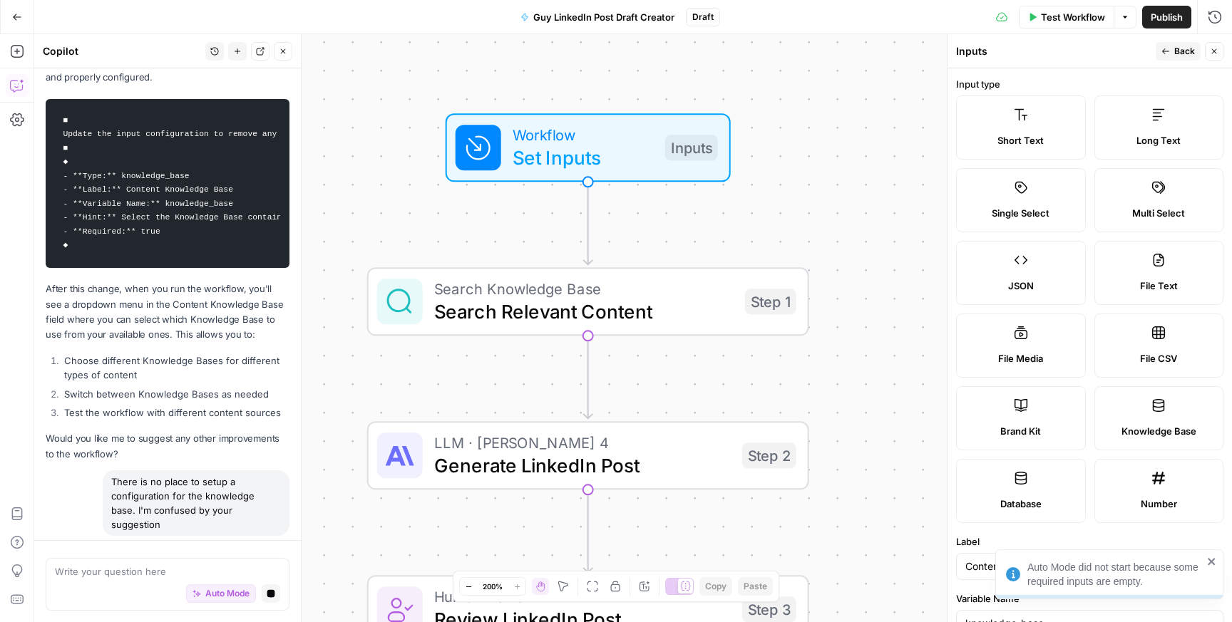
click at [1213, 562] on icon "close" at bounding box center [1212, 561] width 10 height 11
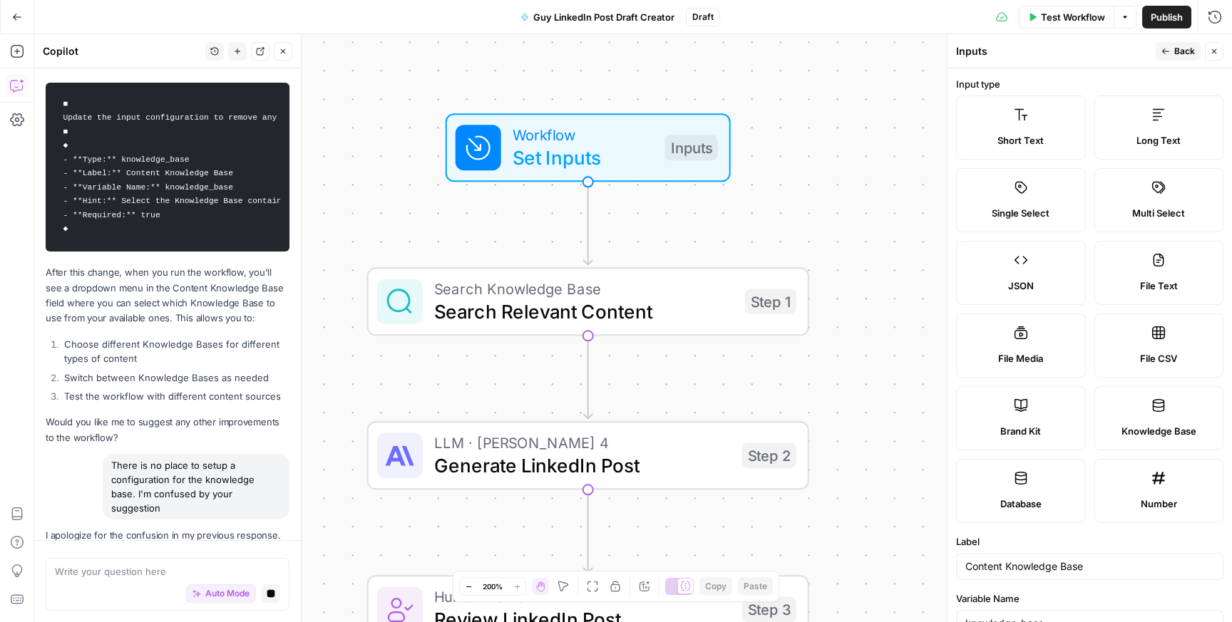
click at [1189, 52] on span "Back" at bounding box center [1184, 51] width 21 height 13
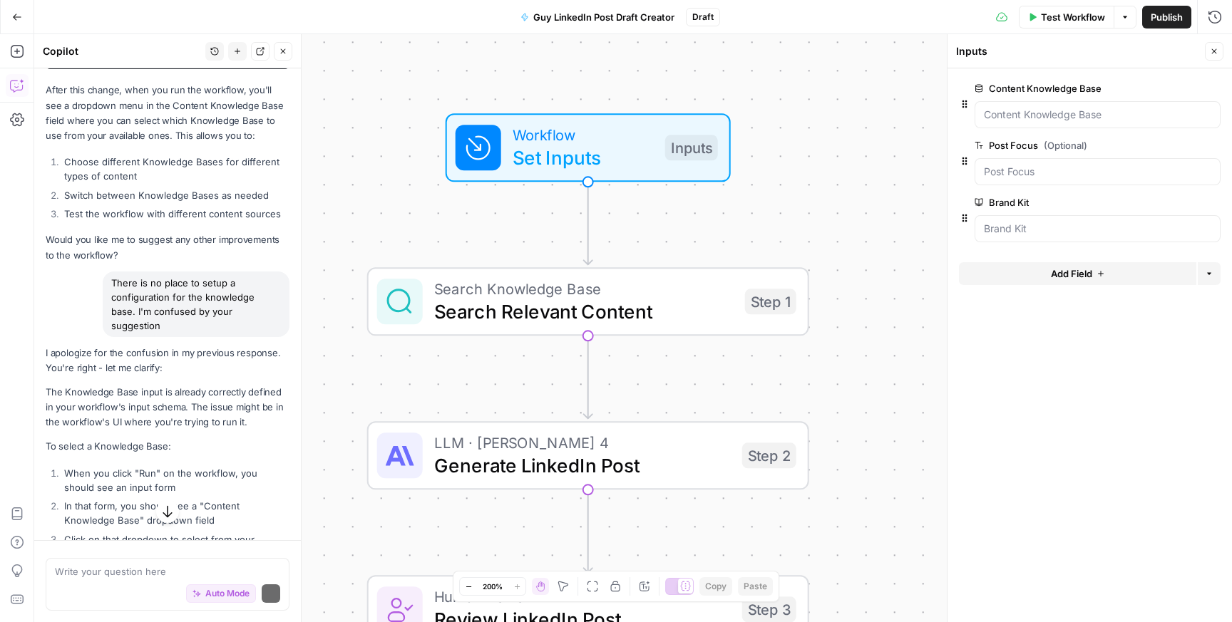
scroll to position [1246, 0]
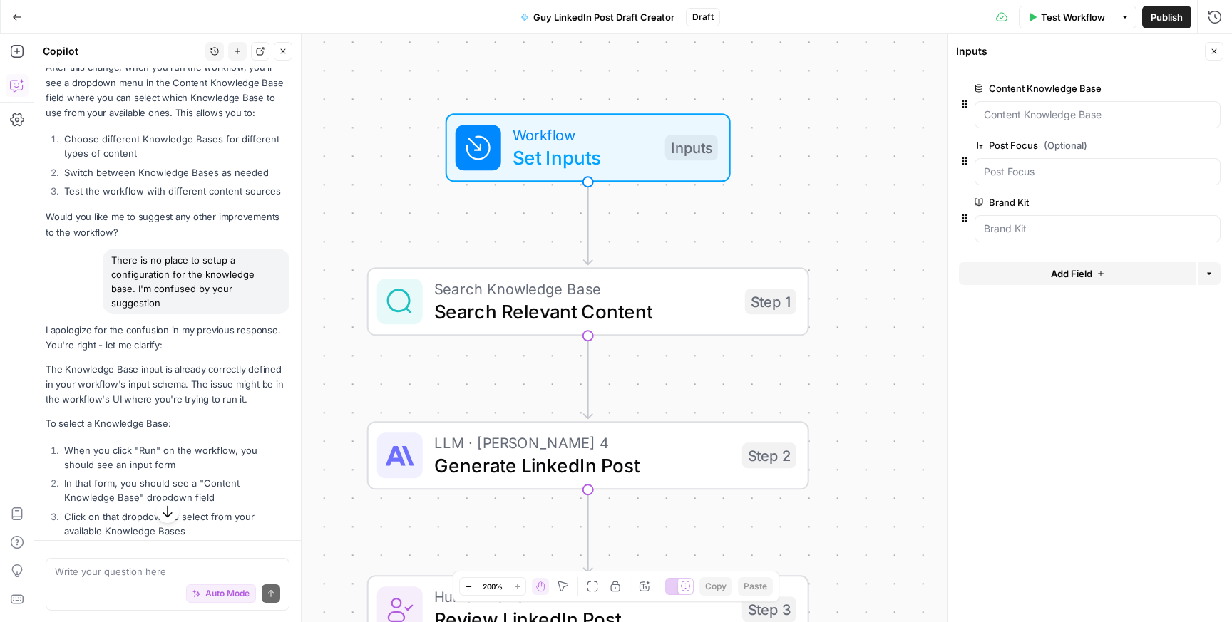
click at [1087, 23] on span "Test Workflow" at bounding box center [1073, 17] width 64 height 14
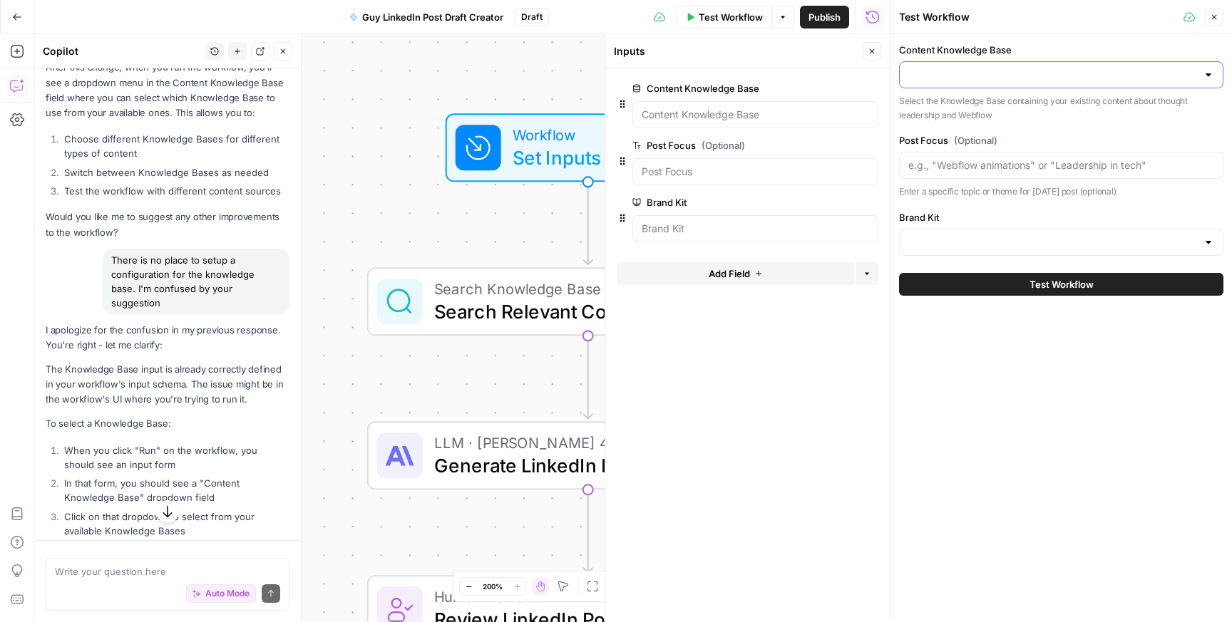
click at [1031, 69] on input "Content Knowledge Base" at bounding box center [1052, 75] width 289 height 14
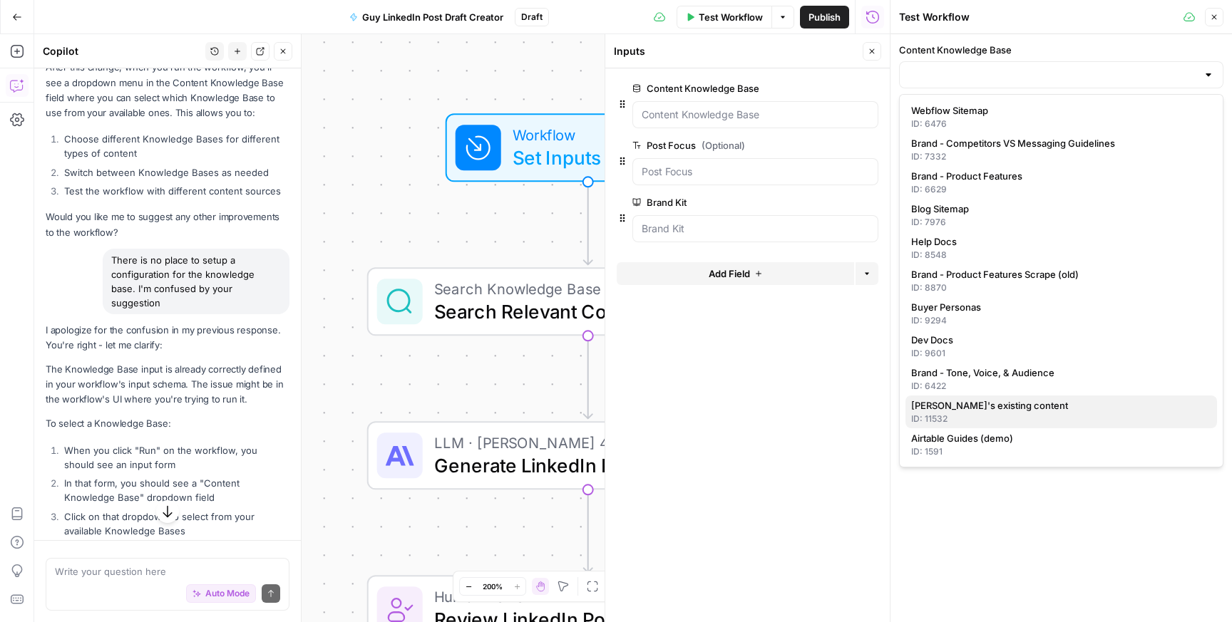
click at [953, 407] on span "[PERSON_NAME]'s existing content" at bounding box center [1058, 406] width 294 height 14
type input "[PERSON_NAME]'s existing content"
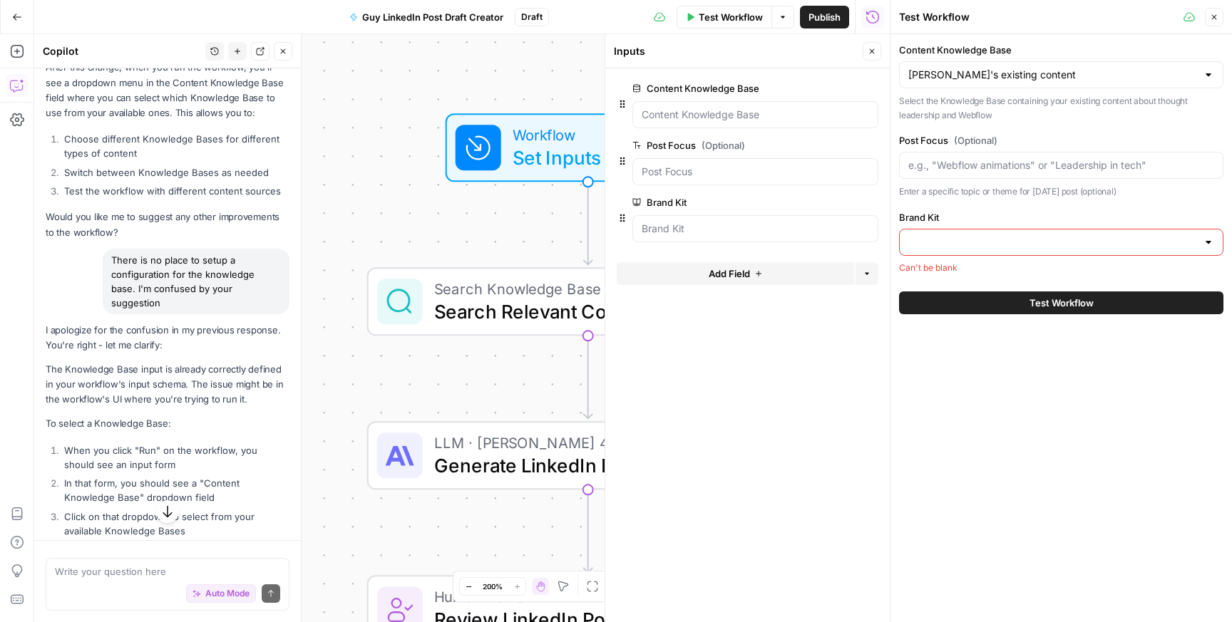
click at [953, 236] on input "Brand Kit" at bounding box center [1052, 242] width 289 height 14
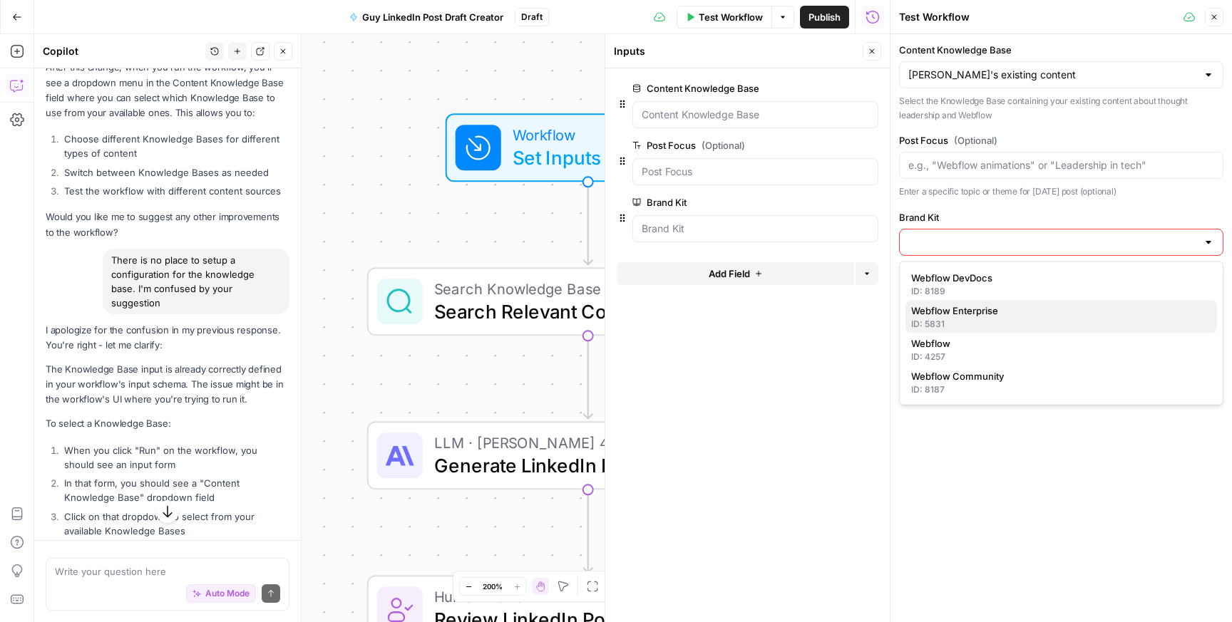
click at [925, 304] on span "Webflow Enterprise" at bounding box center [1058, 311] width 294 height 14
type input "Webflow Enterprise"
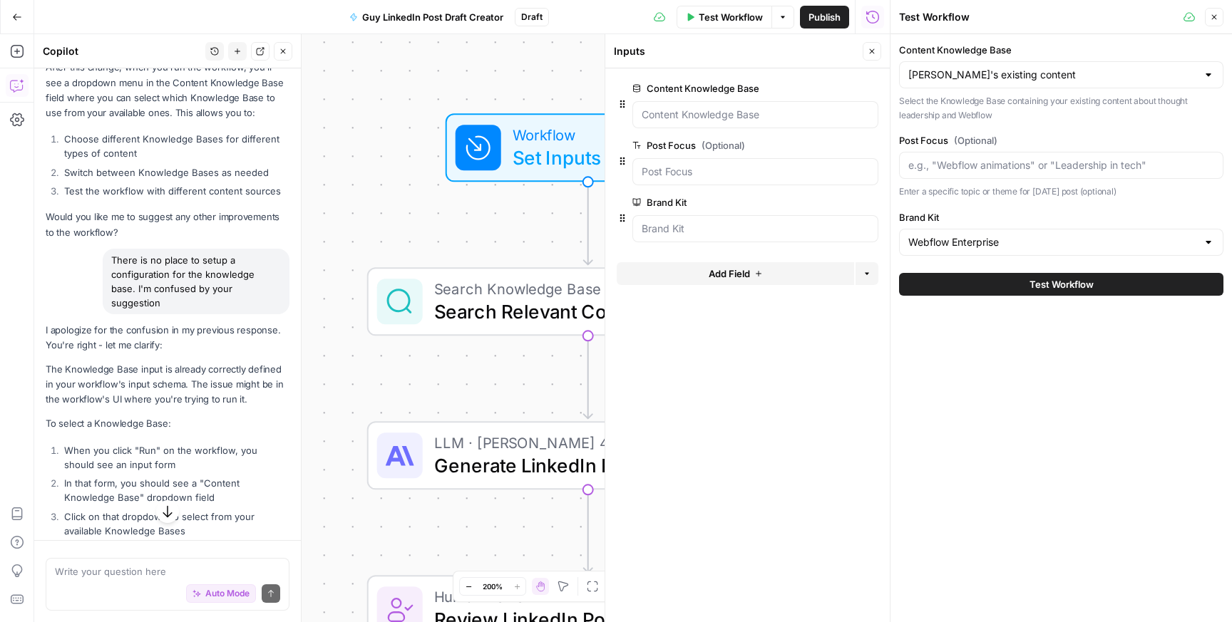
click at [978, 183] on div "Post Focus (Optional) Enter a specific topic or theme for today's post (optiona…" at bounding box center [1061, 166] width 324 height 66
click at [970, 172] on input "Post Focus (Optional)" at bounding box center [1061, 165] width 306 height 14
type input "CMO insights"
click at [1081, 290] on span "Test Workflow" at bounding box center [1062, 284] width 64 height 14
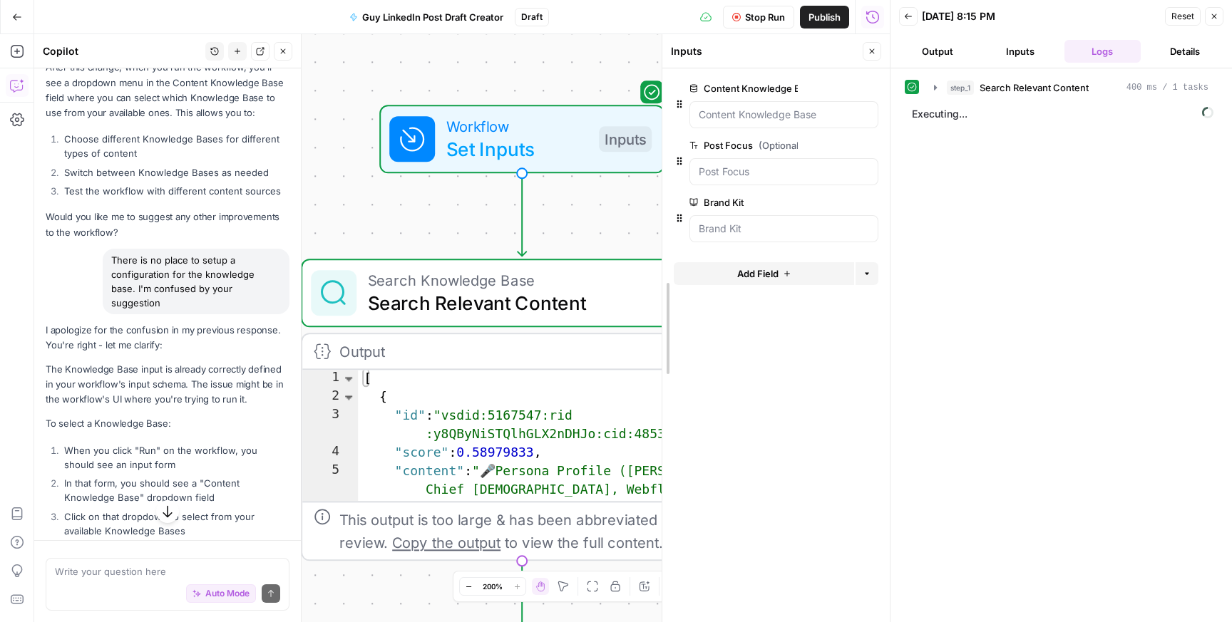
drag, startPoint x: 607, startPoint y: 304, endPoint x: 938, endPoint y: 251, distance: 335.7
click at [938, 251] on body "Webflow New Home Browse Your Data Usage Settings Recent Grids Competitor Keywor…" at bounding box center [616, 311] width 1232 height 622
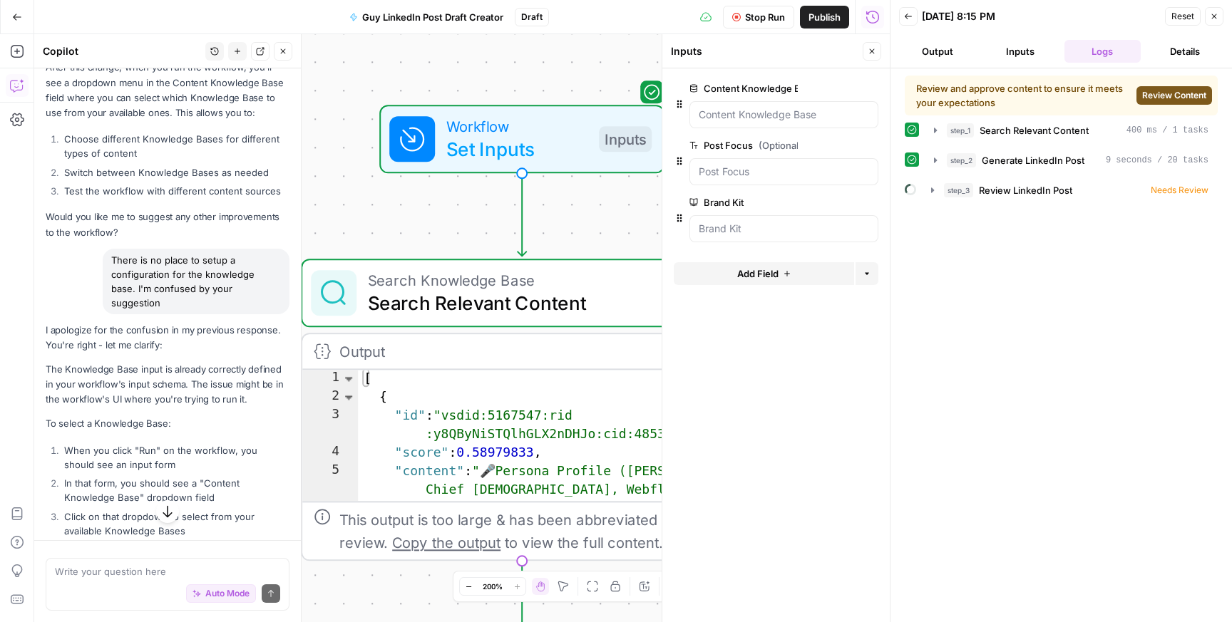
click at [281, 52] on icon "button" at bounding box center [283, 51] width 9 height 9
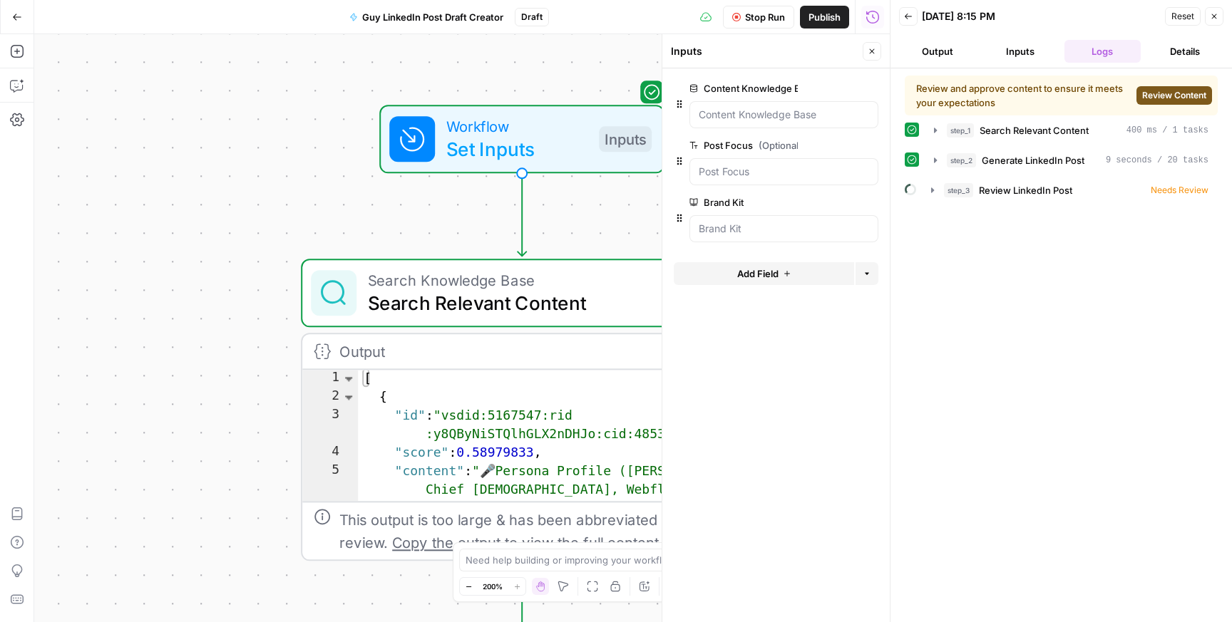
click at [1155, 93] on span "Review Content" at bounding box center [1174, 95] width 64 height 13
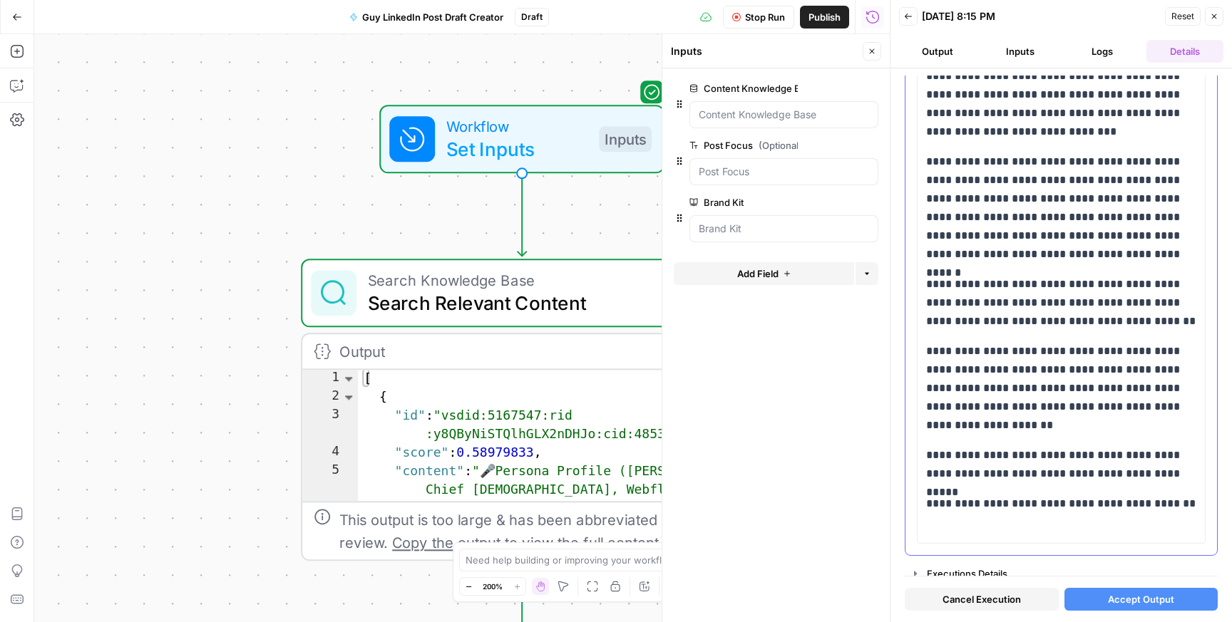
scroll to position [337, 0]
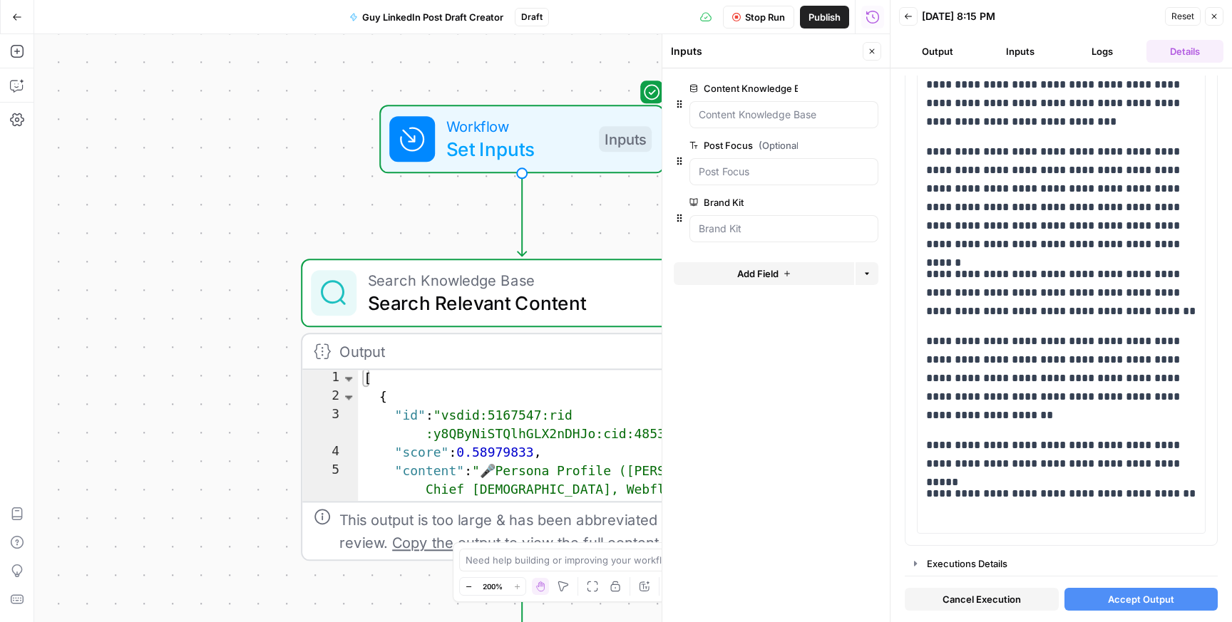
click at [200, 530] on div "Workflow Set Inputs Inputs Search Knowledge Base Search Relevant Content Step 1…" at bounding box center [462, 328] width 856 height 588
click at [470, 589] on icon "button" at bounding box center [469, 587] width 8 height 8
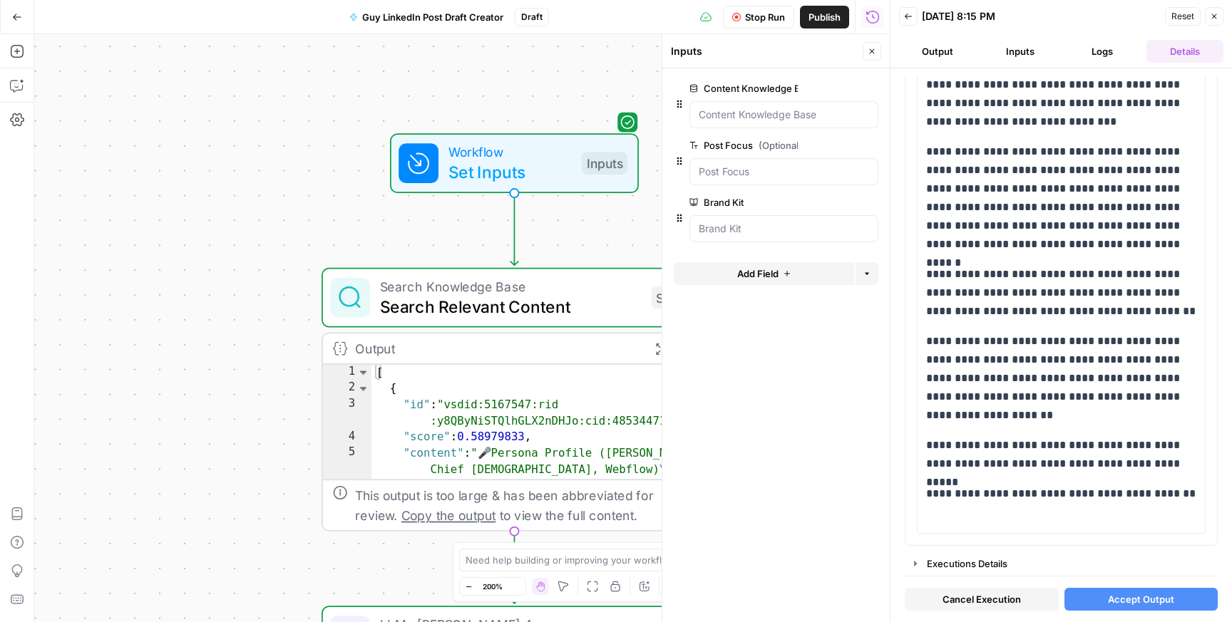
click at [470, 589] on icon "button" at bounding box center [469, 587] width 8 height 8
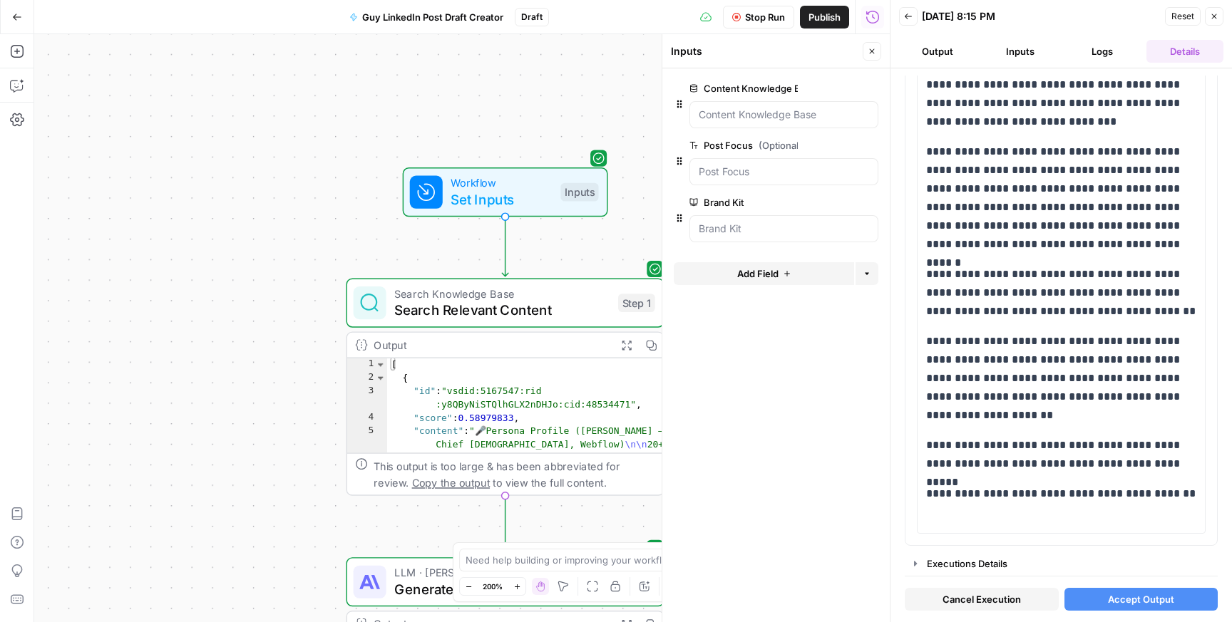
click at [470, 589] on icon "button" at bounding box center [469, 587] width 8 height 8
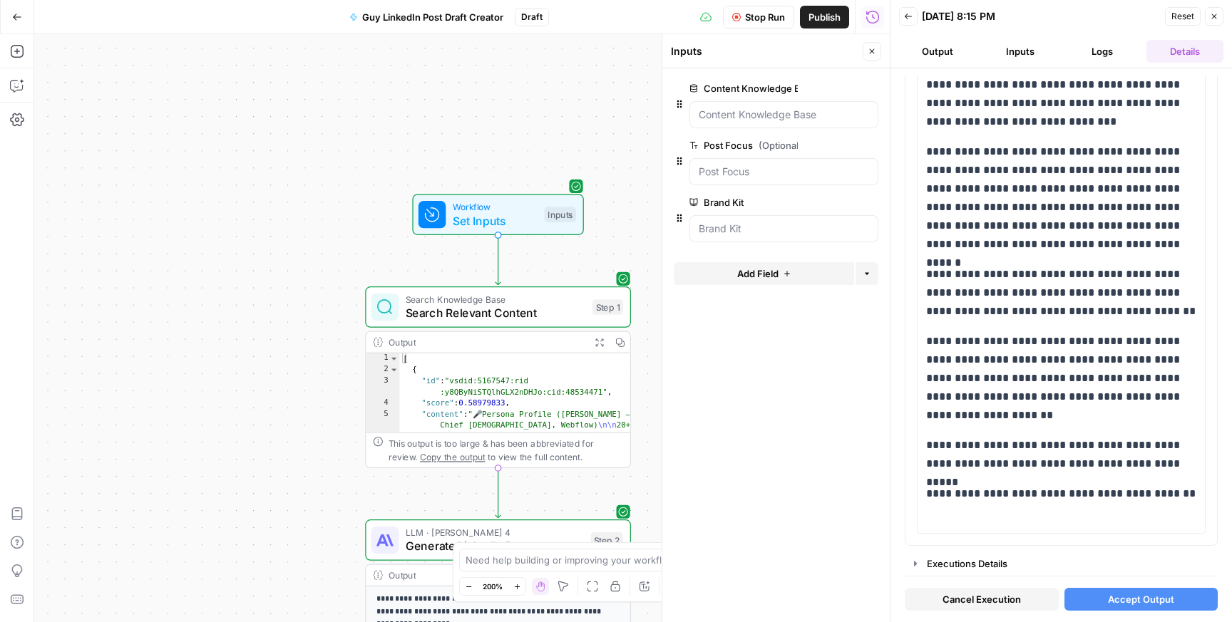
click at [470, 589] on icon "button" at bounding box center [469, 587] width 8 height 8
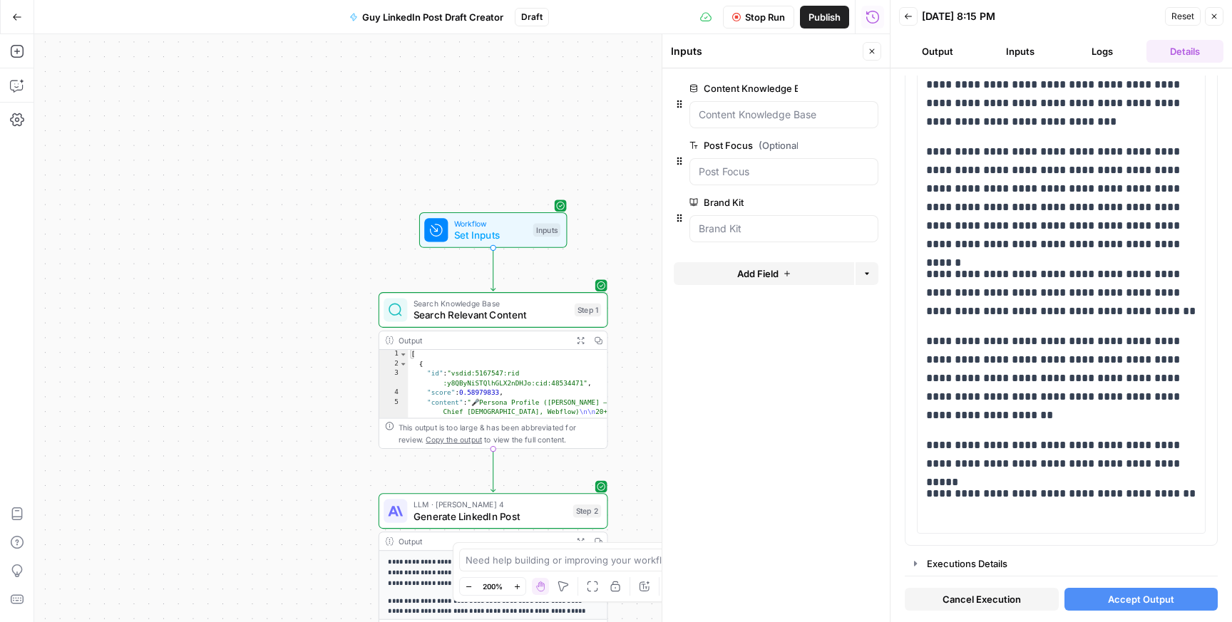
click at [470, 589] on icon "button" at bounding box center [469, 587] width 8 height 8
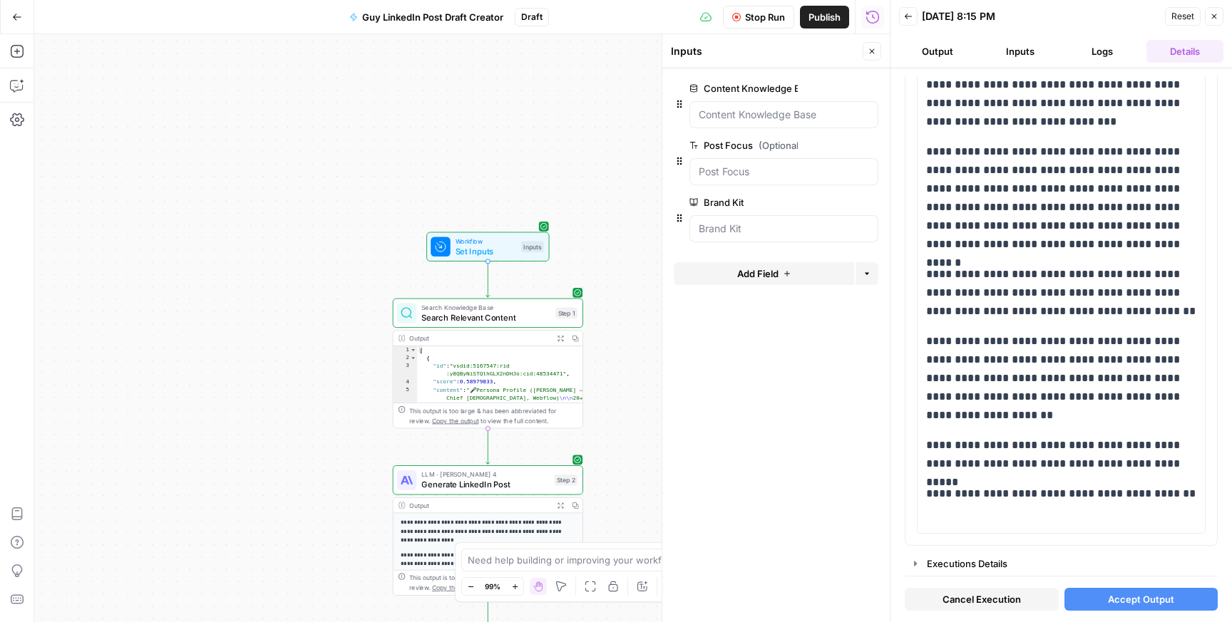
click at [470, 589] on icon "button" at bounding box center [471, 587] width 8 height 8
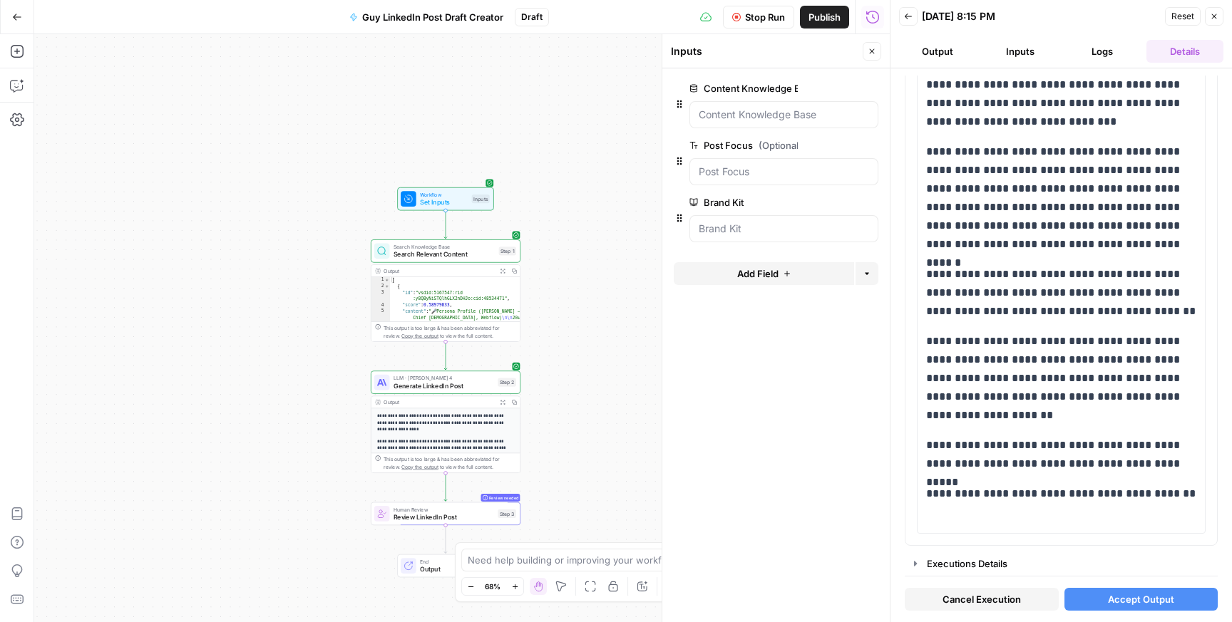
click at [519, 589] on button "Zoom In" at bounding box center [514, 586] width 17 height 17
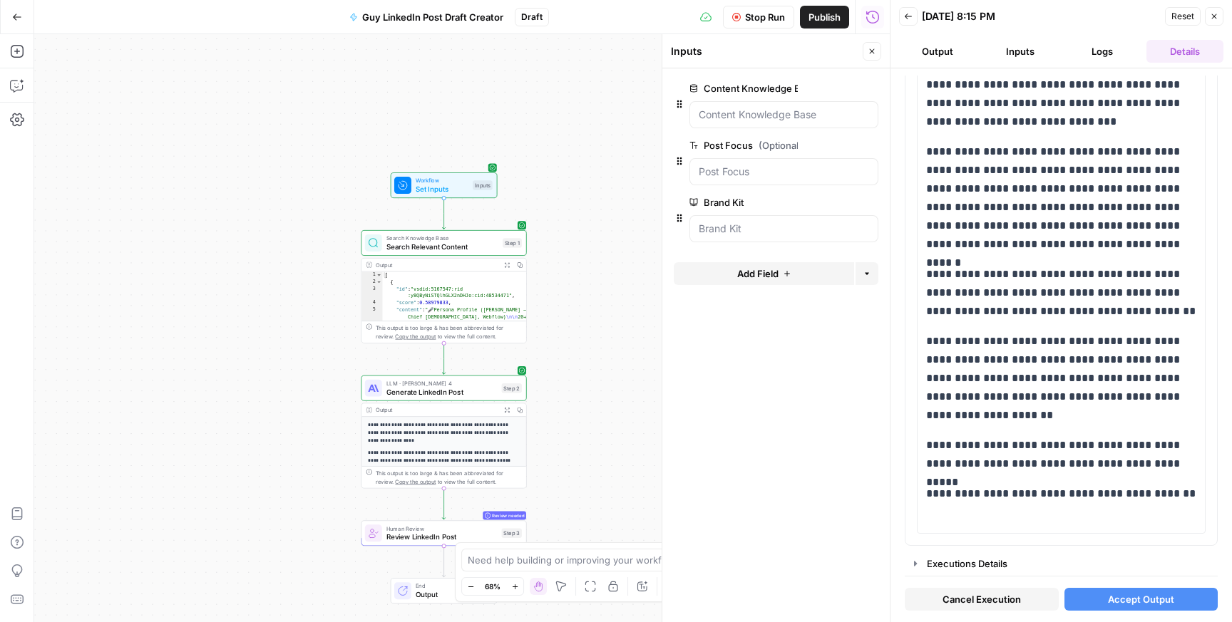
click at [519, 589] on button "Zoom In" at bounding box center [514, 586] width 17 height 17
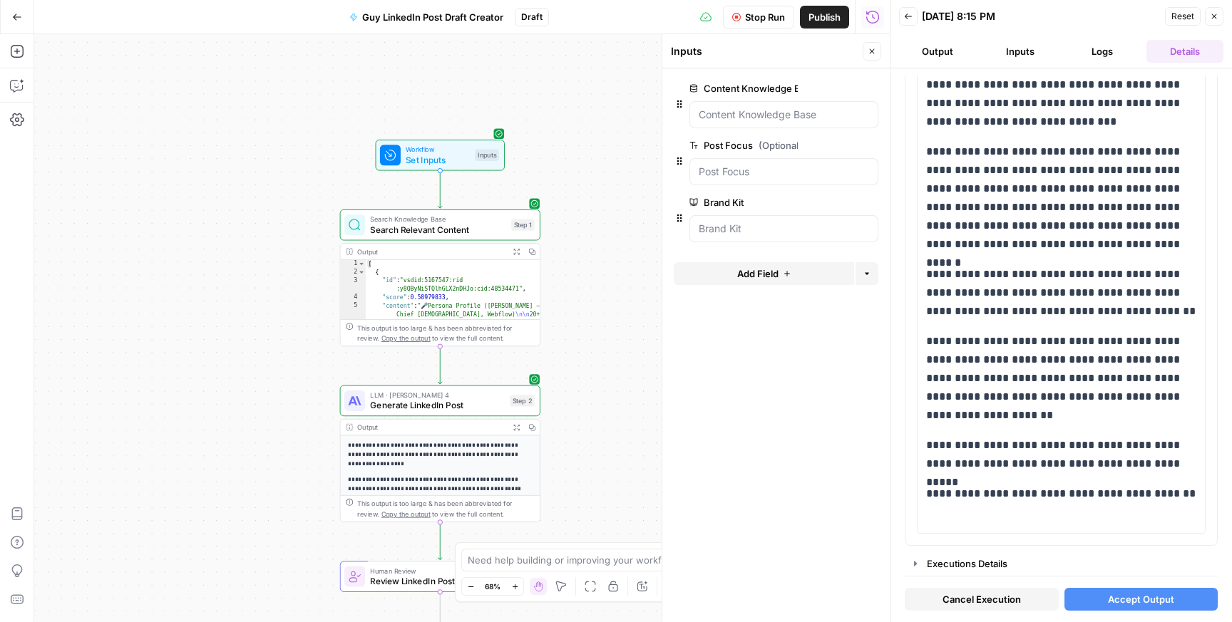
click at [519, 589] on button "Zoom In" at bounding box center [514, 586] width 17 height 17
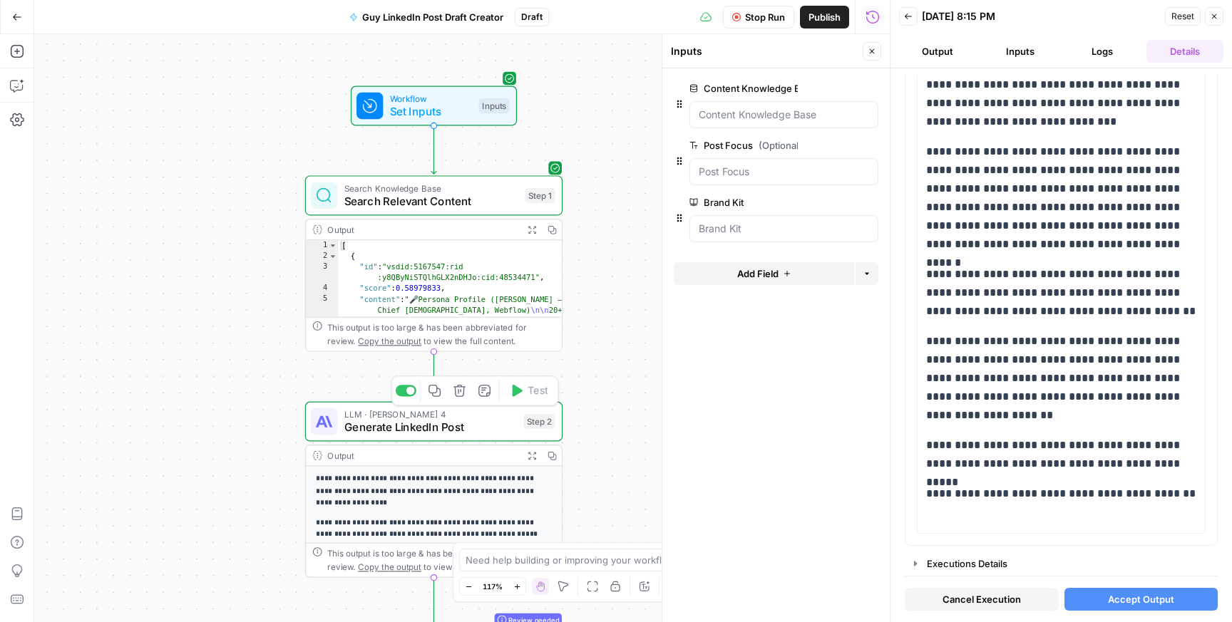
click at [455, 421] on span "Generate LinkedIn Post" at bounding box center [430, 427] width 173 height 16
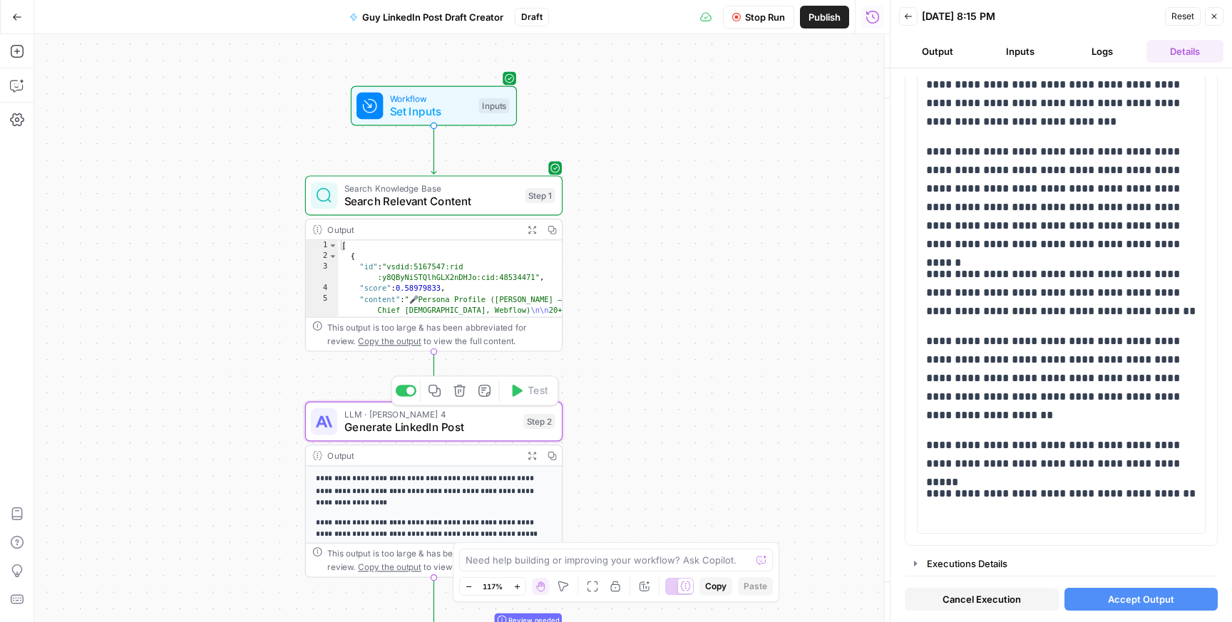
type textarea "Generate LinkedIn Post"
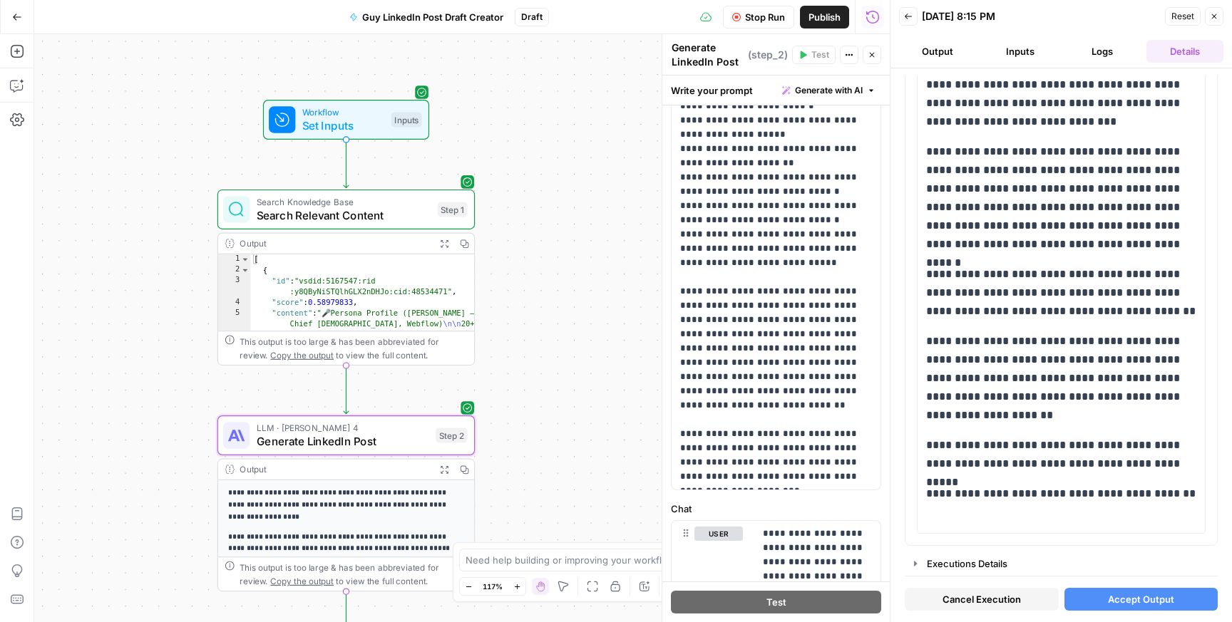
scroll to position [0, 0]
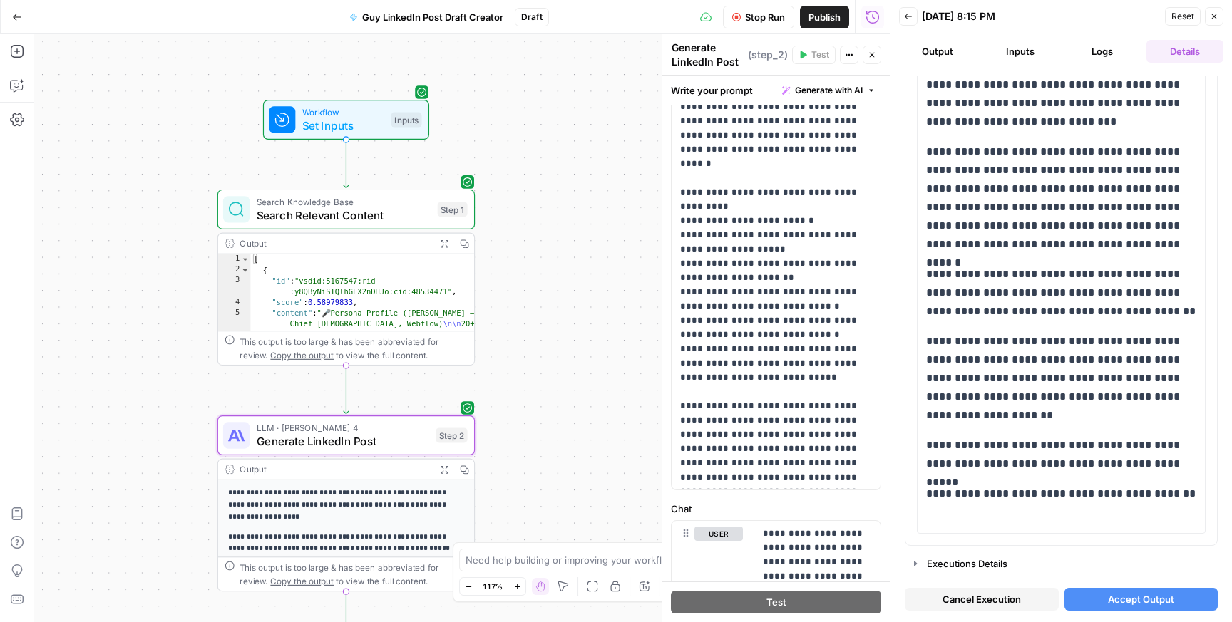
click at [948, 598] on span "Cancel Execution" at bounding box center [982, 599] width 78 height 14
